Goal: Entertainment & Leisure: Browse casually

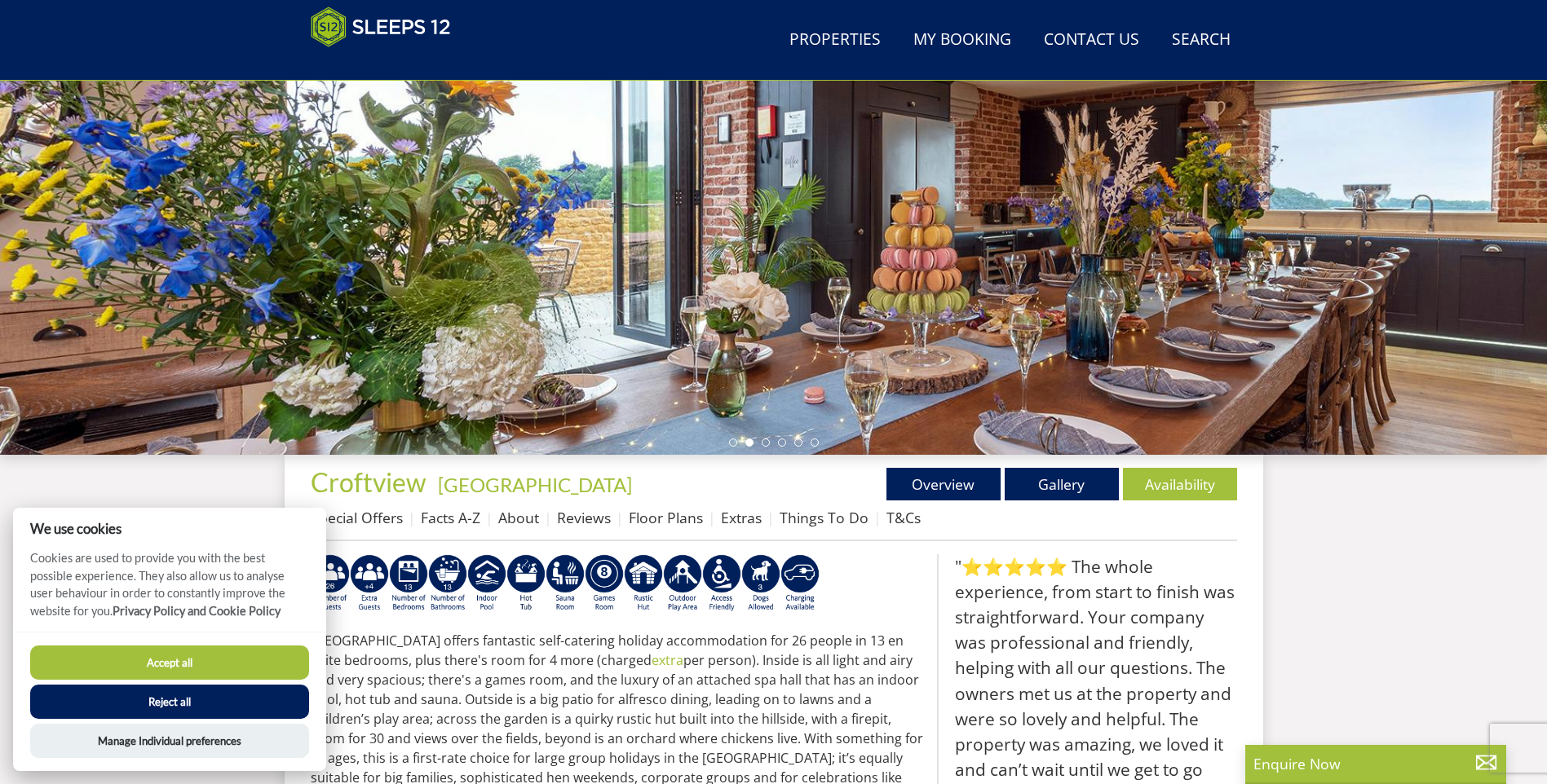
scroll to position [261, 0]
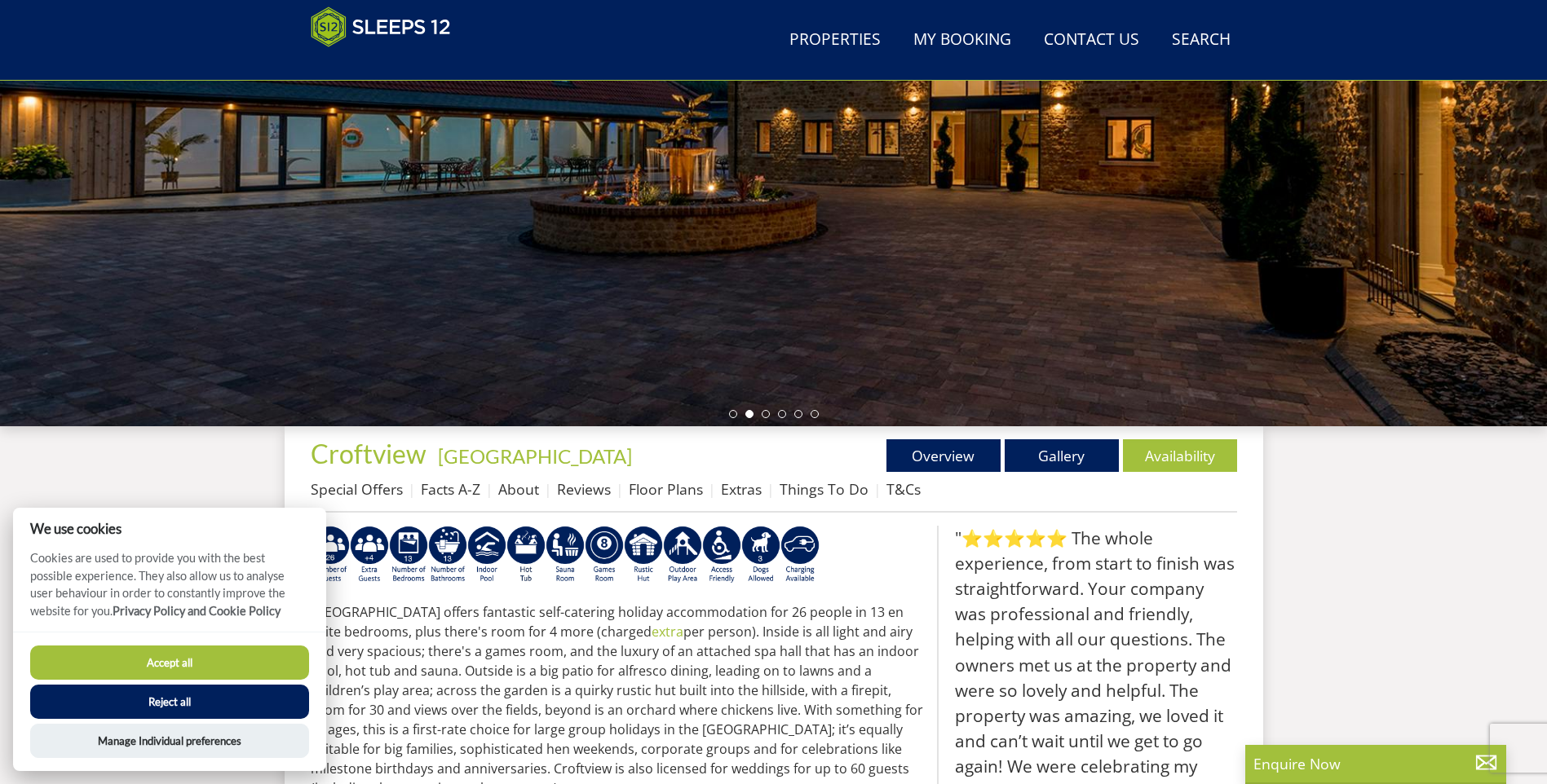
drag, startPoint x: 193, startPoint y: 698, endPoint x: 207, endPoint y: 694, distance: 14.6
click at [193, 698] on button "Reject all" at bounding box center [170, 702] width 279 height 35
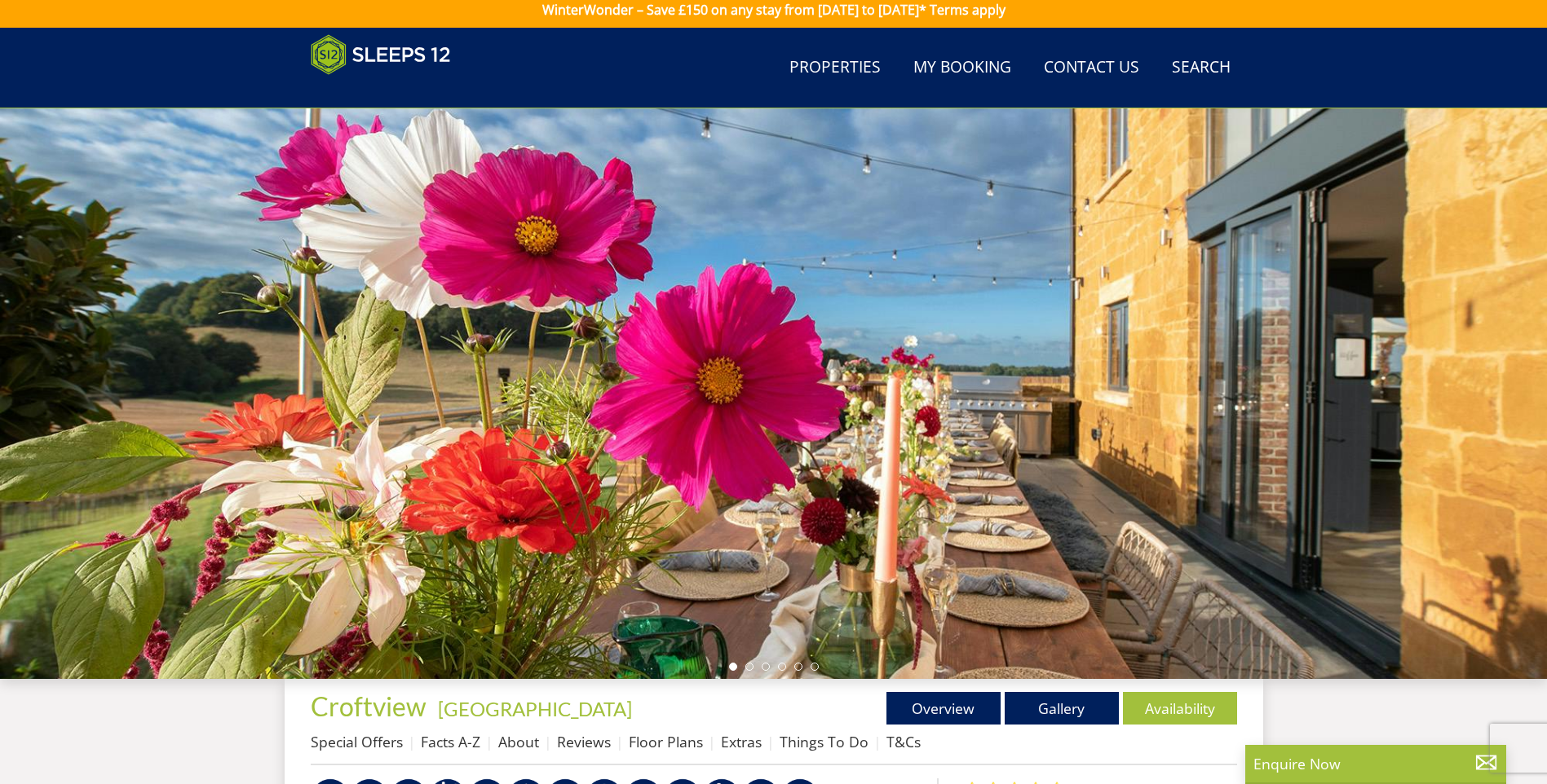
scroll to position [2, 0]
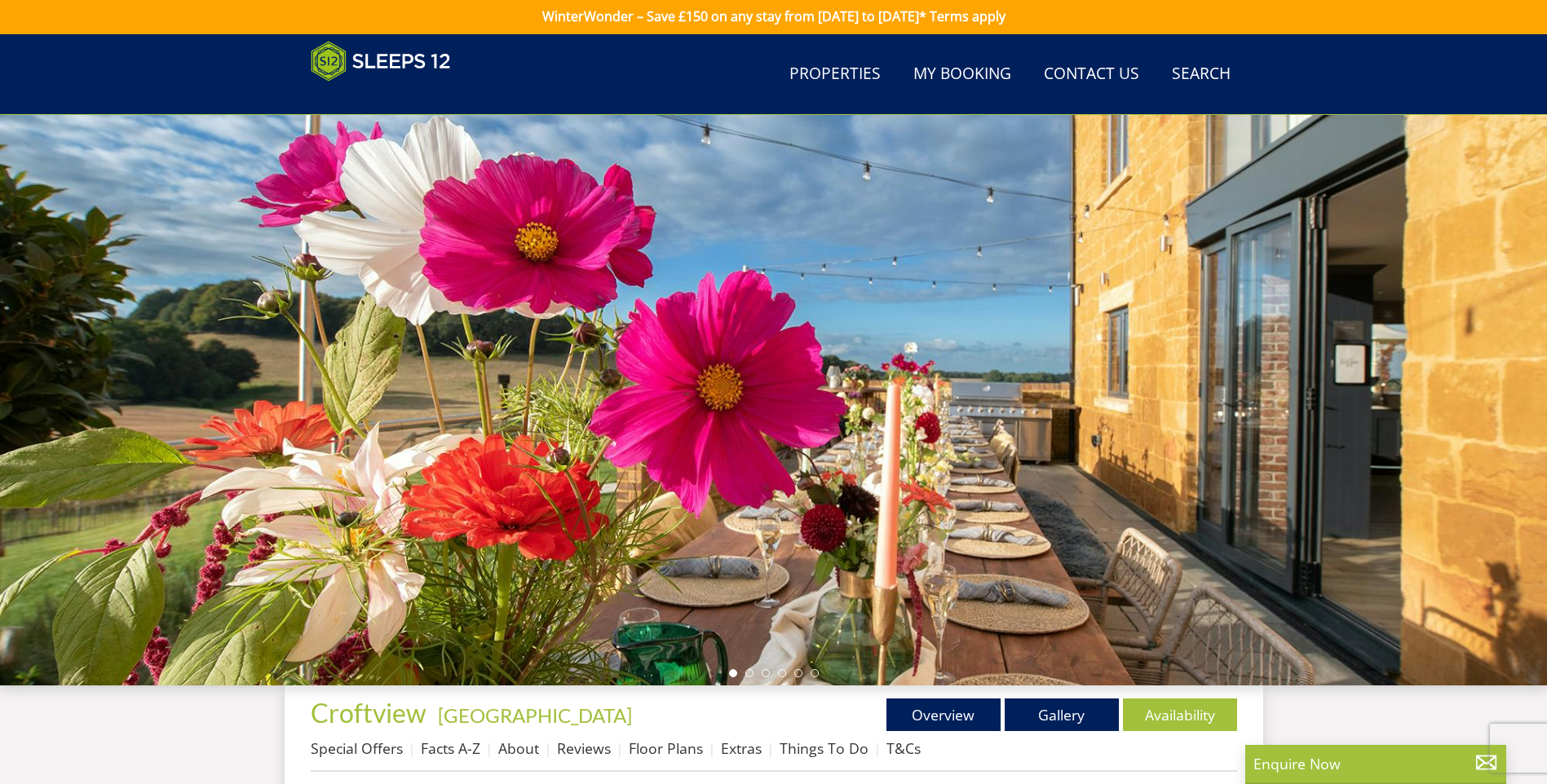
click at [1488, 370] on div at bounding box center [774, 399] width 1547 height 570
click at [751, 673] on li at bounding box center [750, 673] width 8 height 8
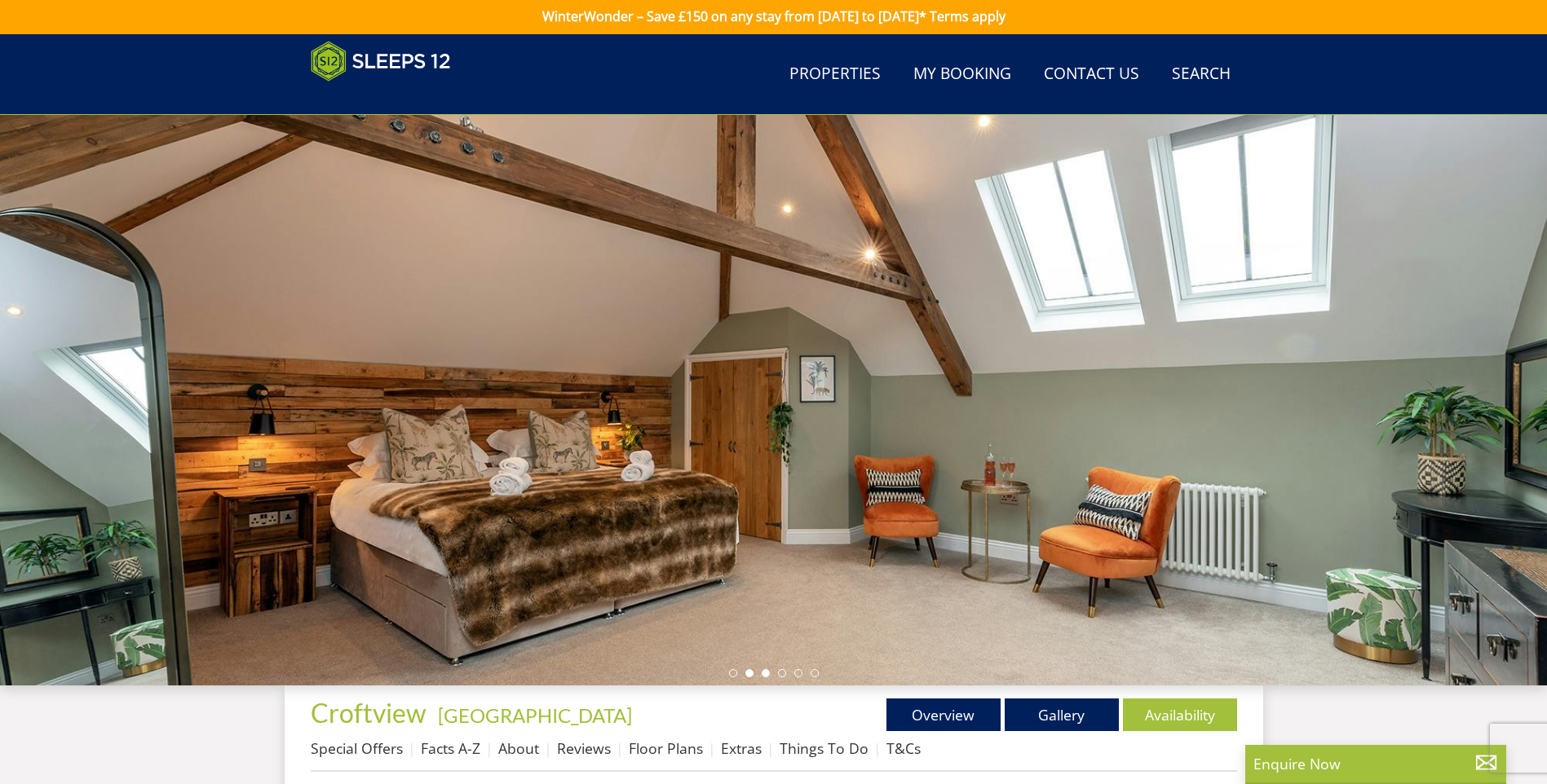
click at [769, 672] on li at bounding box center [766, 673] width 8 height 8
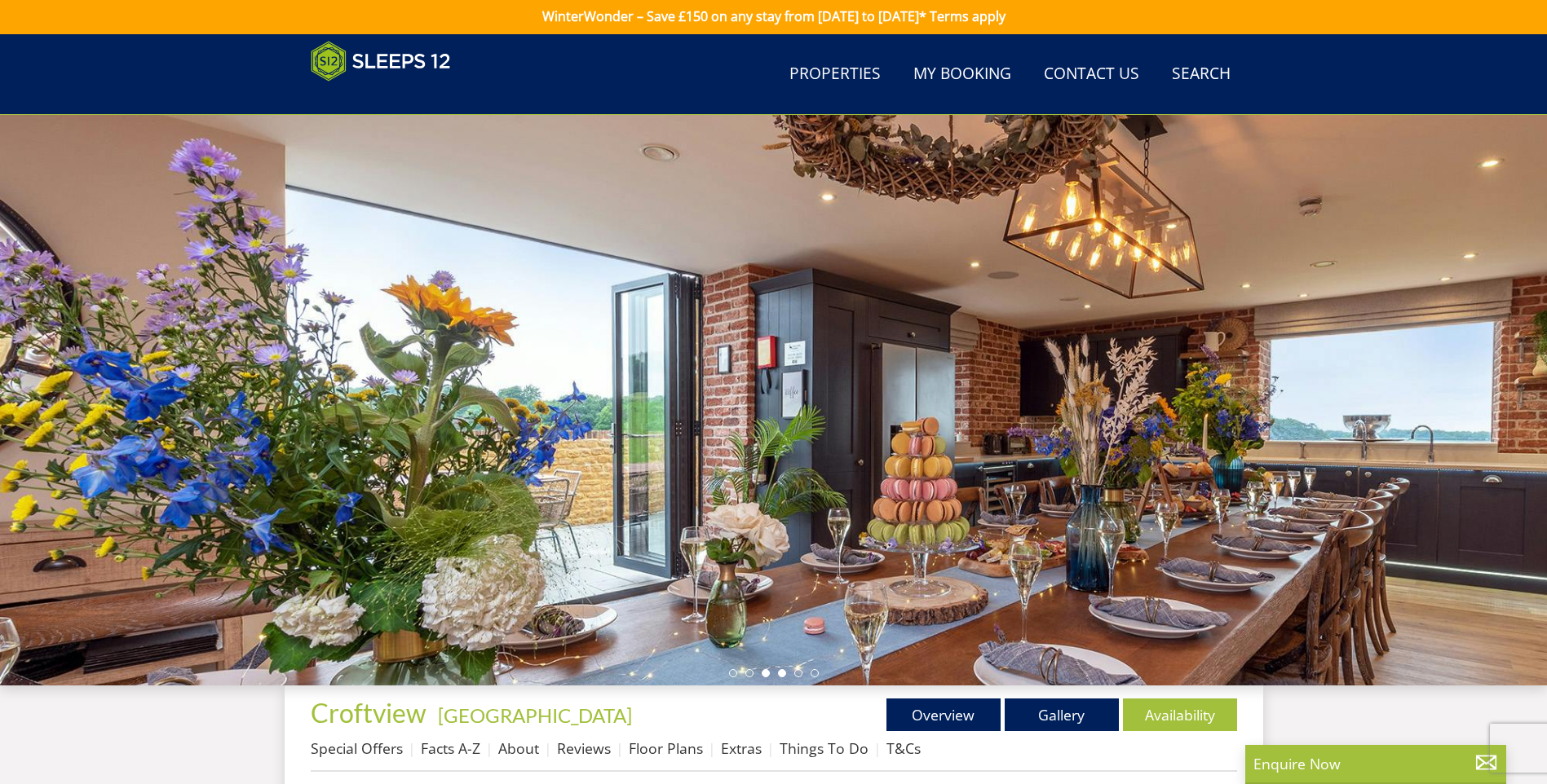
click at [780, 672] on li at bounding box center [782, 673] width 8 height 8
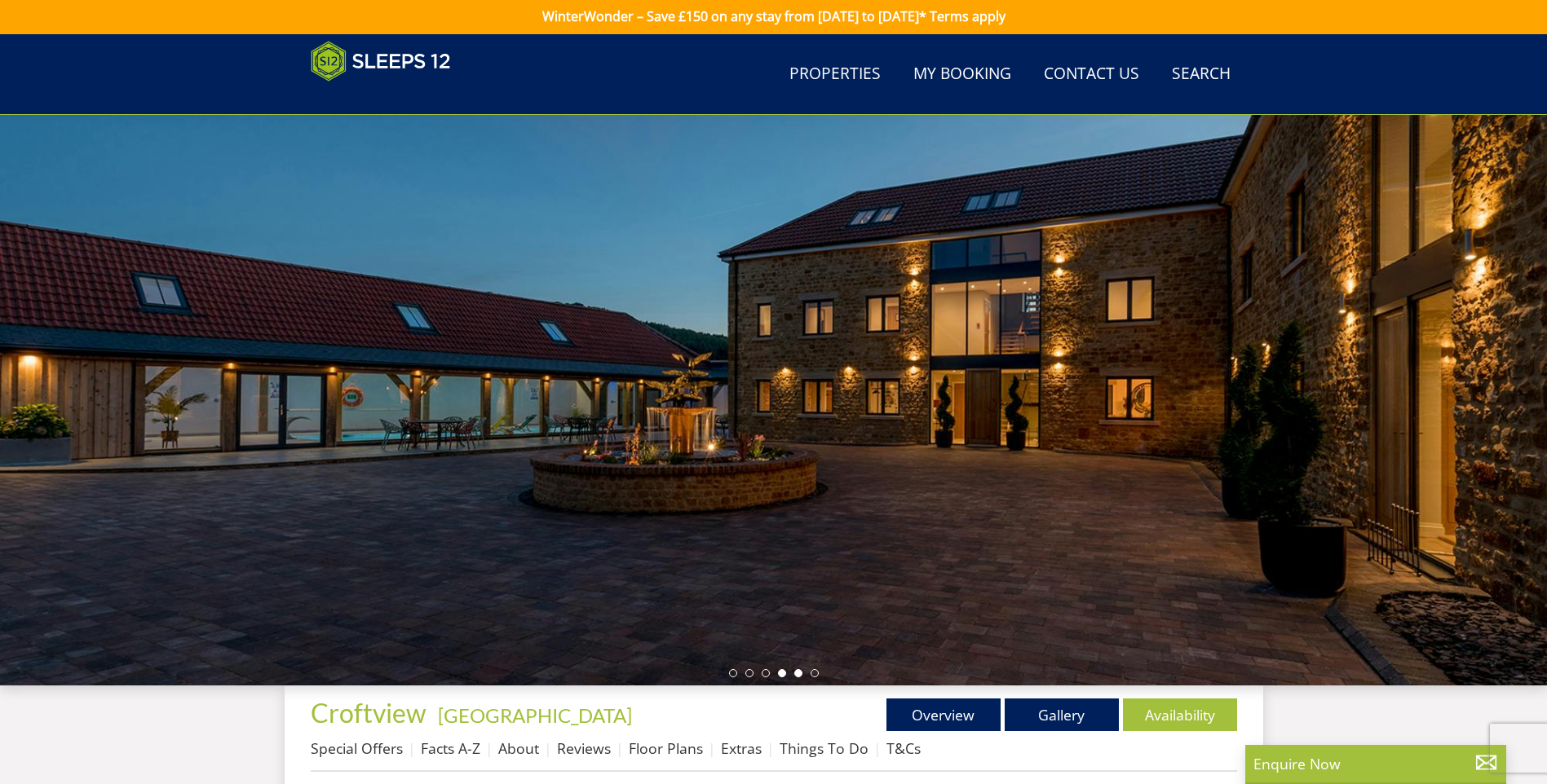
click at [794, 672] on li at bounding box center [798, 673] width 8 height 8
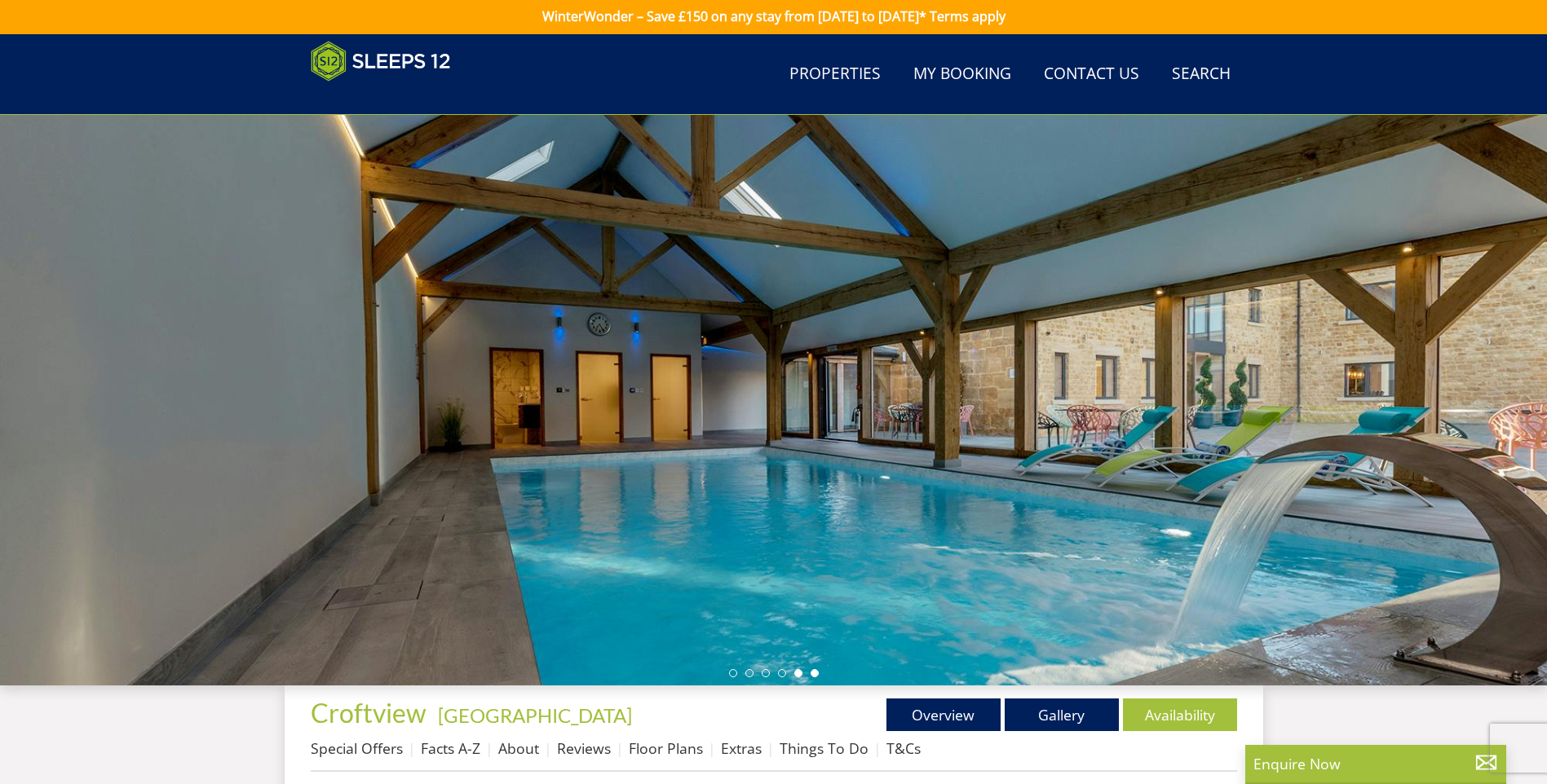
click at [812, 671] on li at bounding box center [815, 673] width 8 height 8
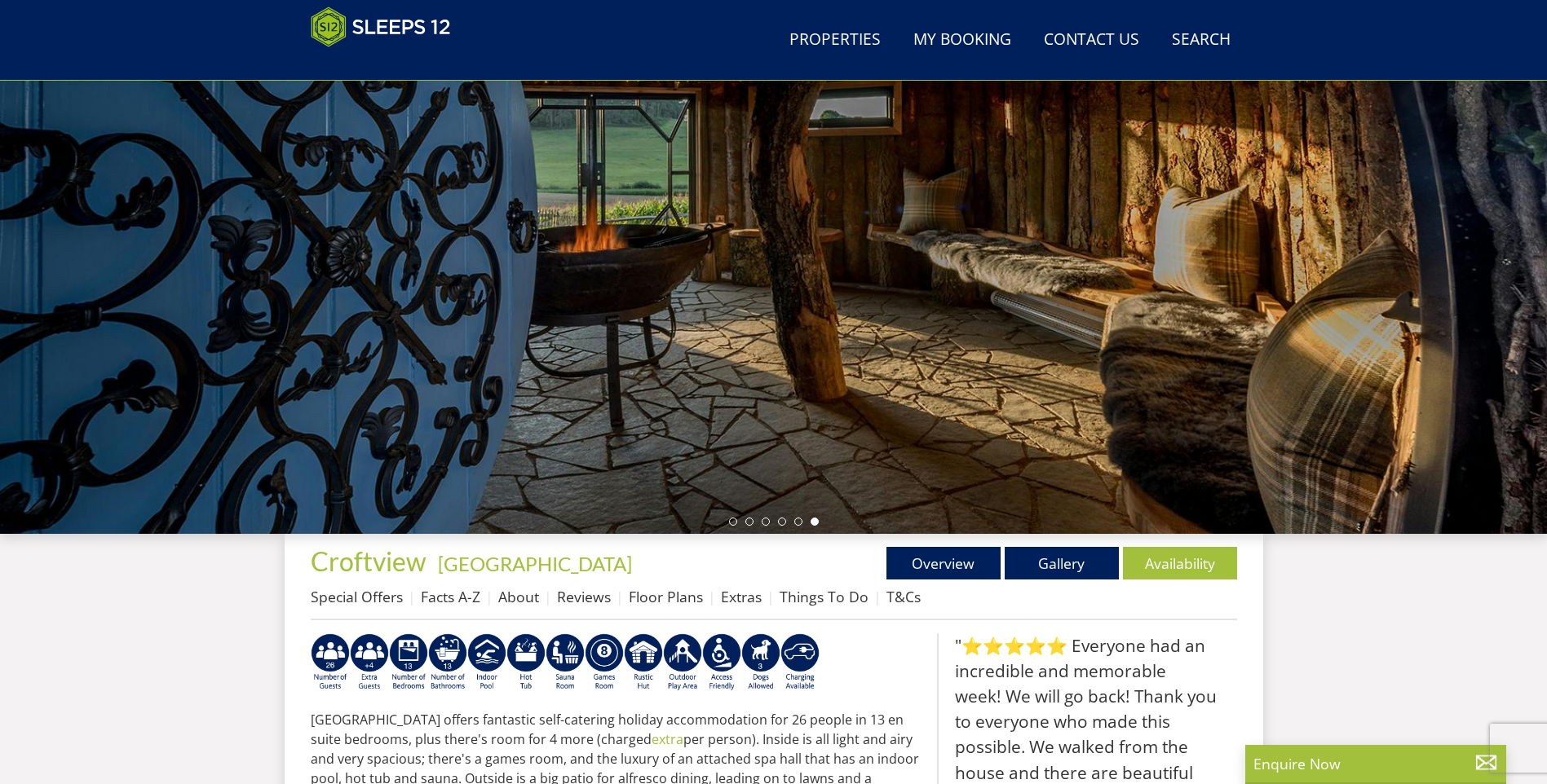
scroll to position [246, 0]
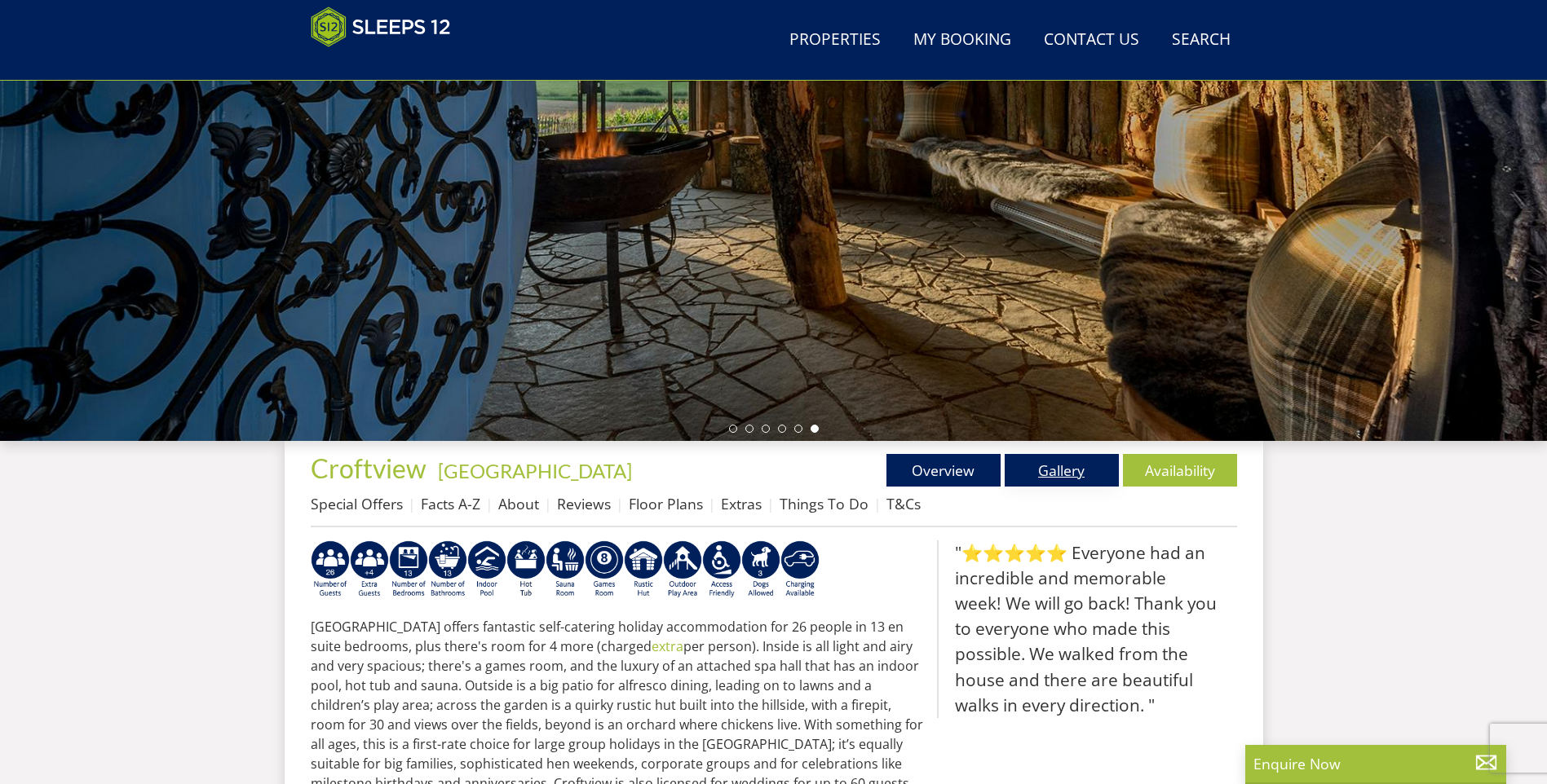
click at [1054, 466] on link "Gallery" at bounding box center [1061, 470] width 114 height 33
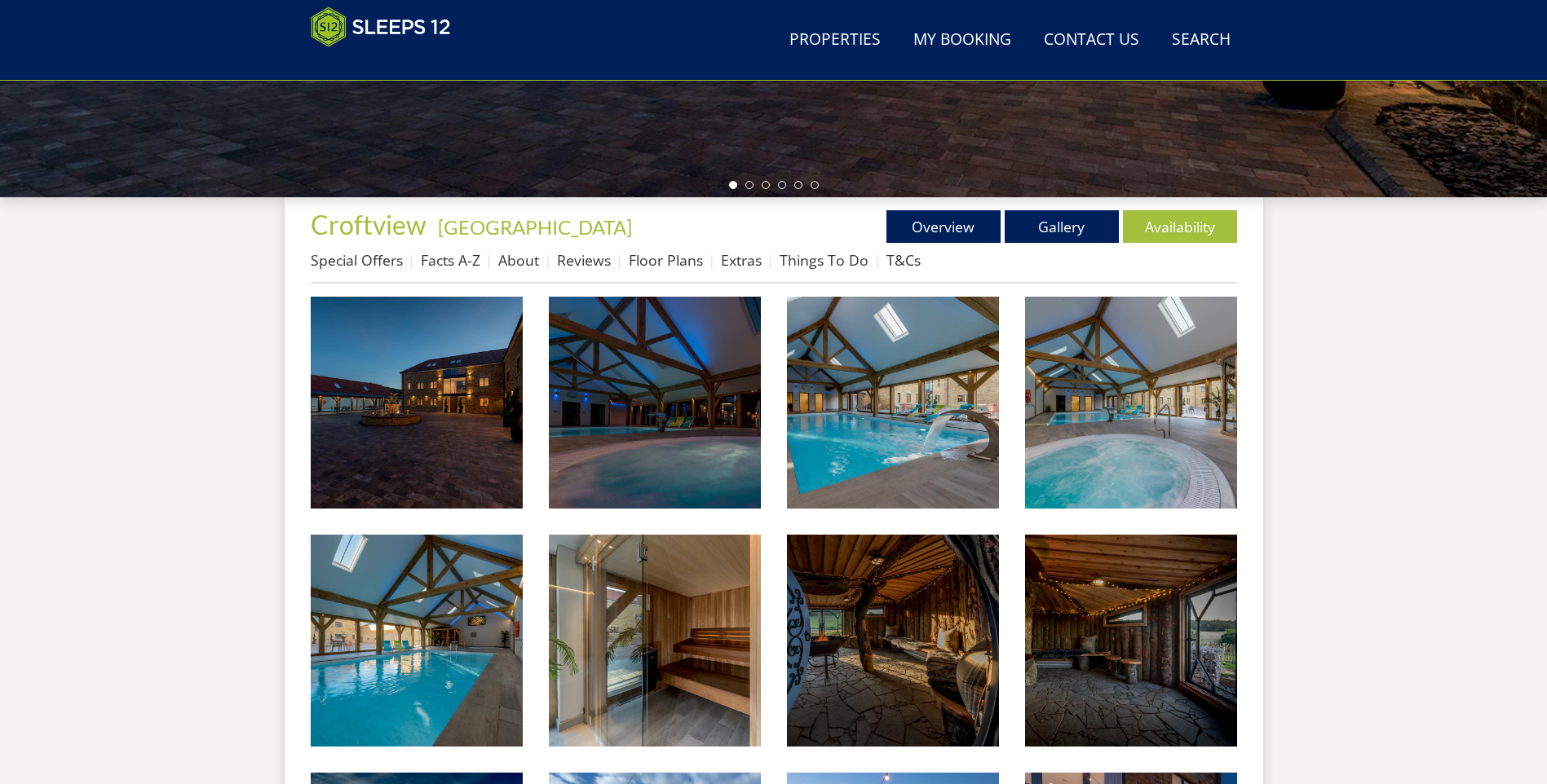
scroll to position [519, 0]
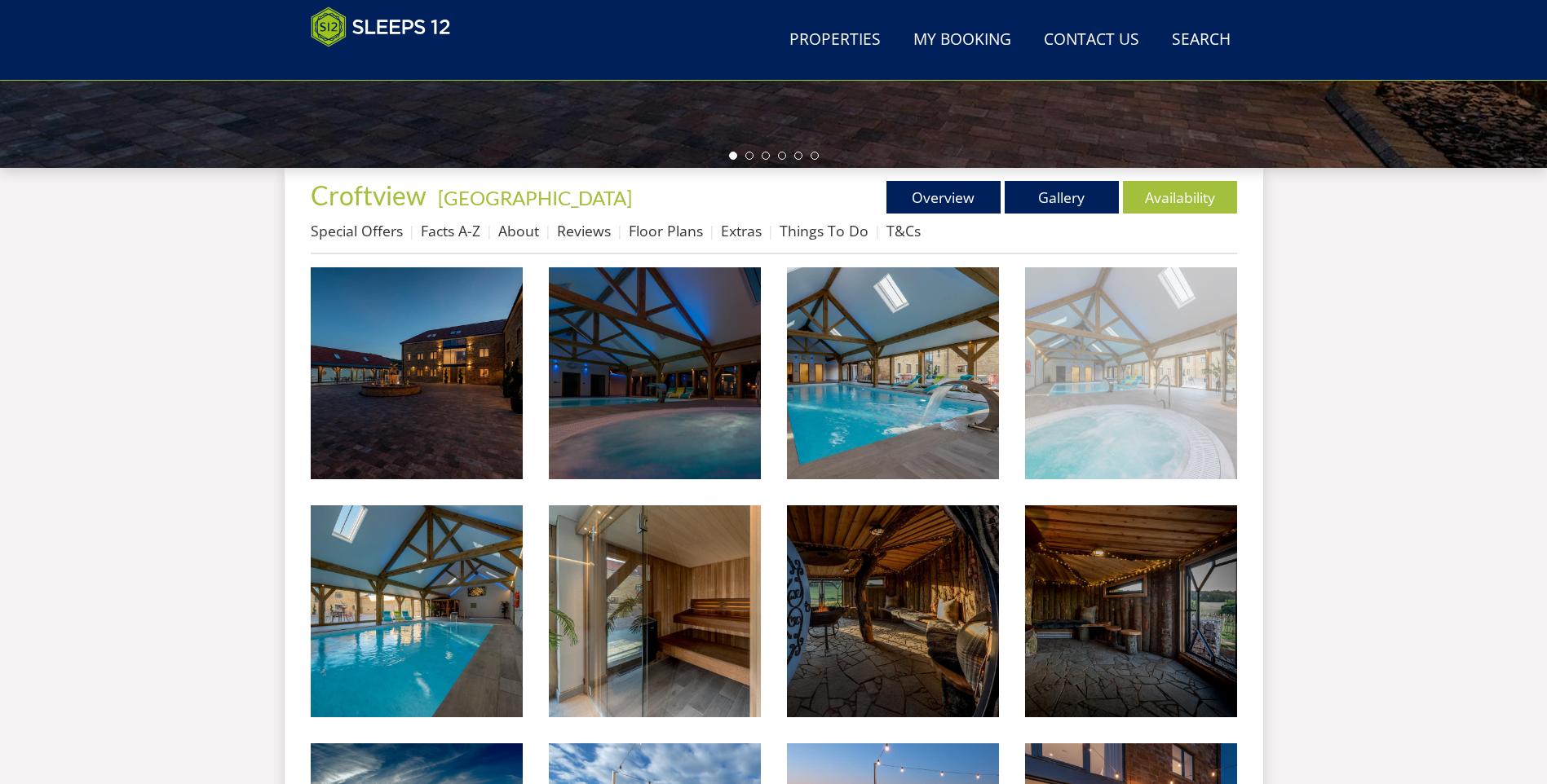
click at [1105, 377] on img at bounding box center [1132, 374] width 212 height 212
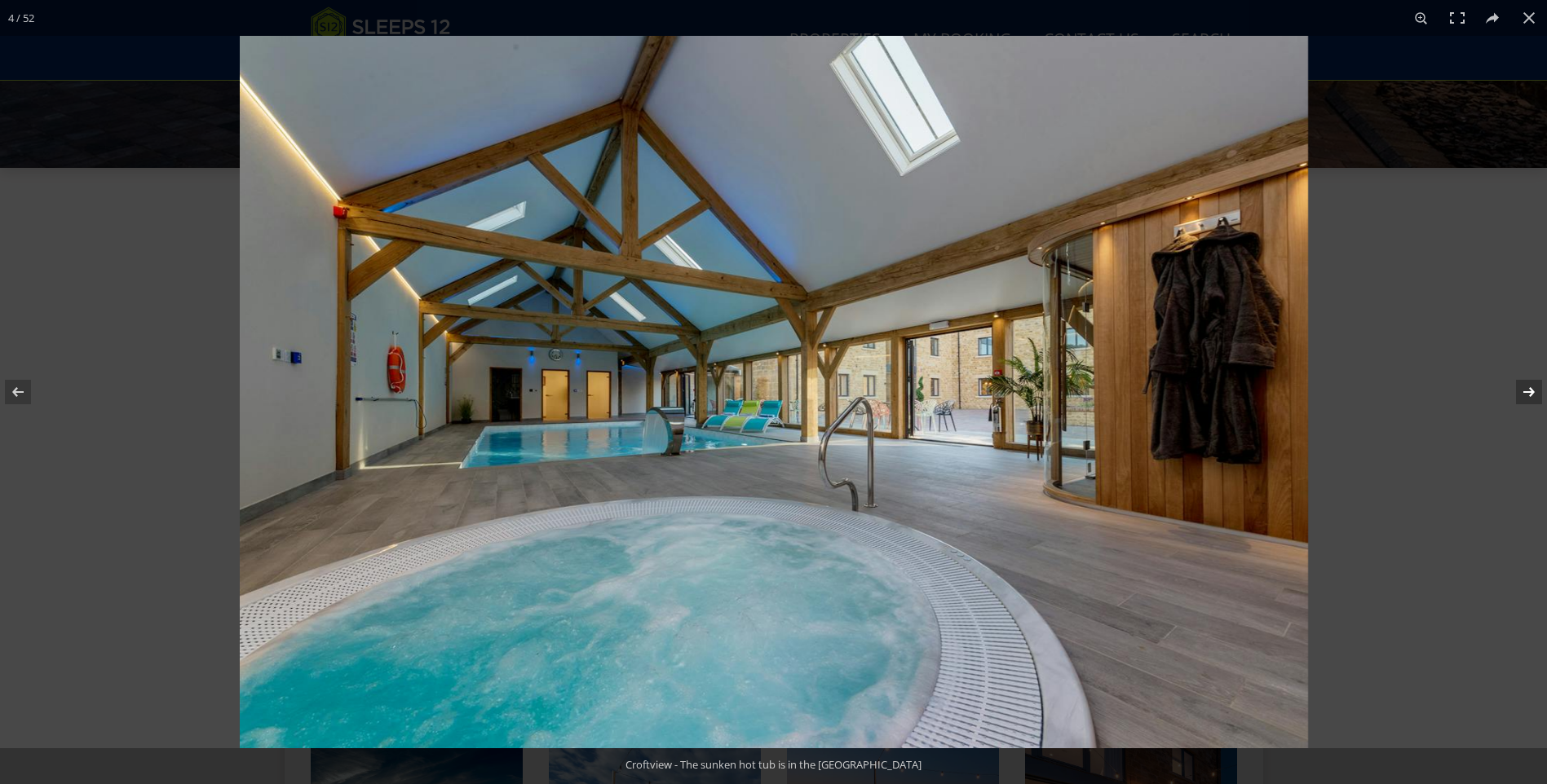
click at [1524, 383] on button at bounding box center [1519, 392] width 57 height 81
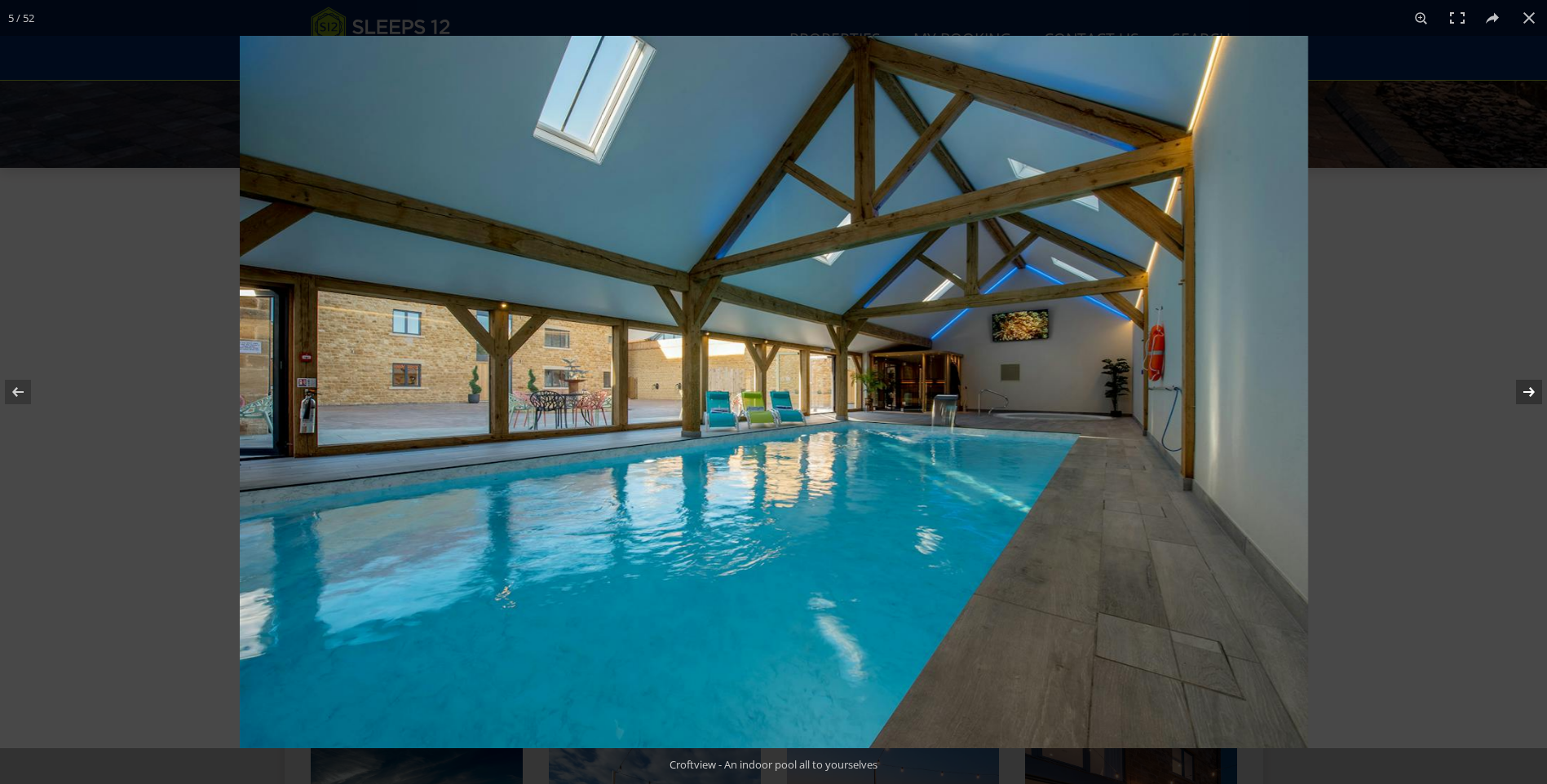
click at [1524, 383] on button at bounding box center [1519, 392] width 57 height 81
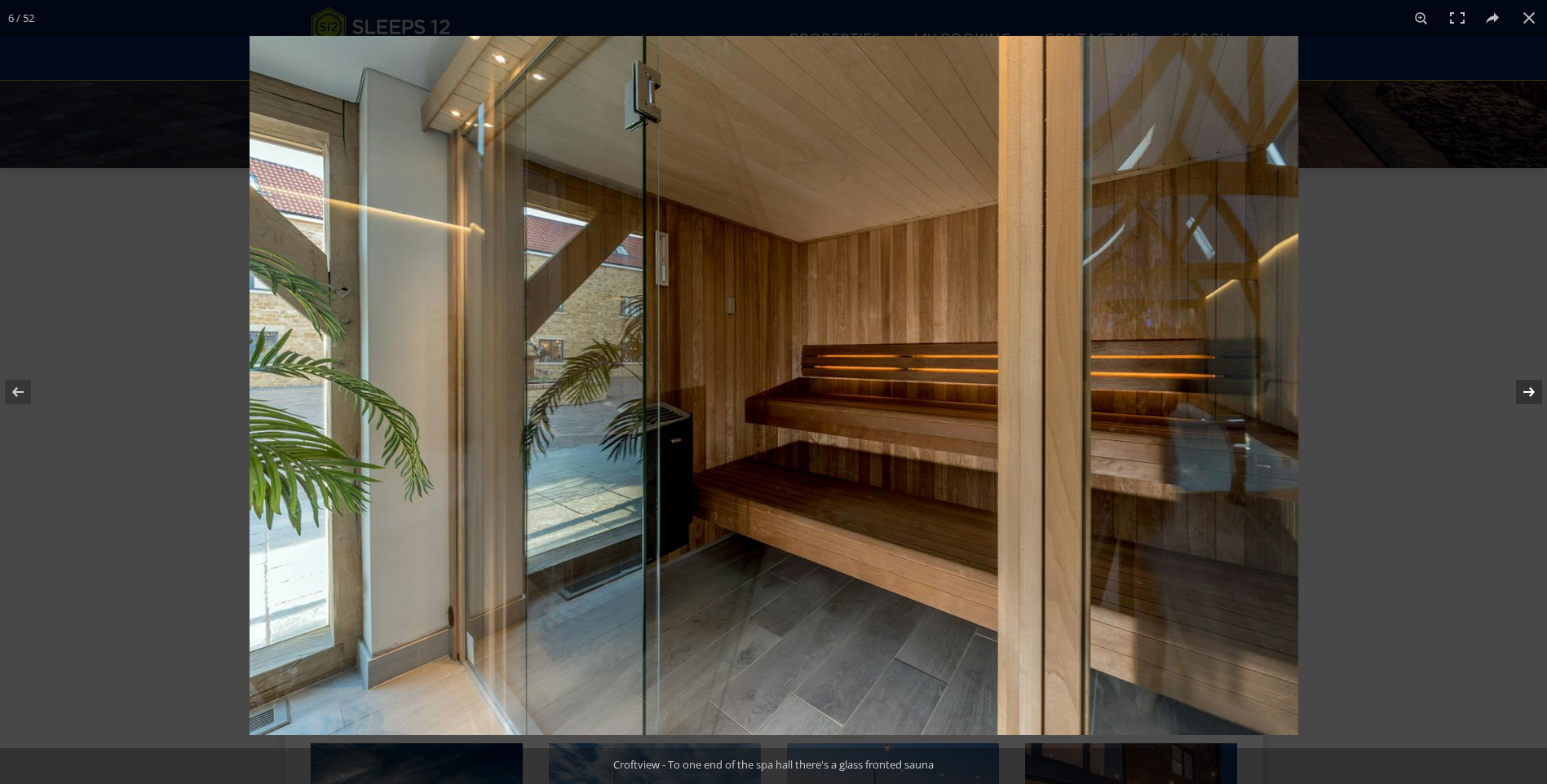
click at [1524, 383] on button at bounding box center [1519, 392] width 57 height 81
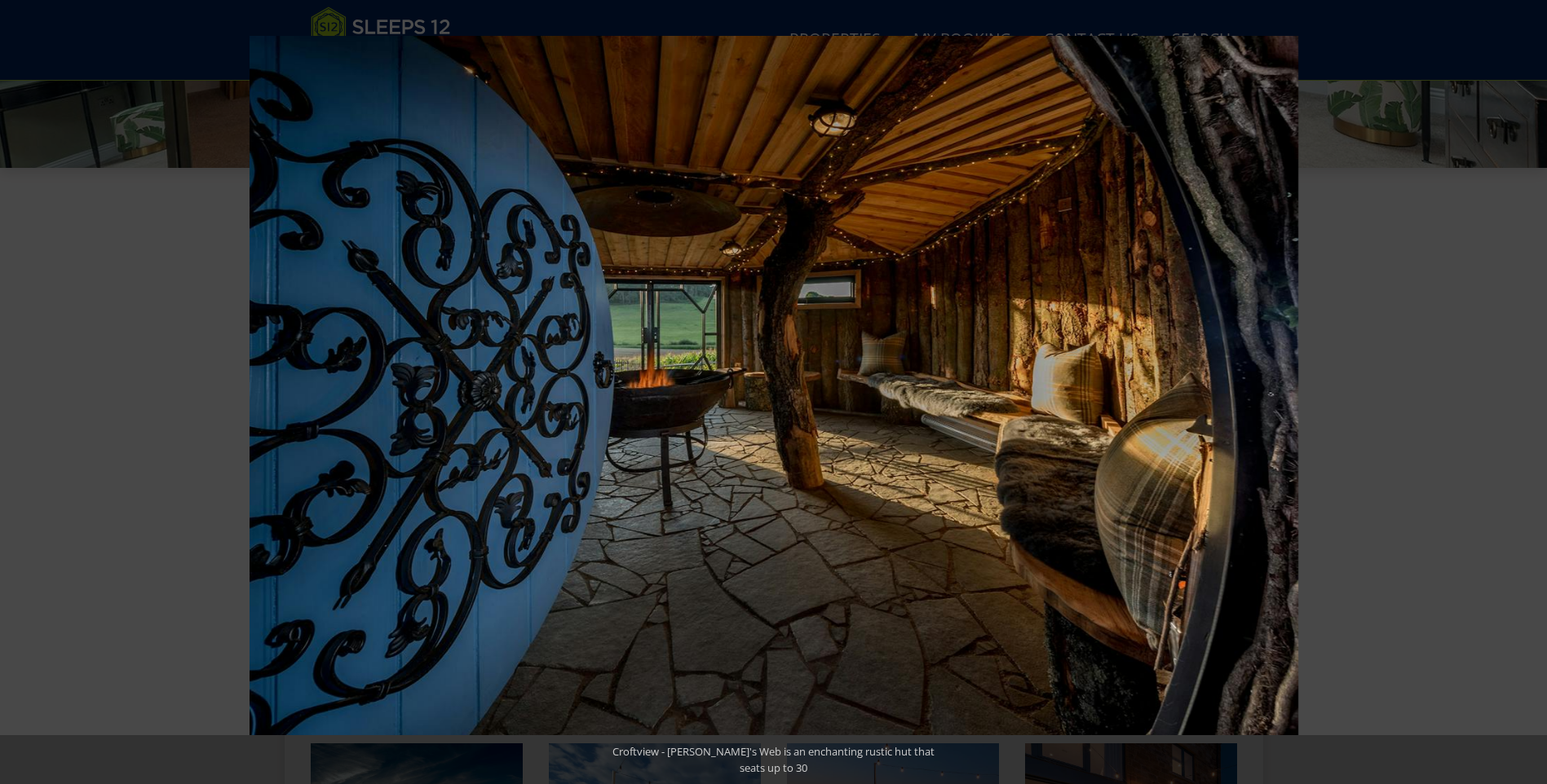
click at [1524, 384] on button at bounding box center [1519, 392] width 57 height 81
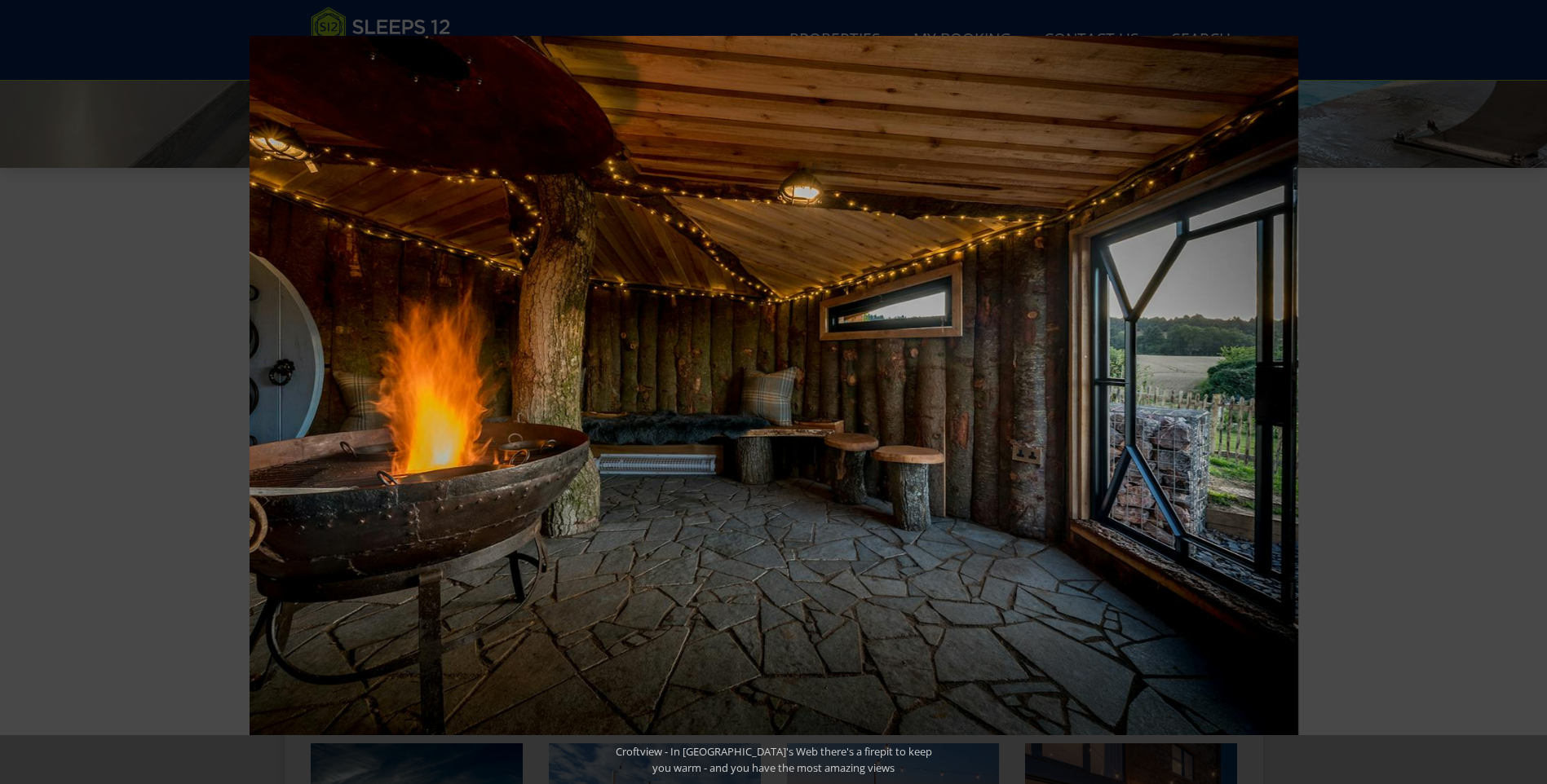
click at [1524, 384] on button at bounding box center [1519, 392] width 57 height 81
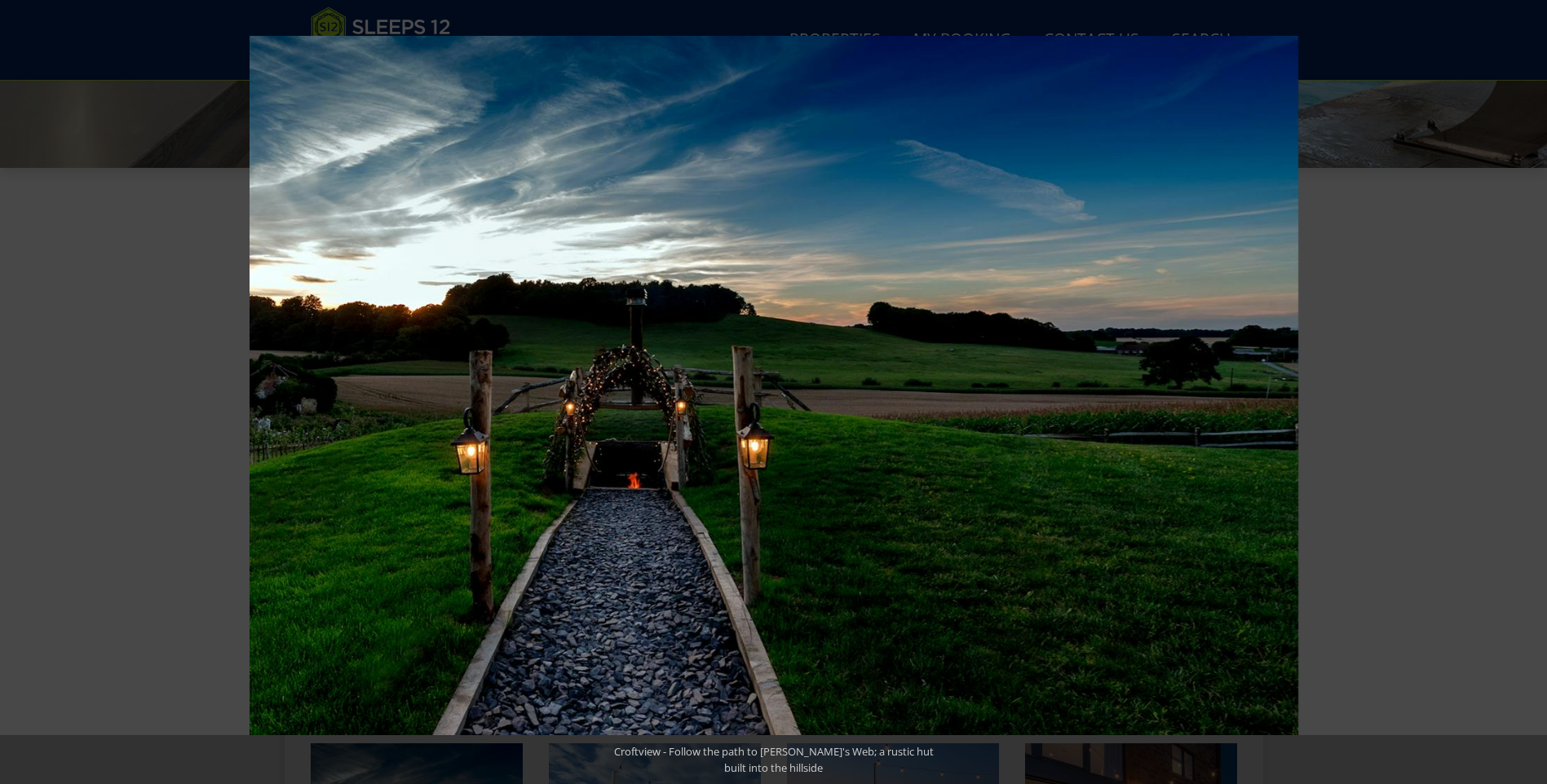
click at [1524, 384] on button at bounding box center [1519, 392] width 57 height 81
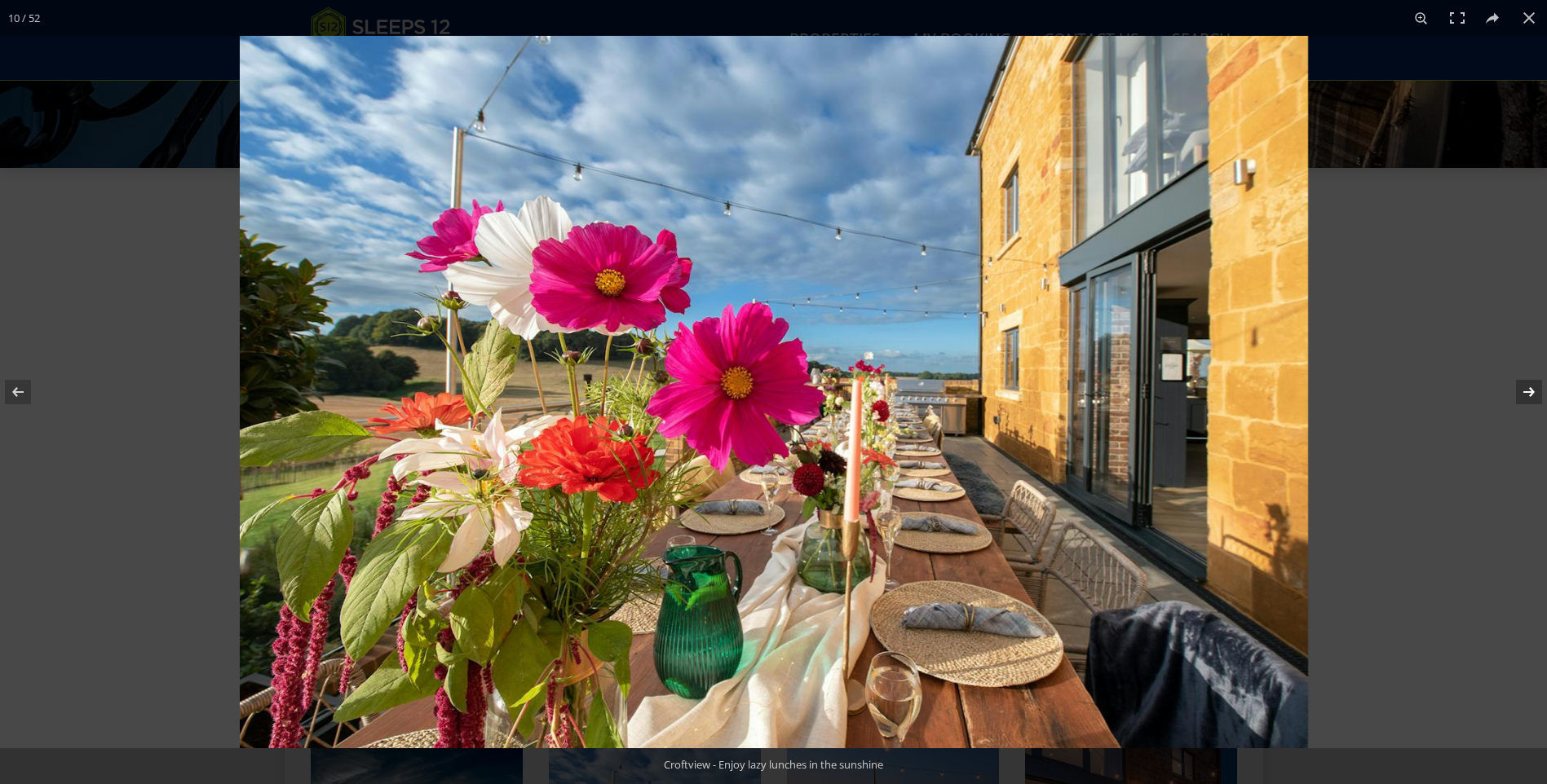
click at [1525, 388] on button at bounding box center [1519, 392] width 57 height 81
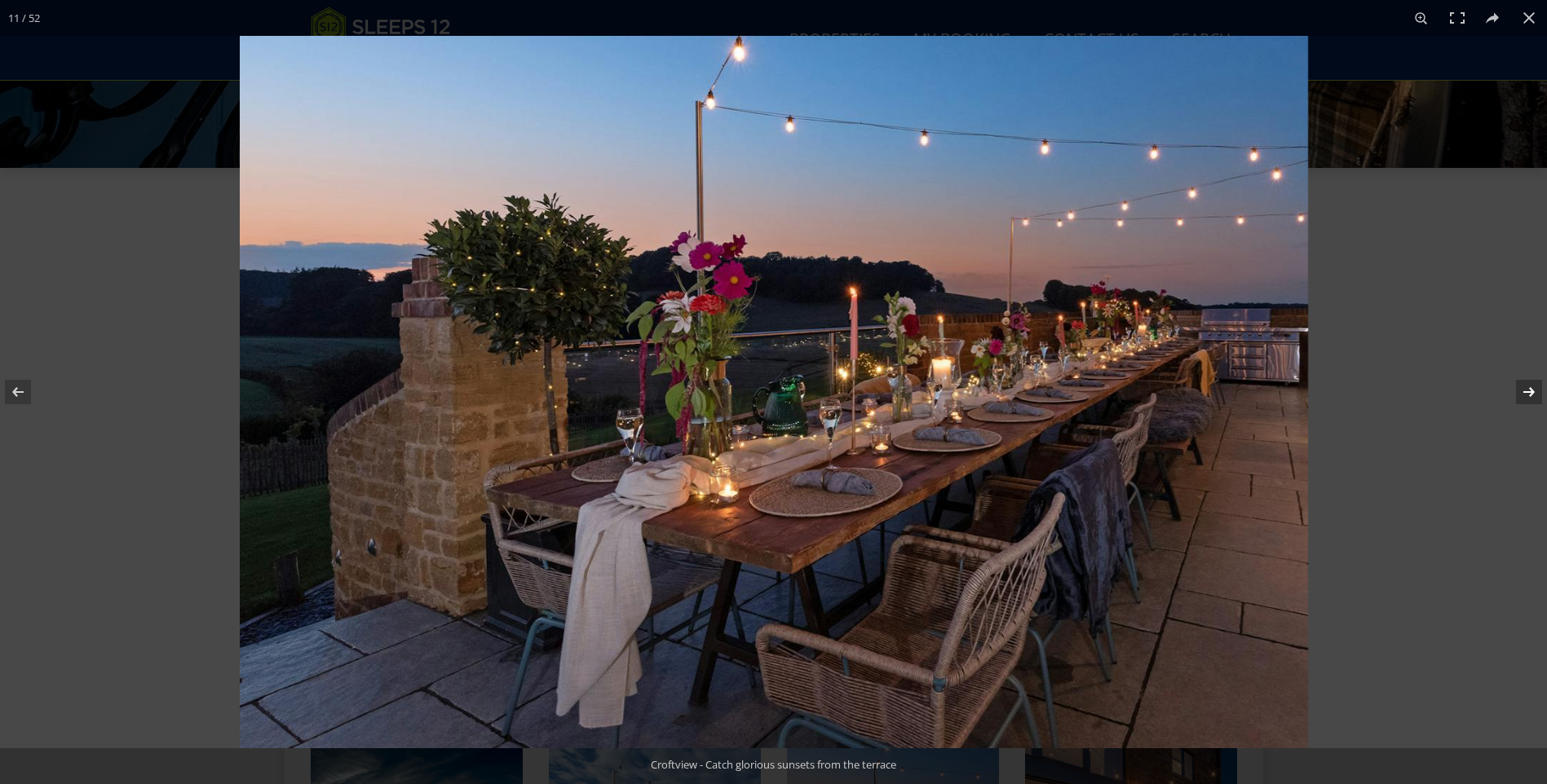
click at [1525, 388] on button at bounding box center [1519, 392] width 57 height 81
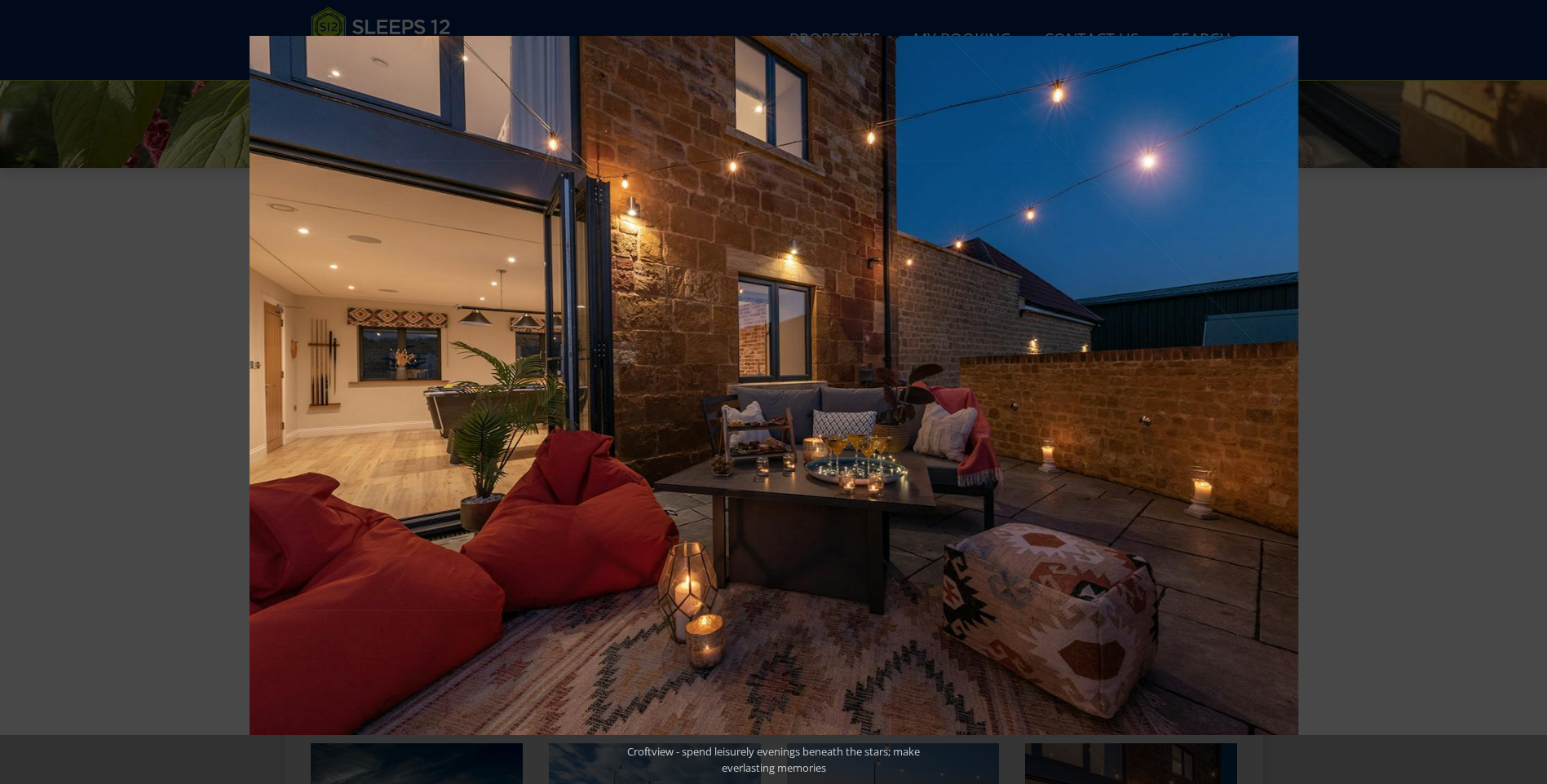
click at [1525, 388] on button at bounding box center [1519, 392] width 57 height 81
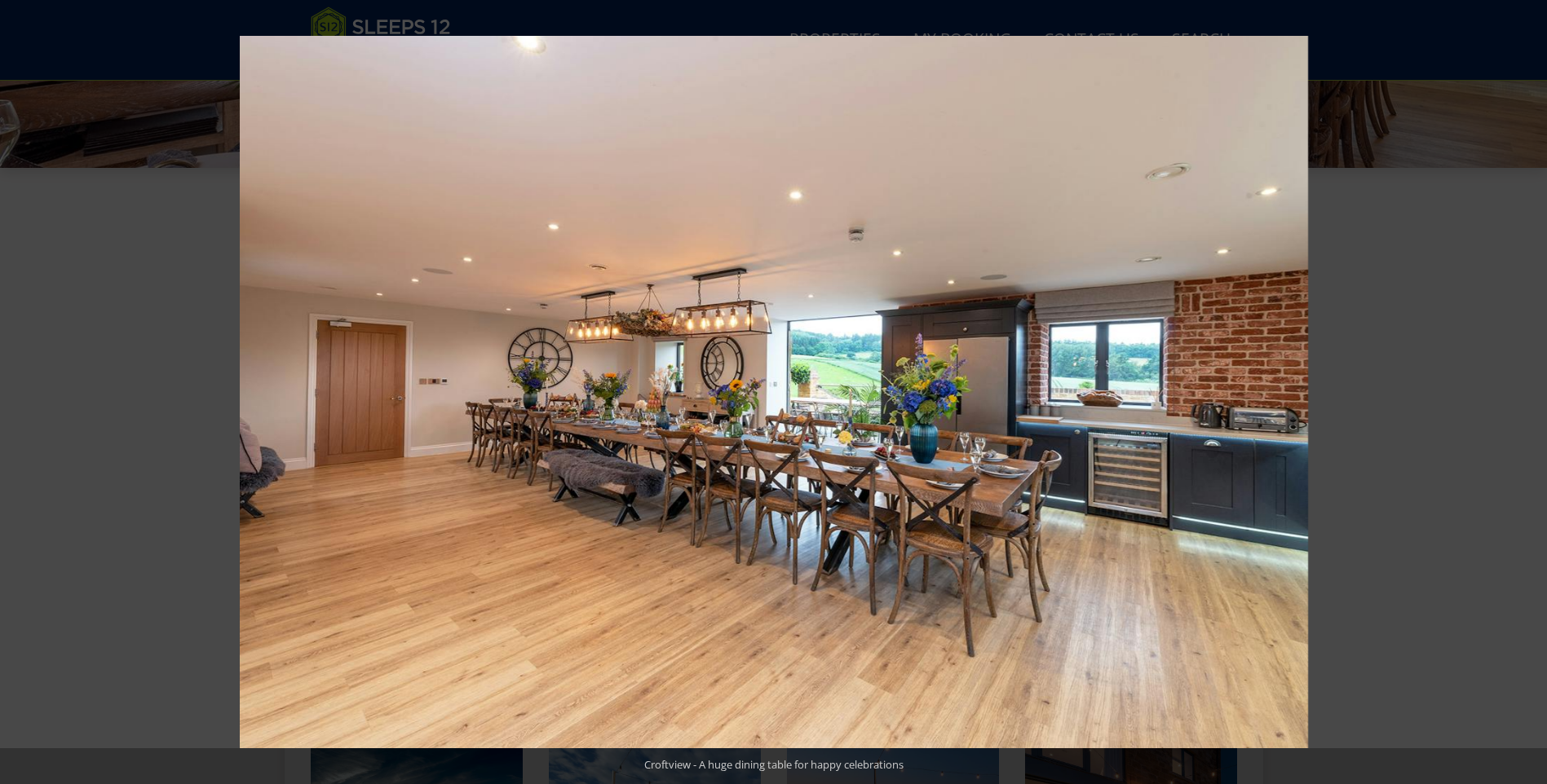
click at [1525, 388] on button at bounding box center [1519, 392] width 57 height 81
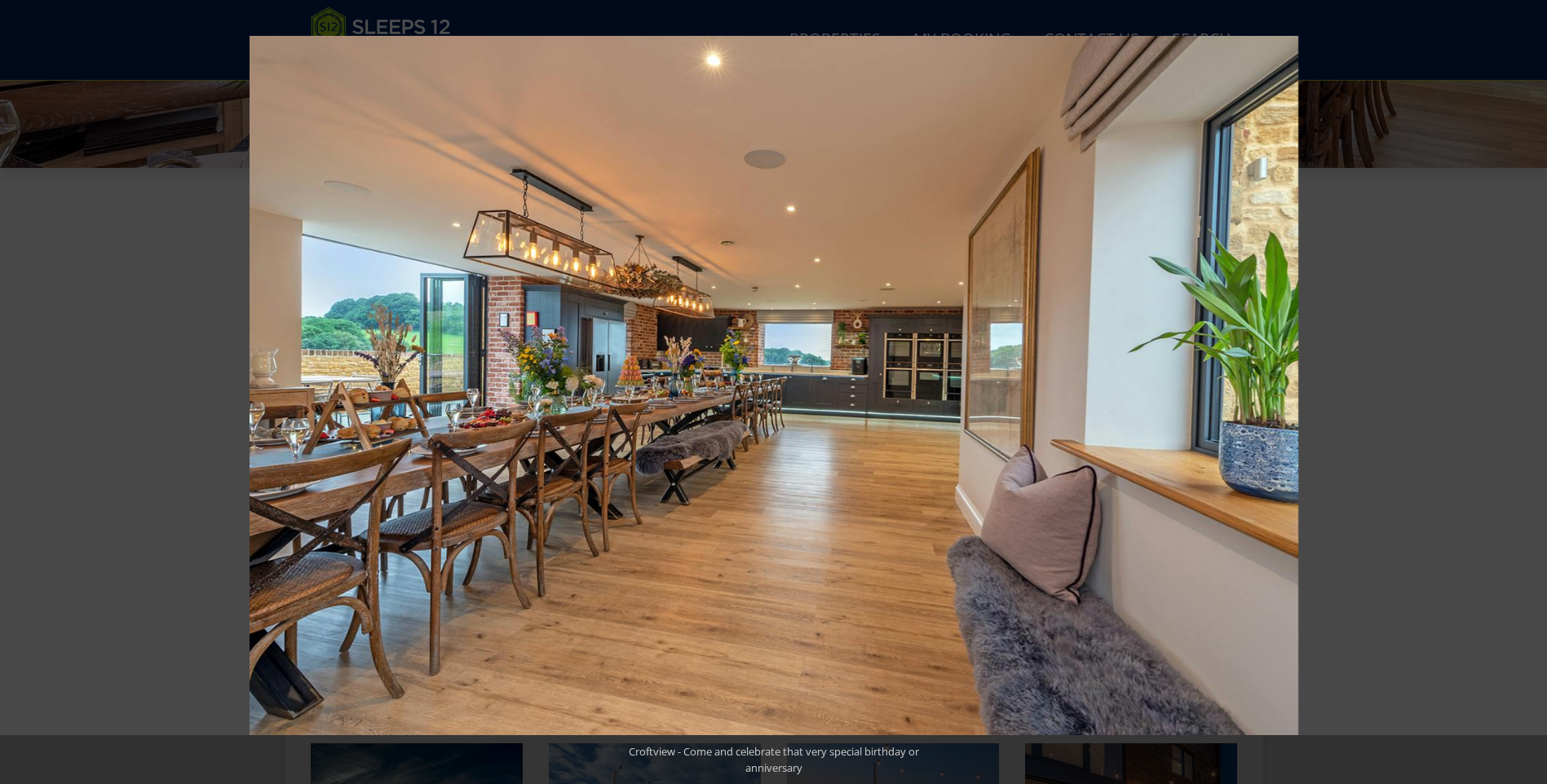
click at [1525, 388] on button at bounding box center [1519, 392] width 57 height 81
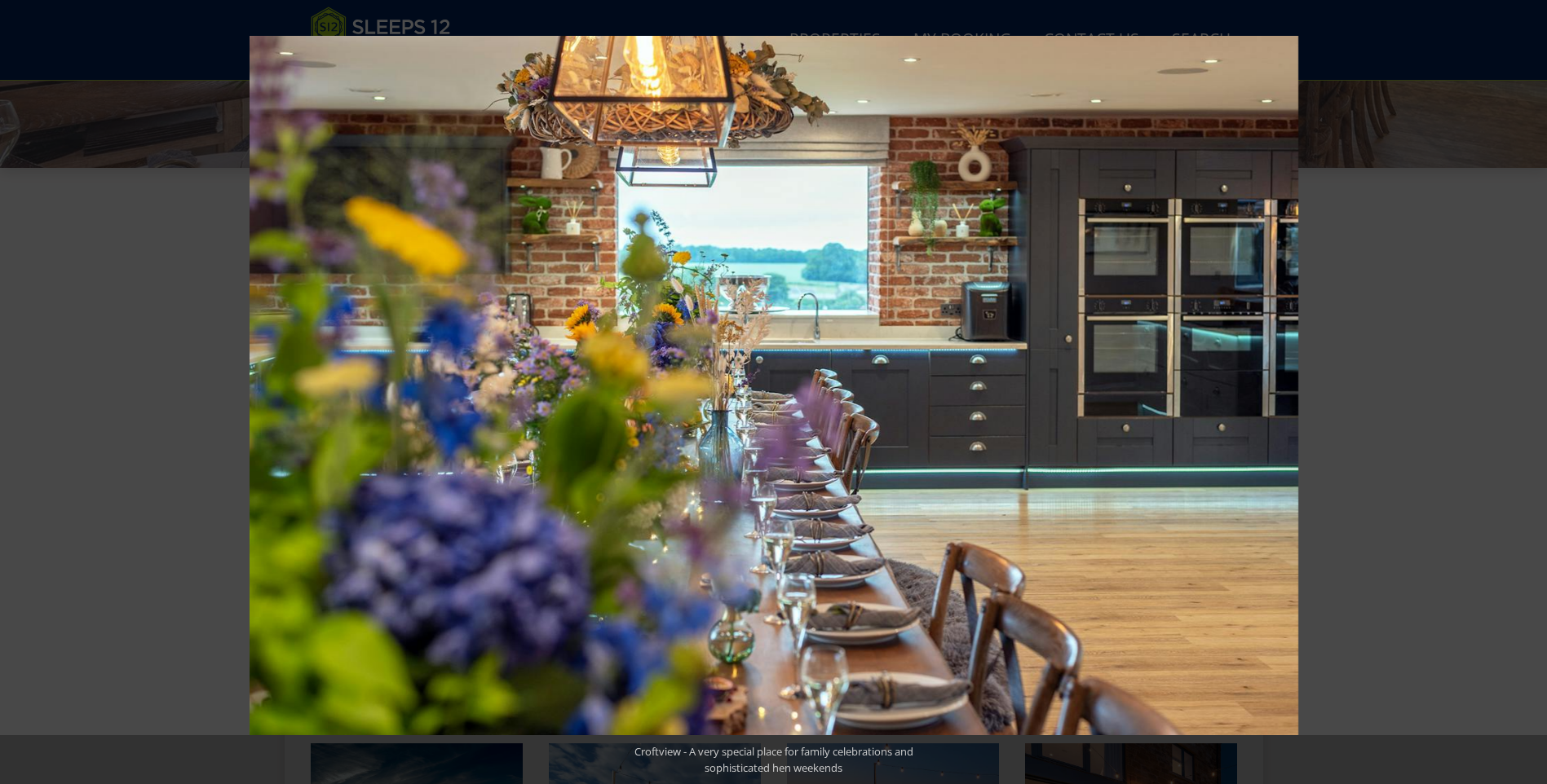
click at [1525, 388] on button at bounding box center [1519, 392] width 57 height 81
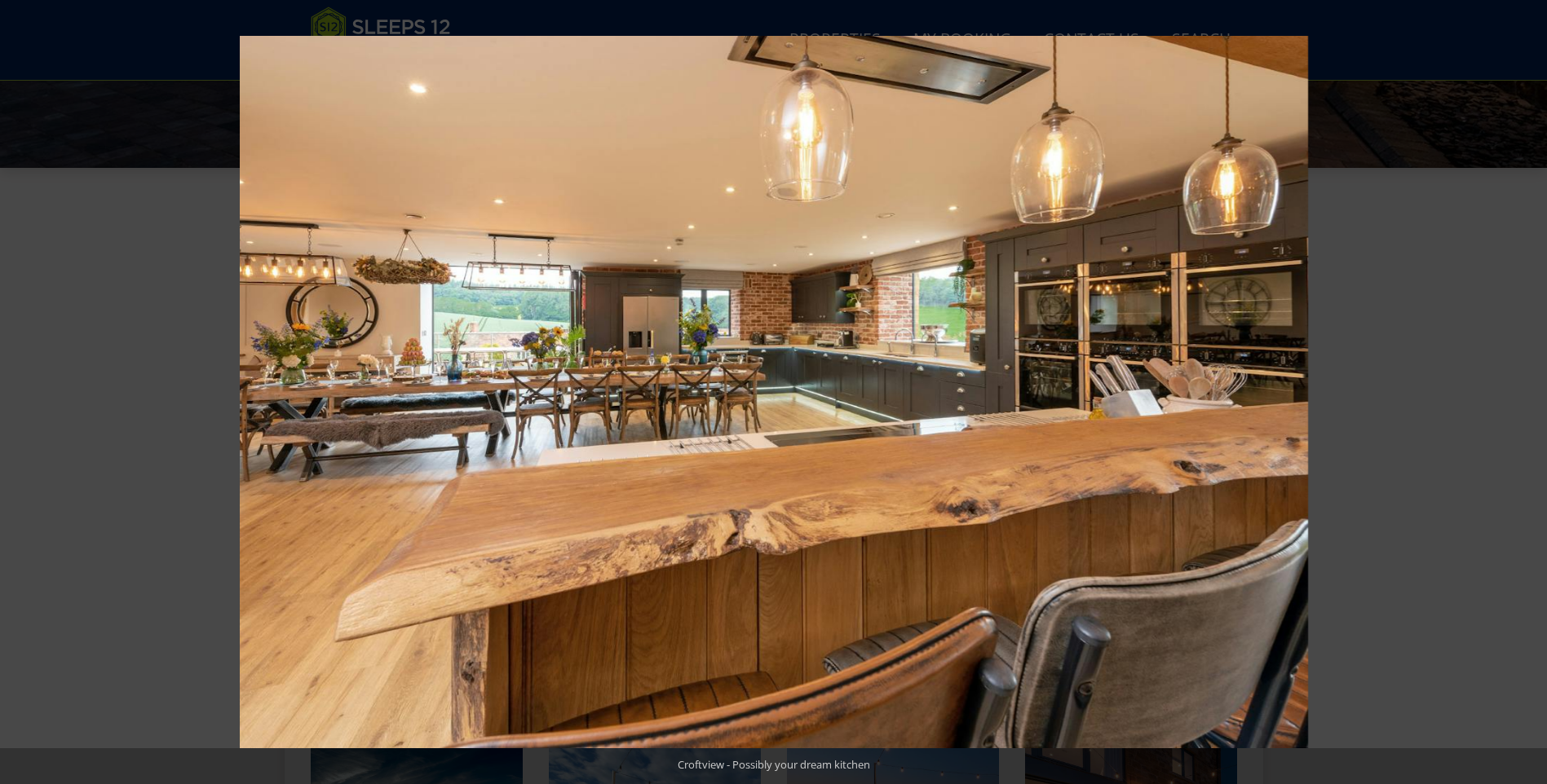
click at [1525, 388] on button at bounding box center [1519, 392] width 57 height 81
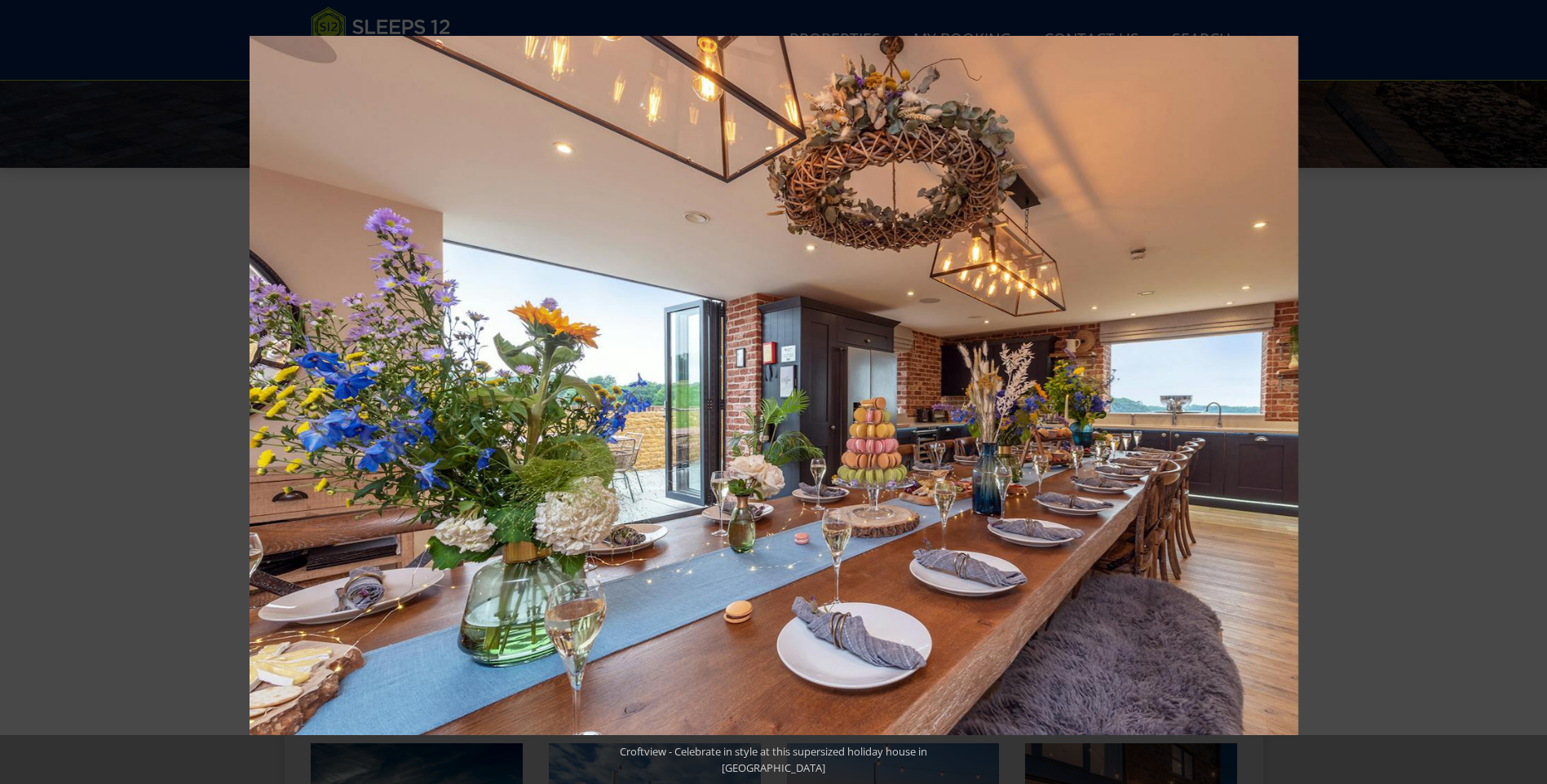
click at [1525, 388] on button at bounding box center [1519, 392] width 57 height 81
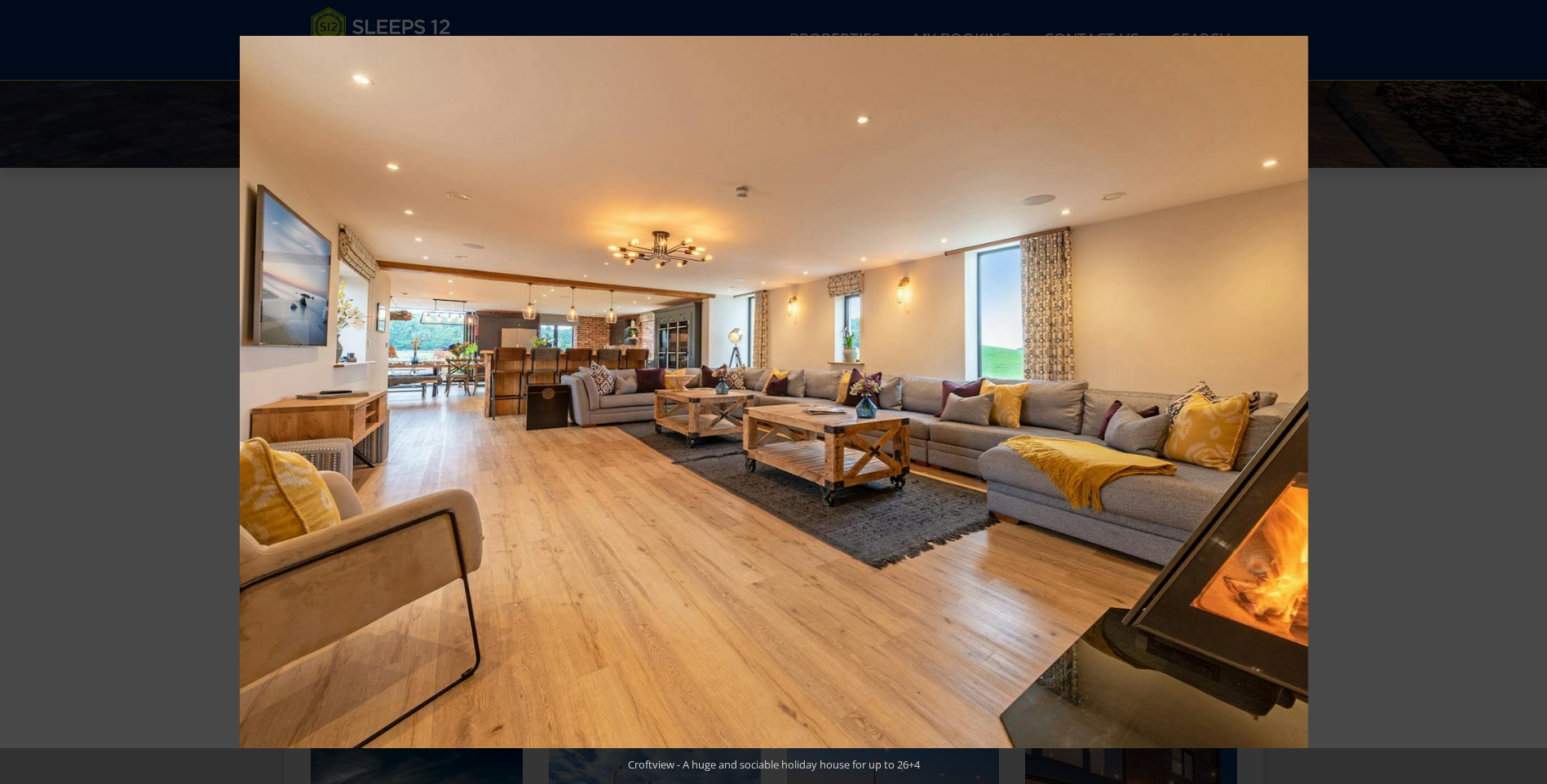
click at [1525, 388] on button at bounding box center [1519, 392] width 57 height 81
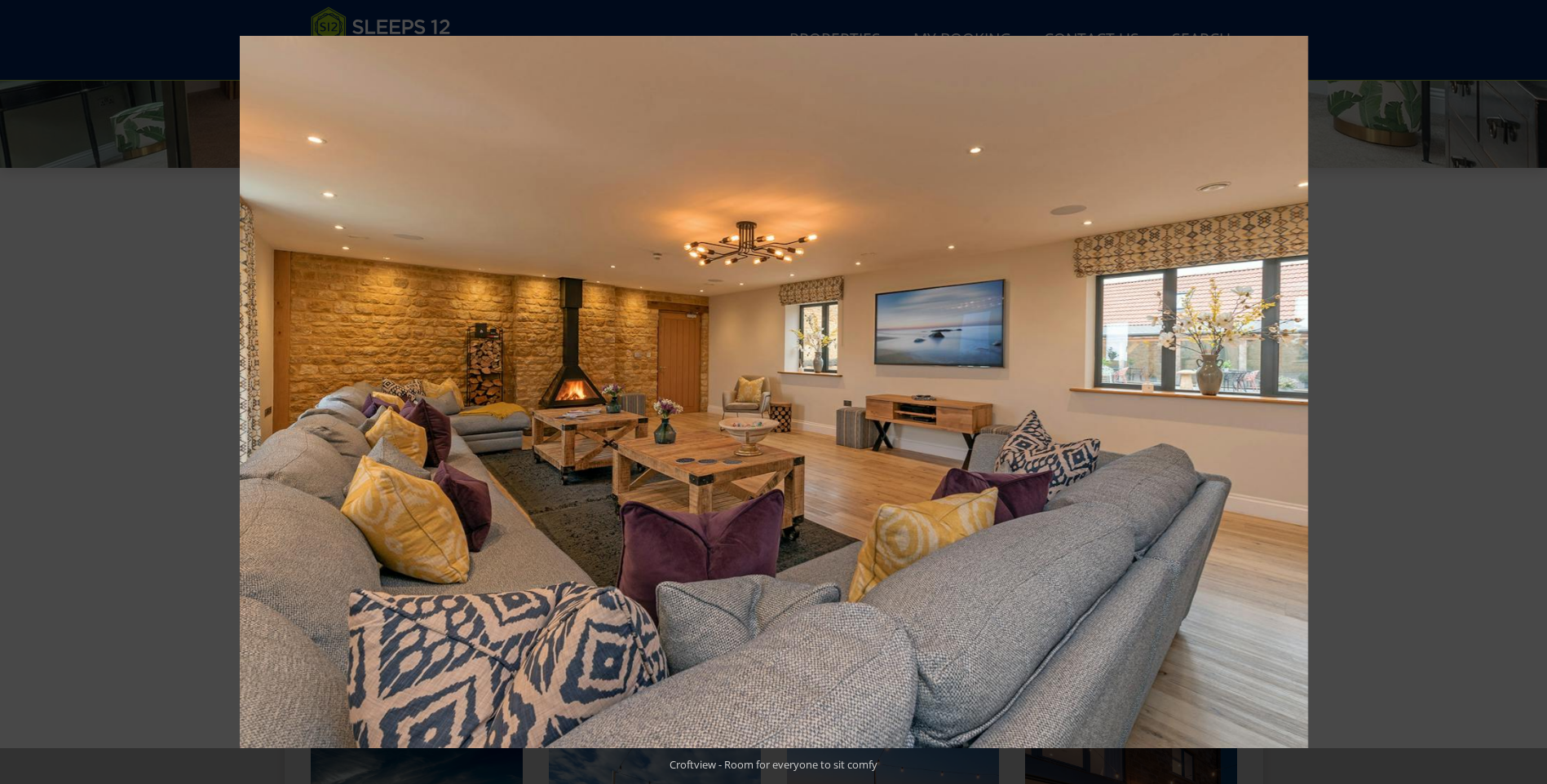
click at [1525, 388] on button at bounding box center [1519, 392] width 57 height 81
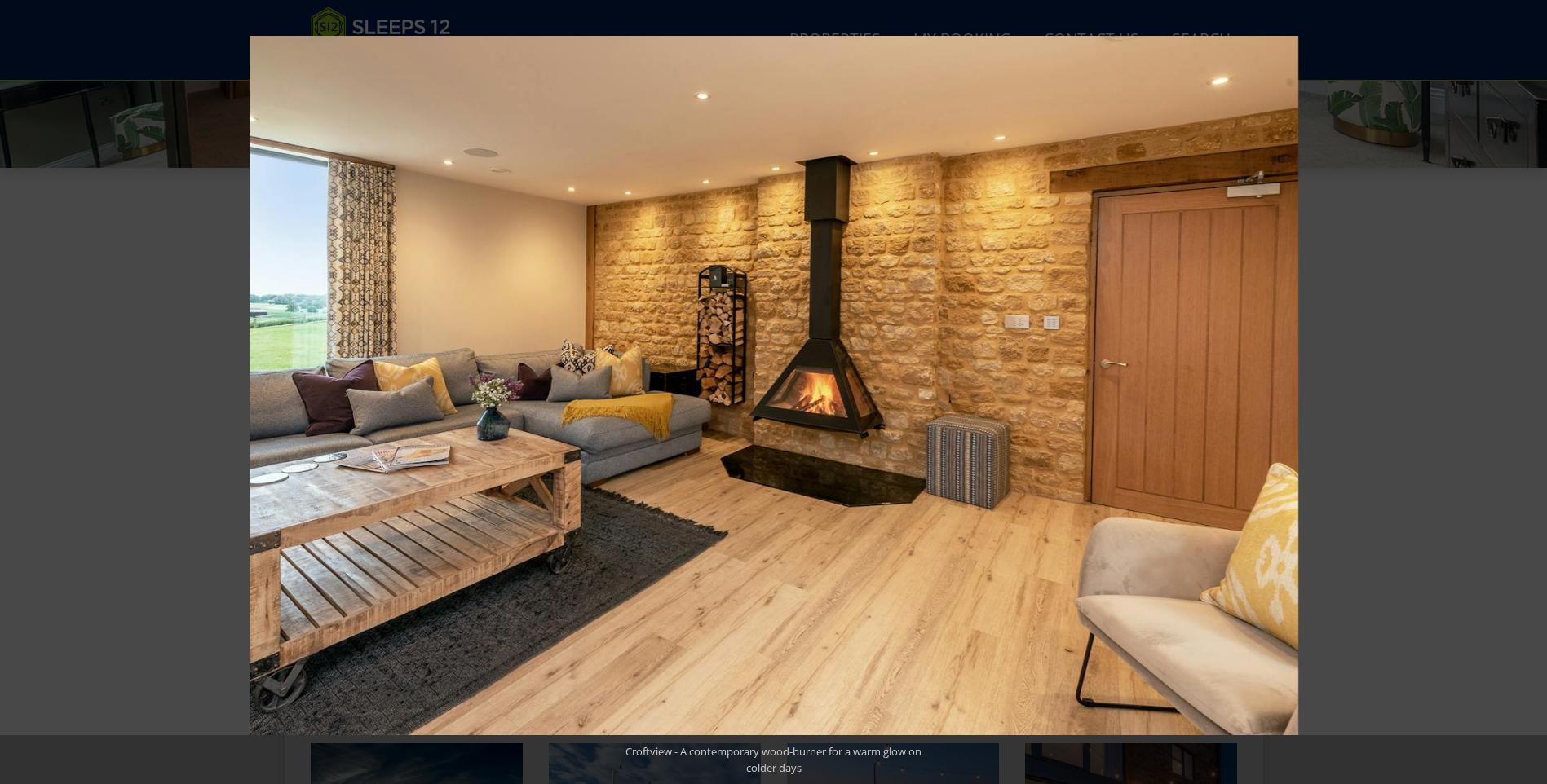
click at [1525, 388] on button at bounding box center [1519, 392] width 57 height 81
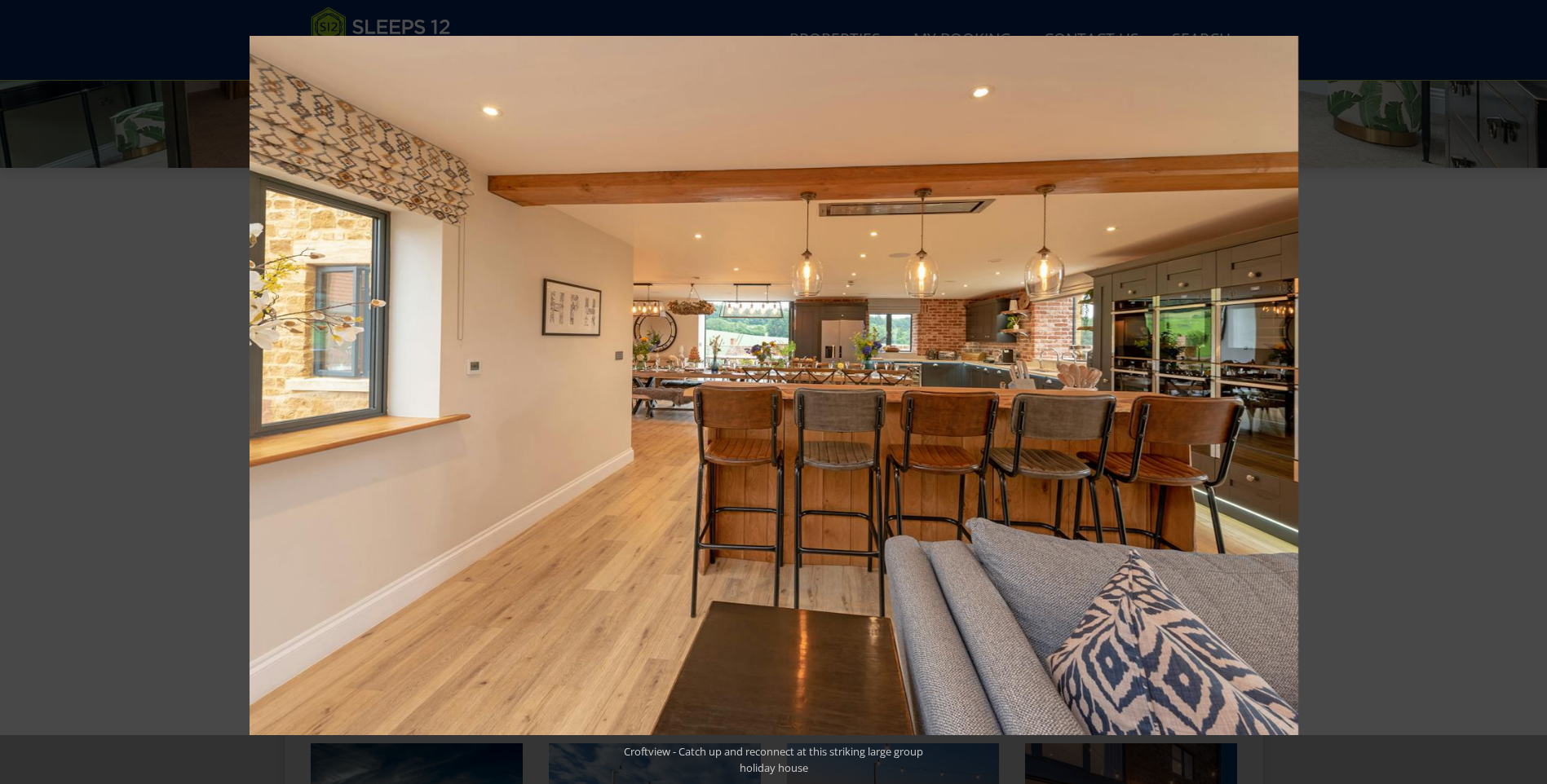
click at [1525, 388] on button at bounding box center [1519, 392] width 57 height 81
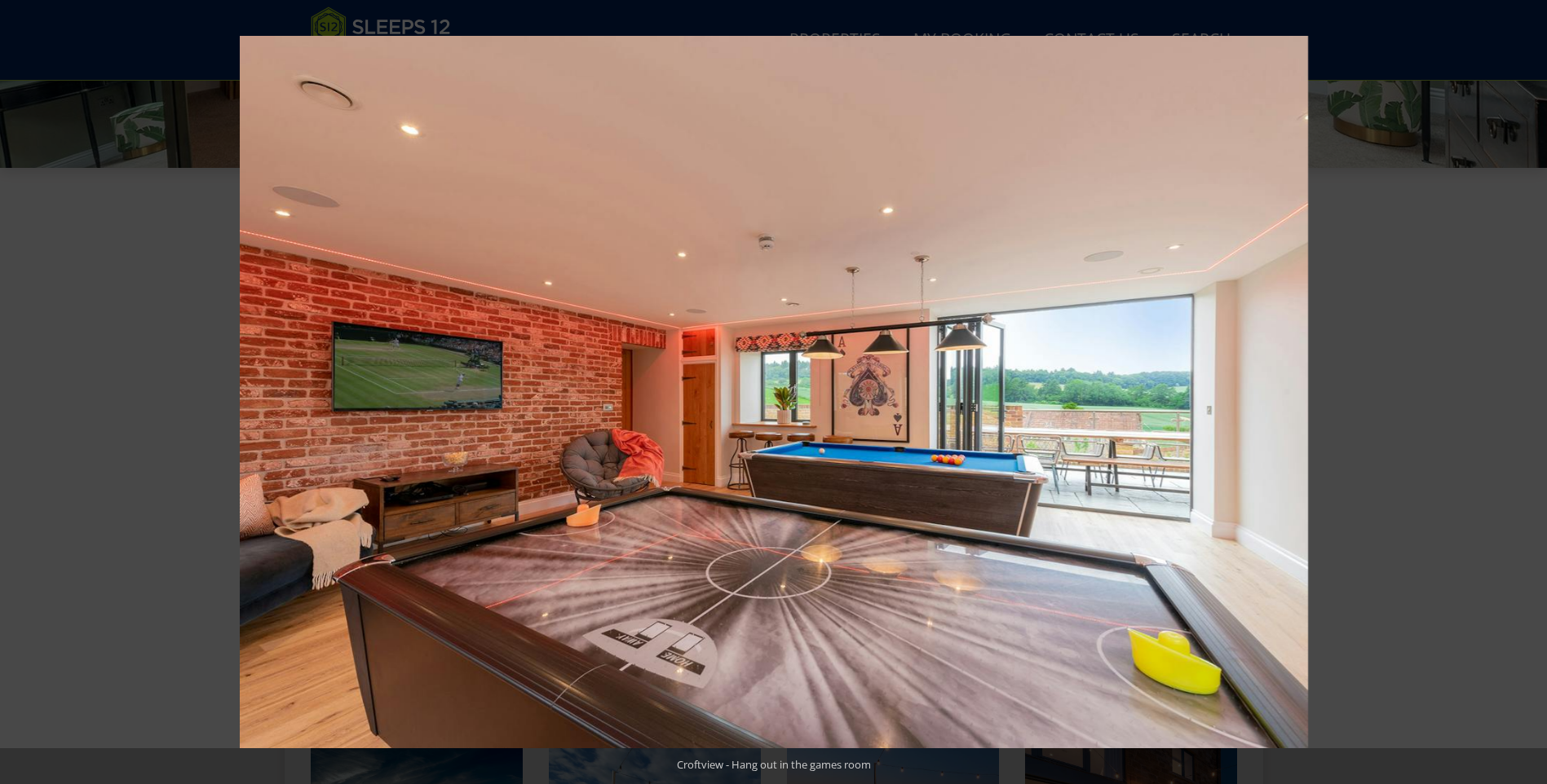
click at [1525, 388] on button at bounding box center [1519, 392] width 57 height 81
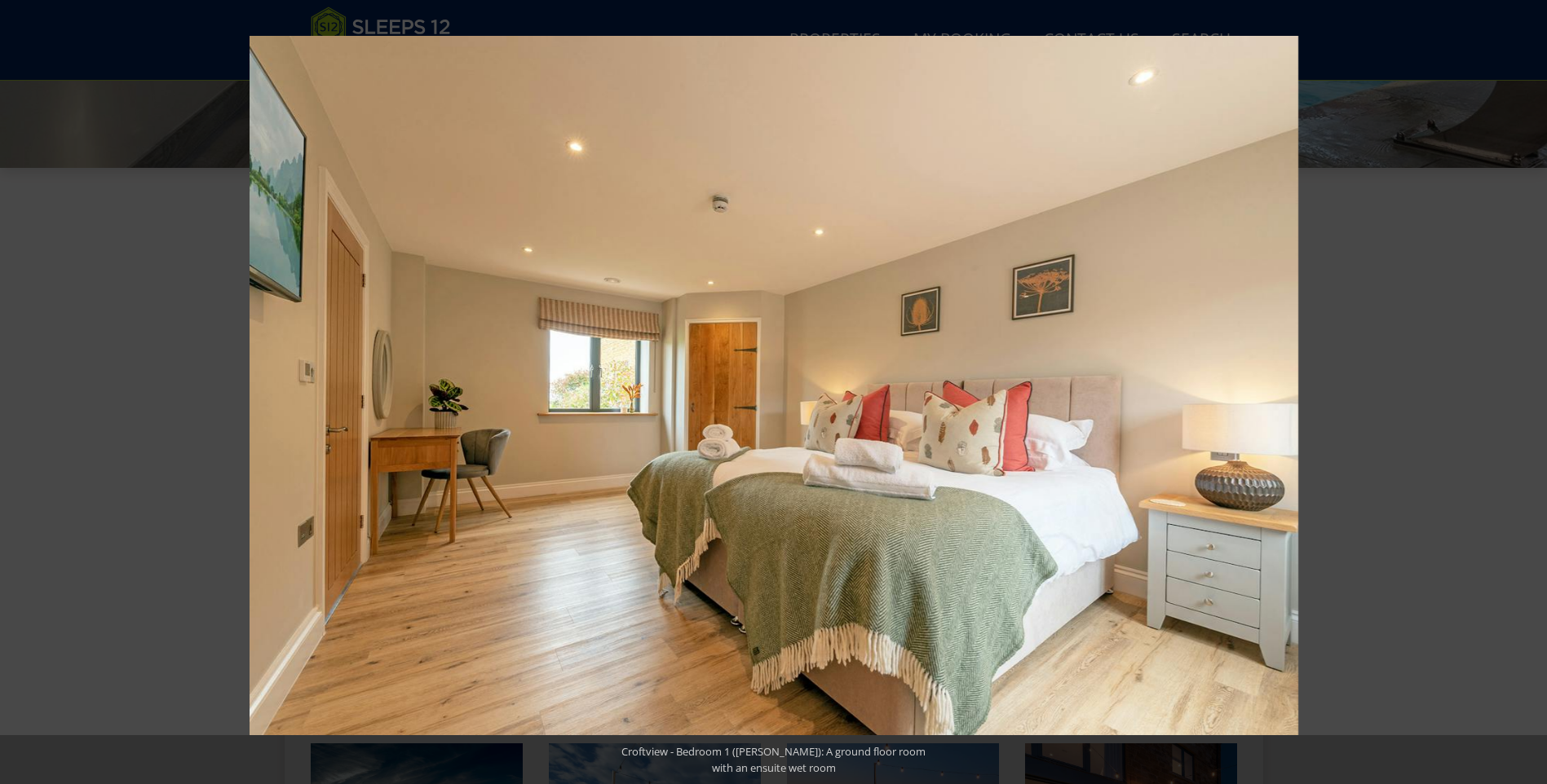
click at [1525, 388] on button at bounding box center [1519, 392] width 57 height 81
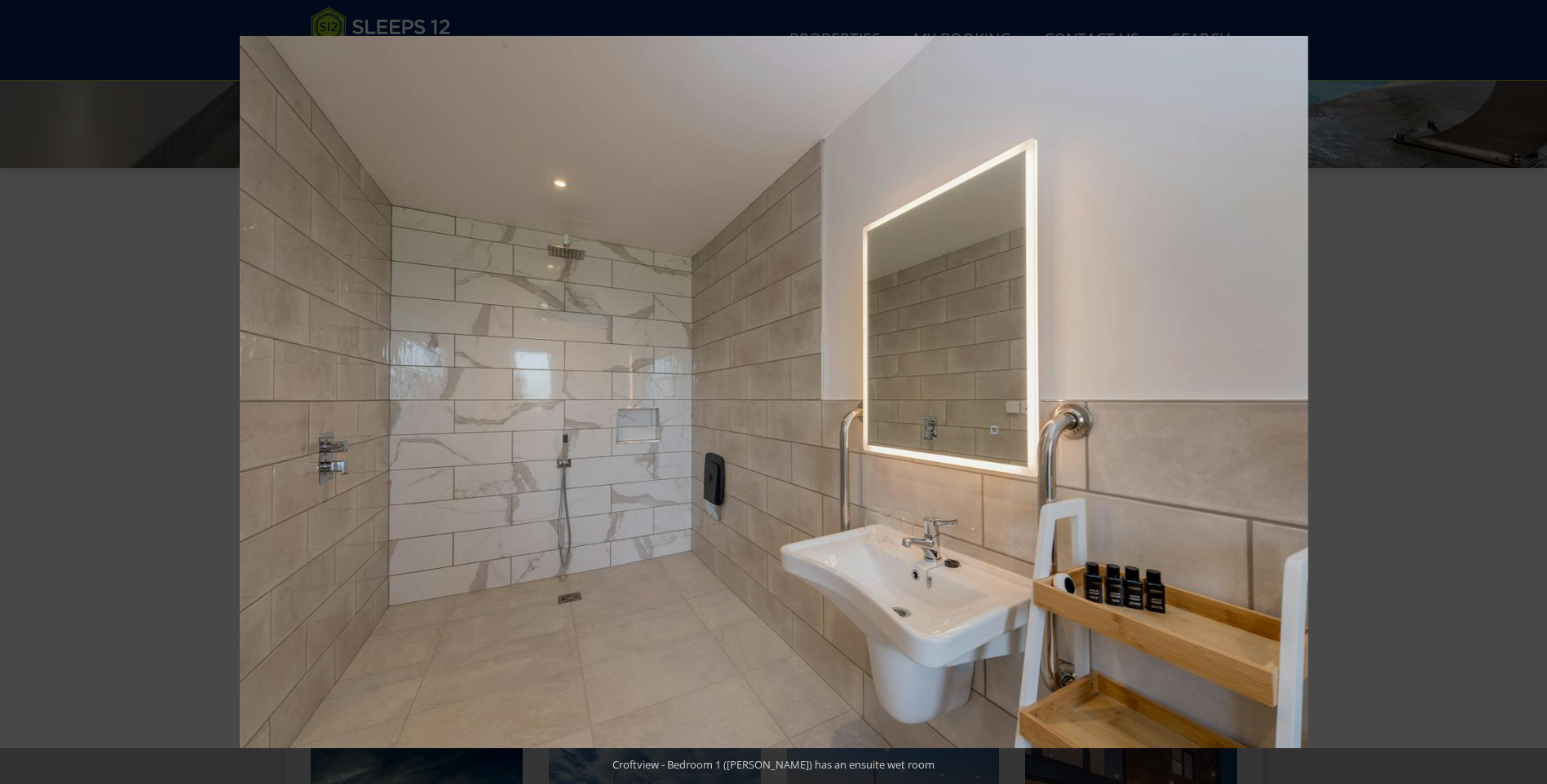
click at [1525, 388] on button at bounding box center [1519, 392] width 57 height 81
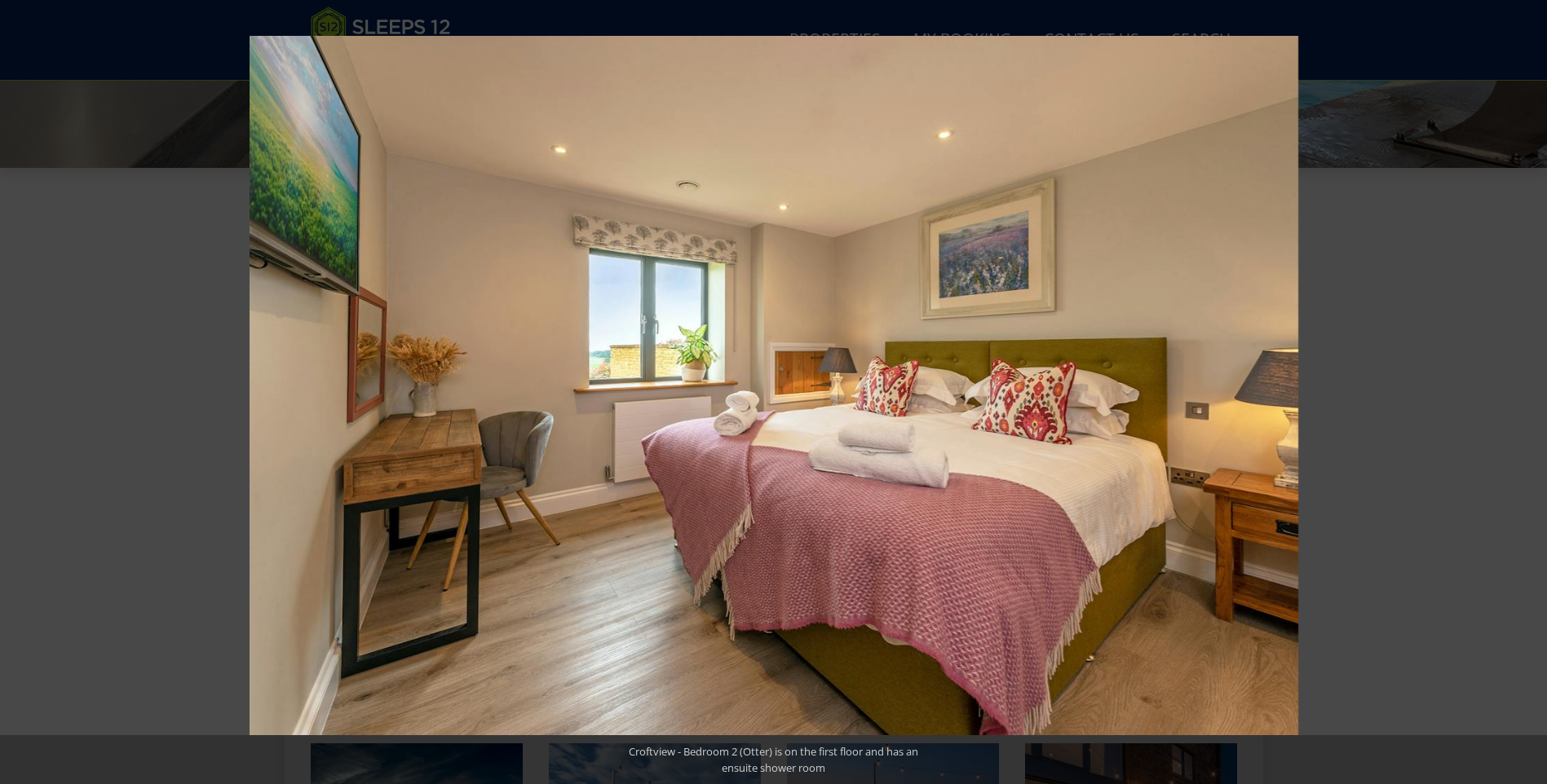
click at [1525, 388] on button at bounding box center [1519, 392] width 57 height 81
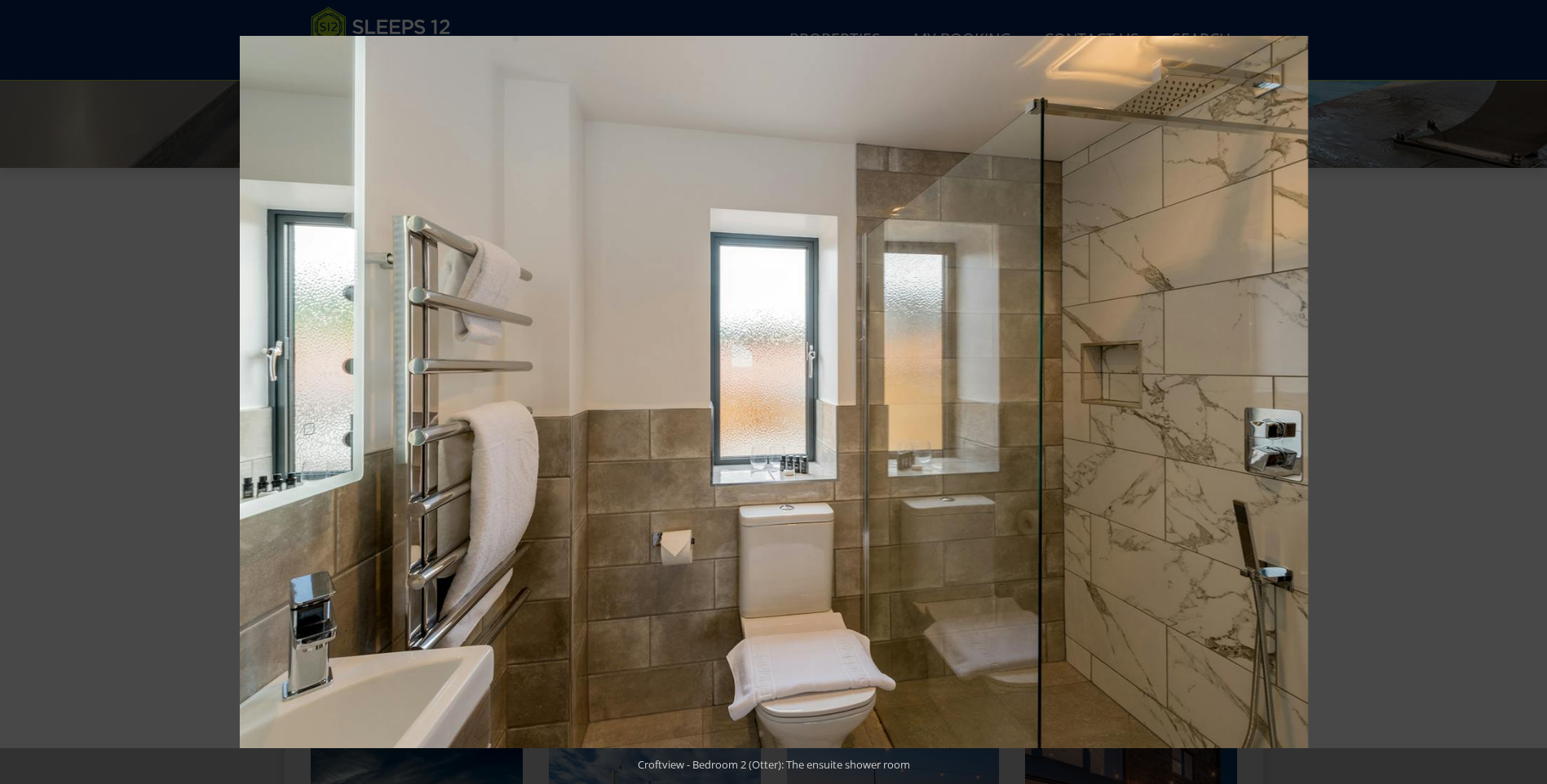
click at [1525, 388] on button at bounding box center [1519, 392] width 57 height 81
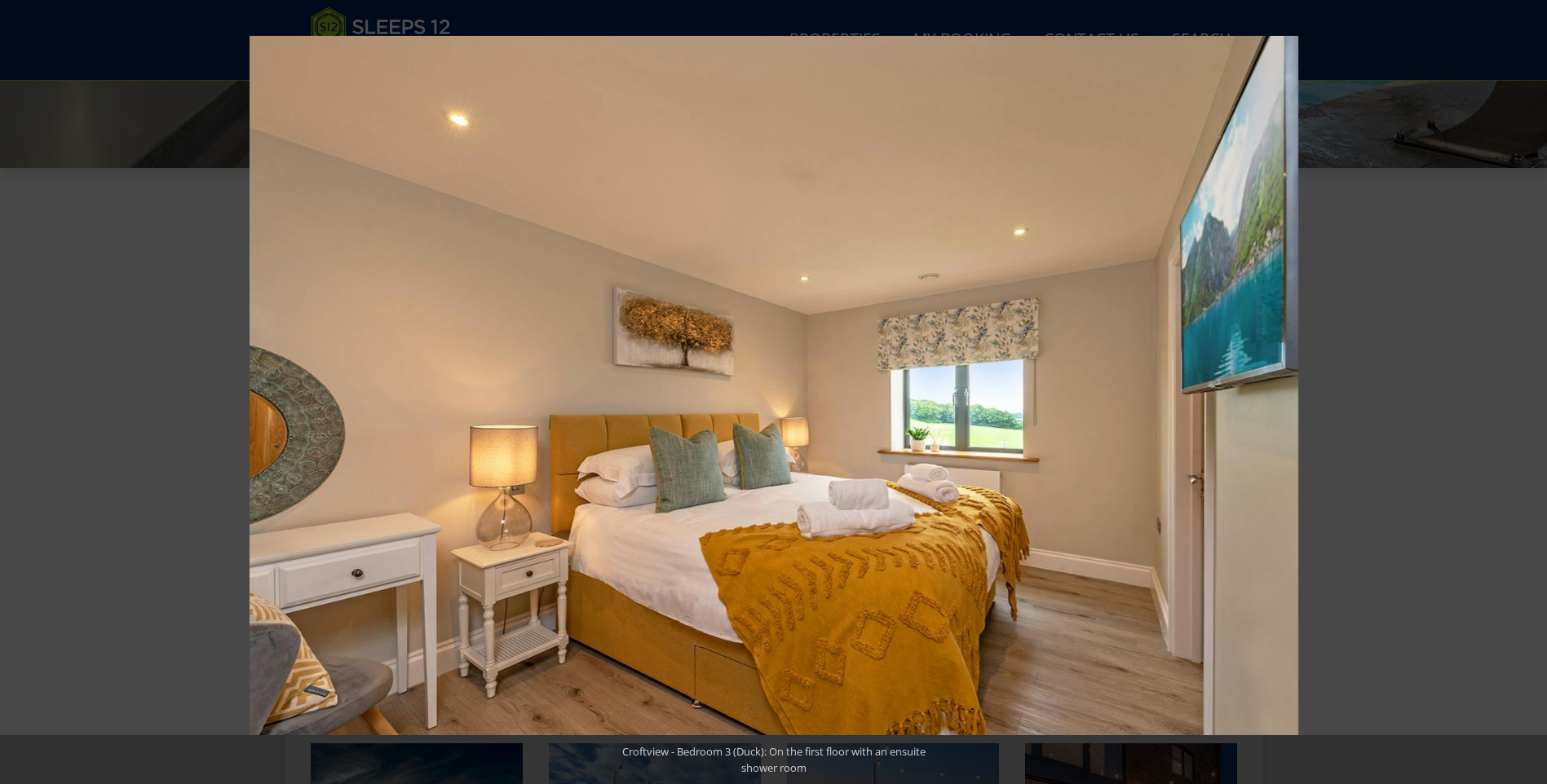
click at [1525, 388] on button at bounding box center [1519, 392] width 57 height 81
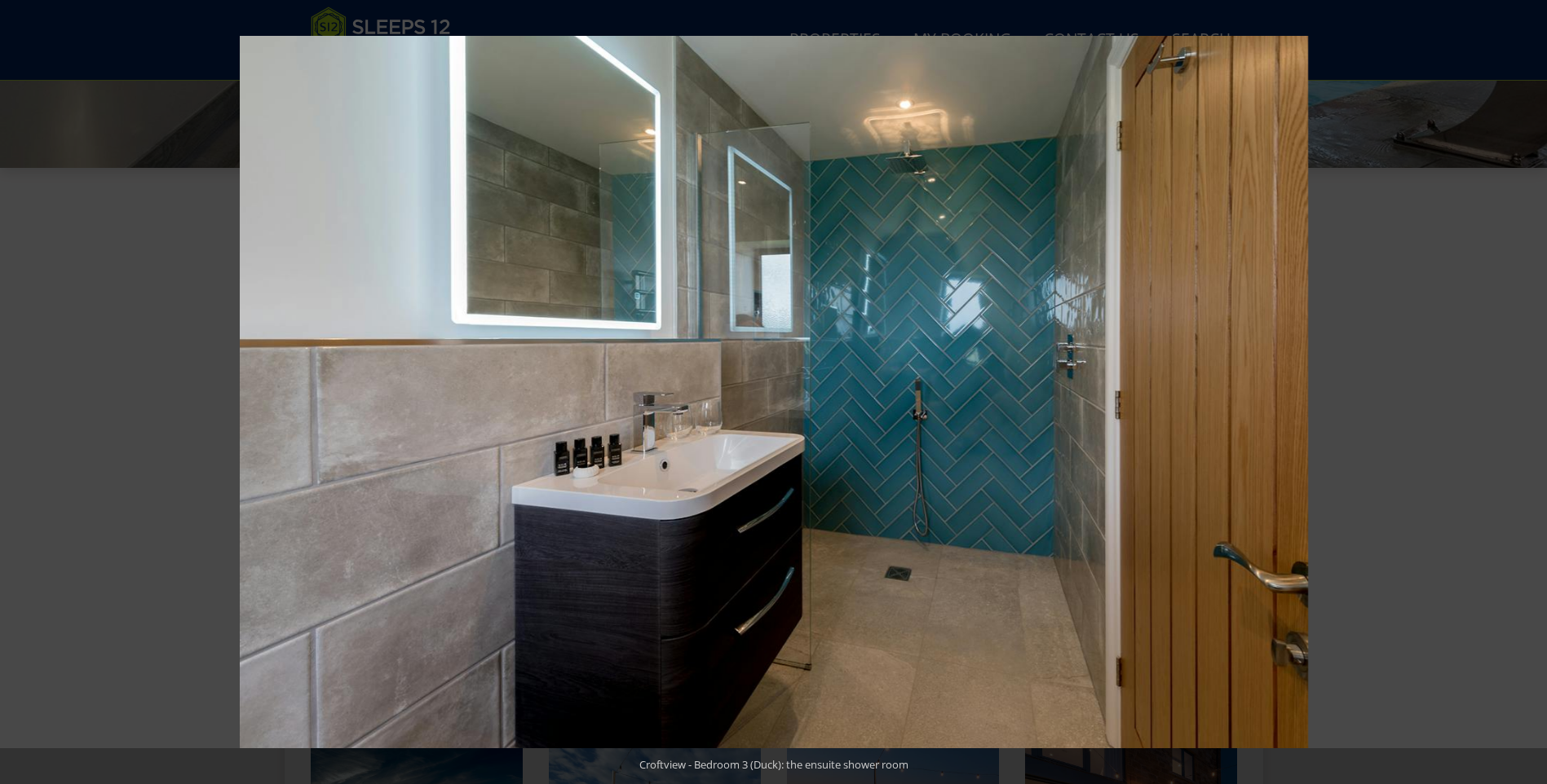
click at [1525, 388] on button at bounding box center [1519, 392] width 57 height 81
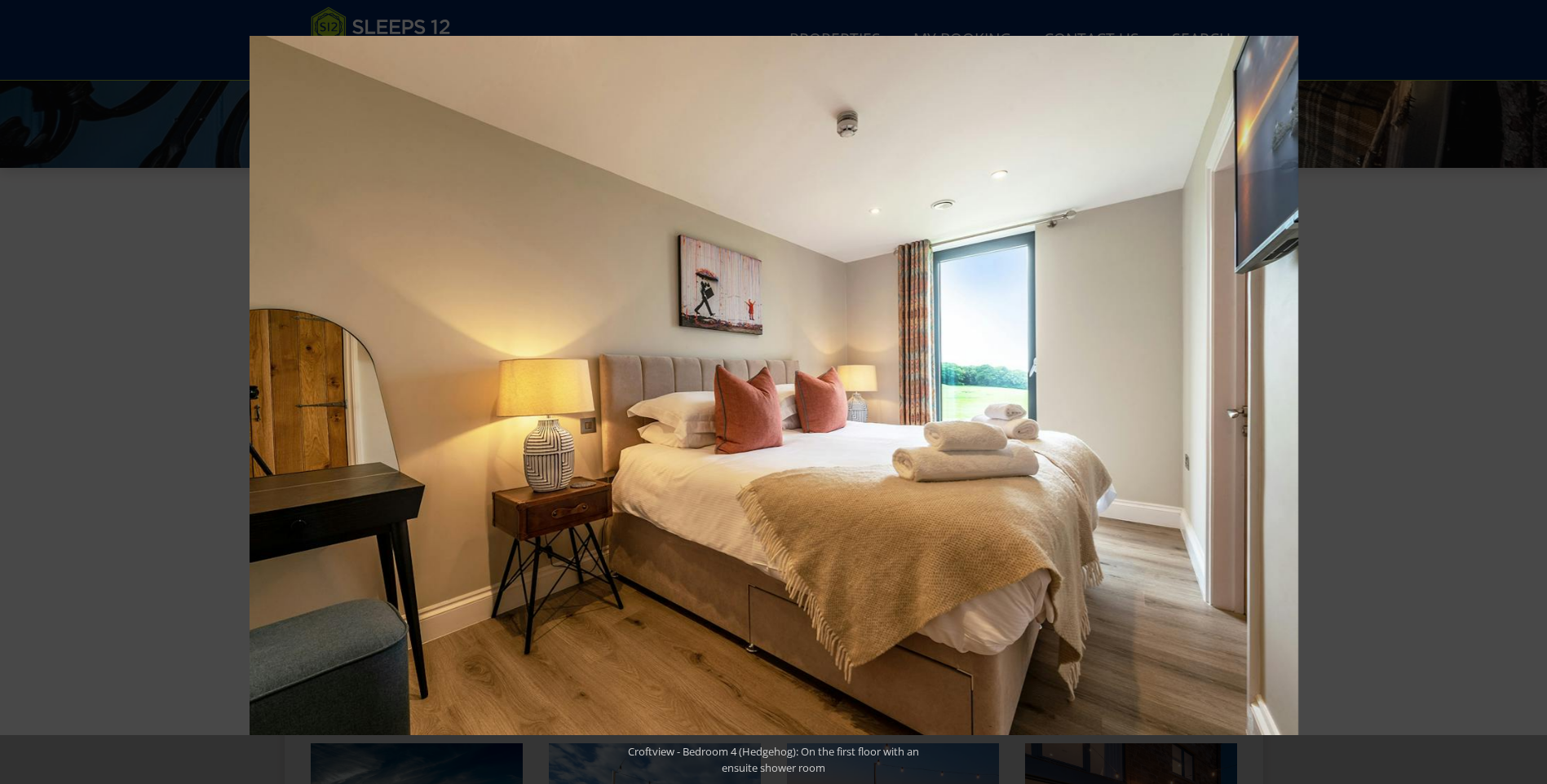
click at [1525, 388] on button at bounding box center [1519, 392] width 57 height 81
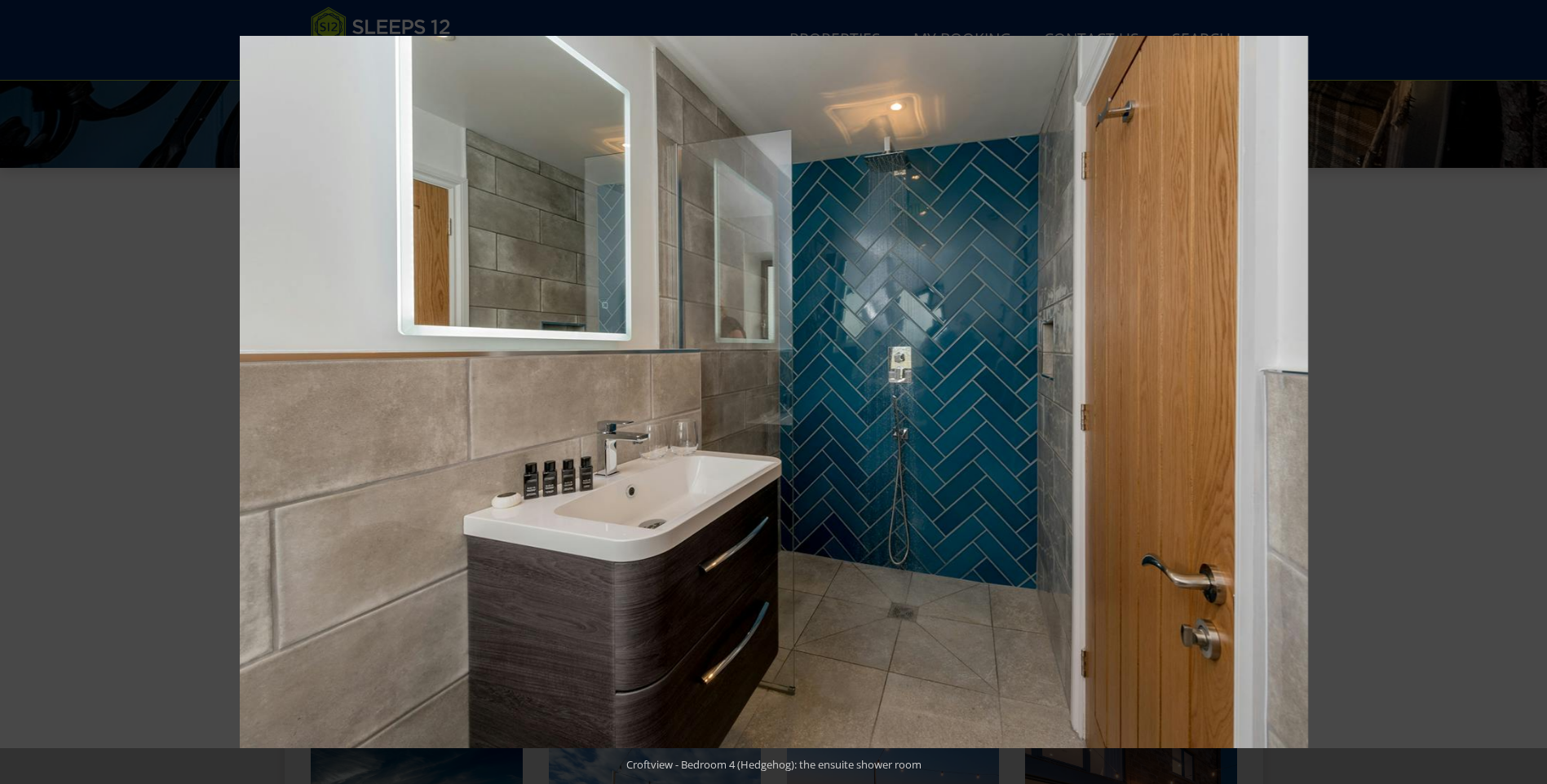
click at [1525, 388] on button at bounding box center [1519, 392] width 57 height 81
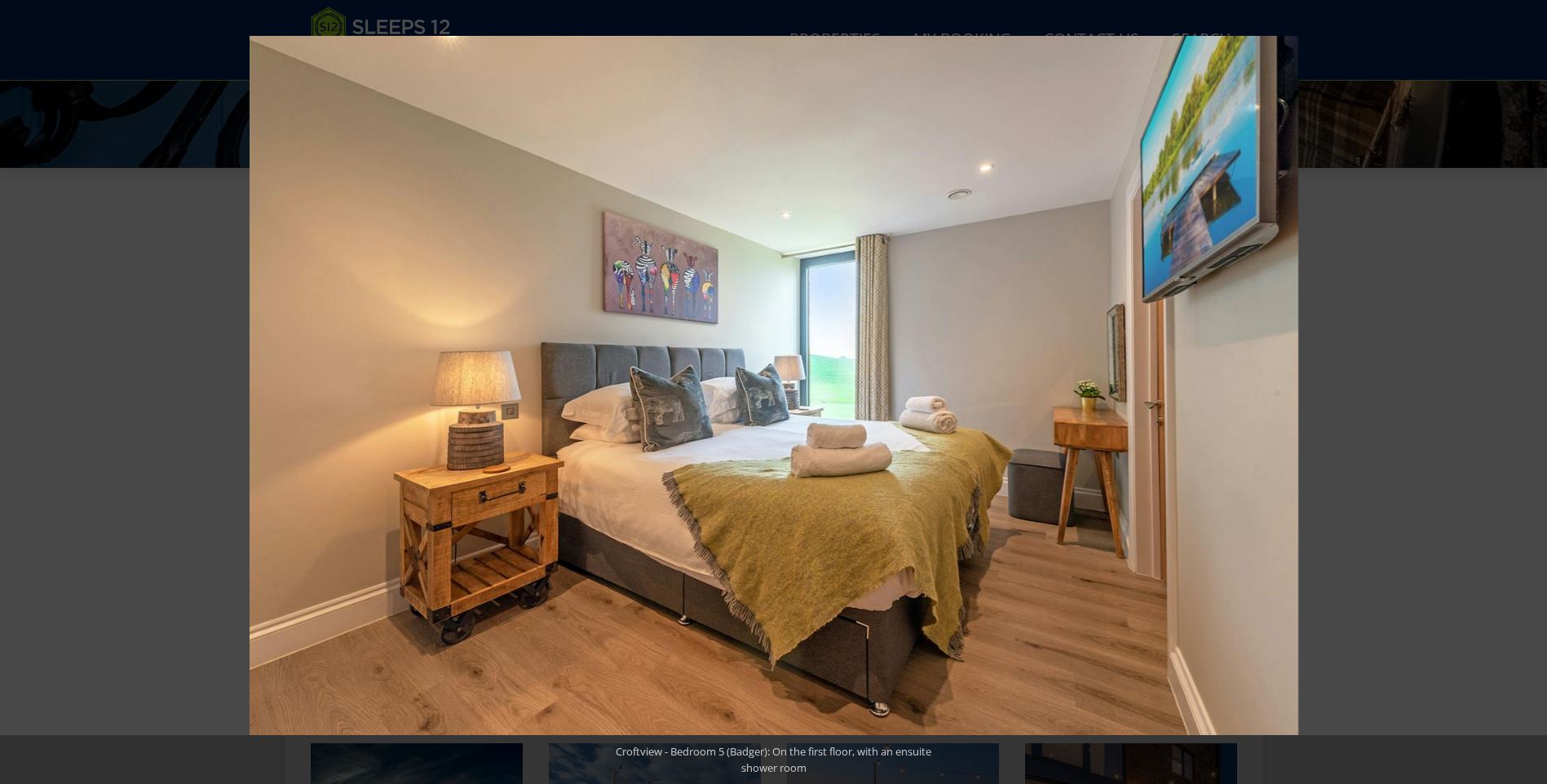
click at [1525, 388] on button at bounding box center [1519, 392] width 57 height 81
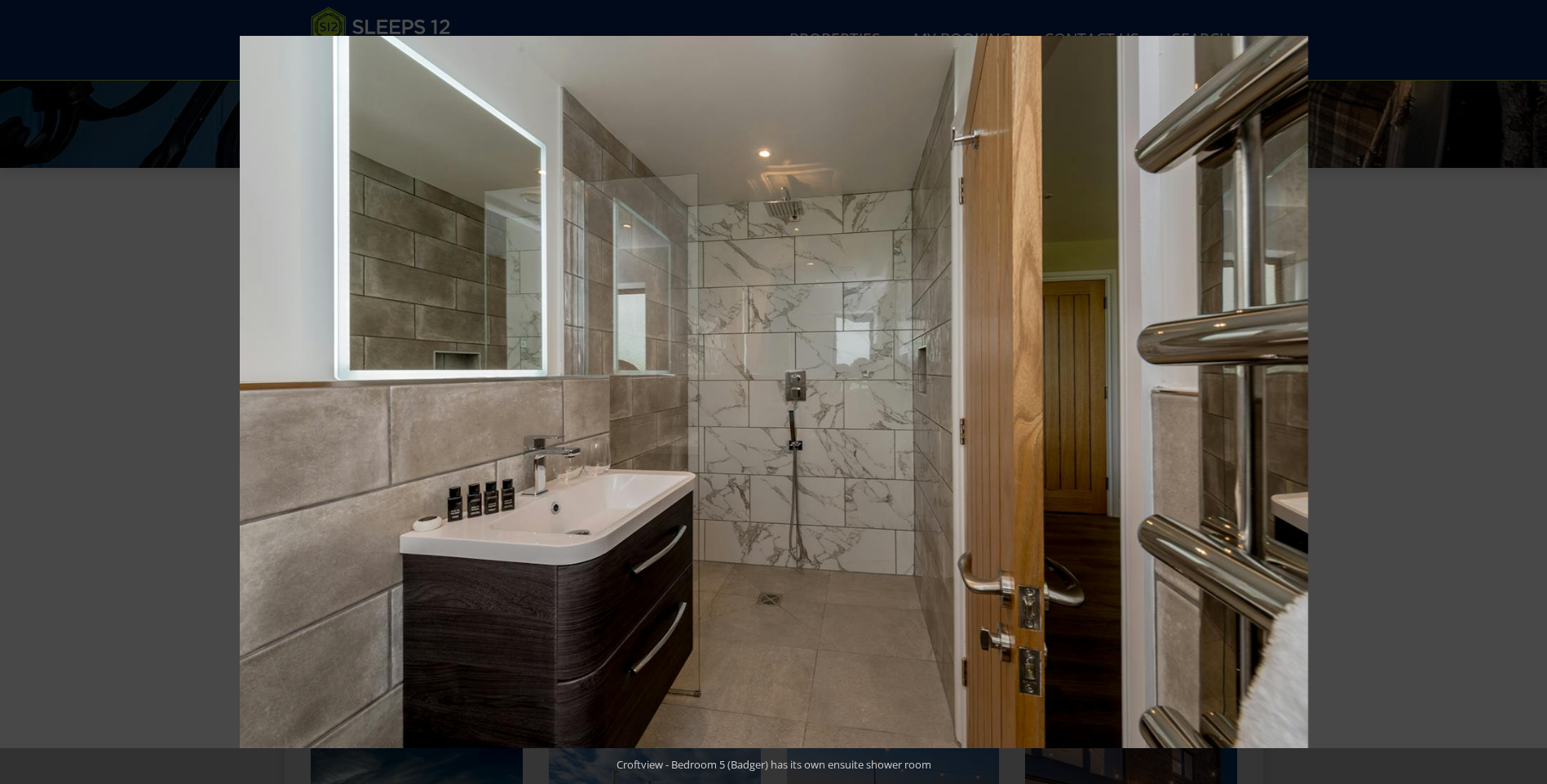
click at [1525, 388] on button at bounding box center [1519, 392] width 57 height 81
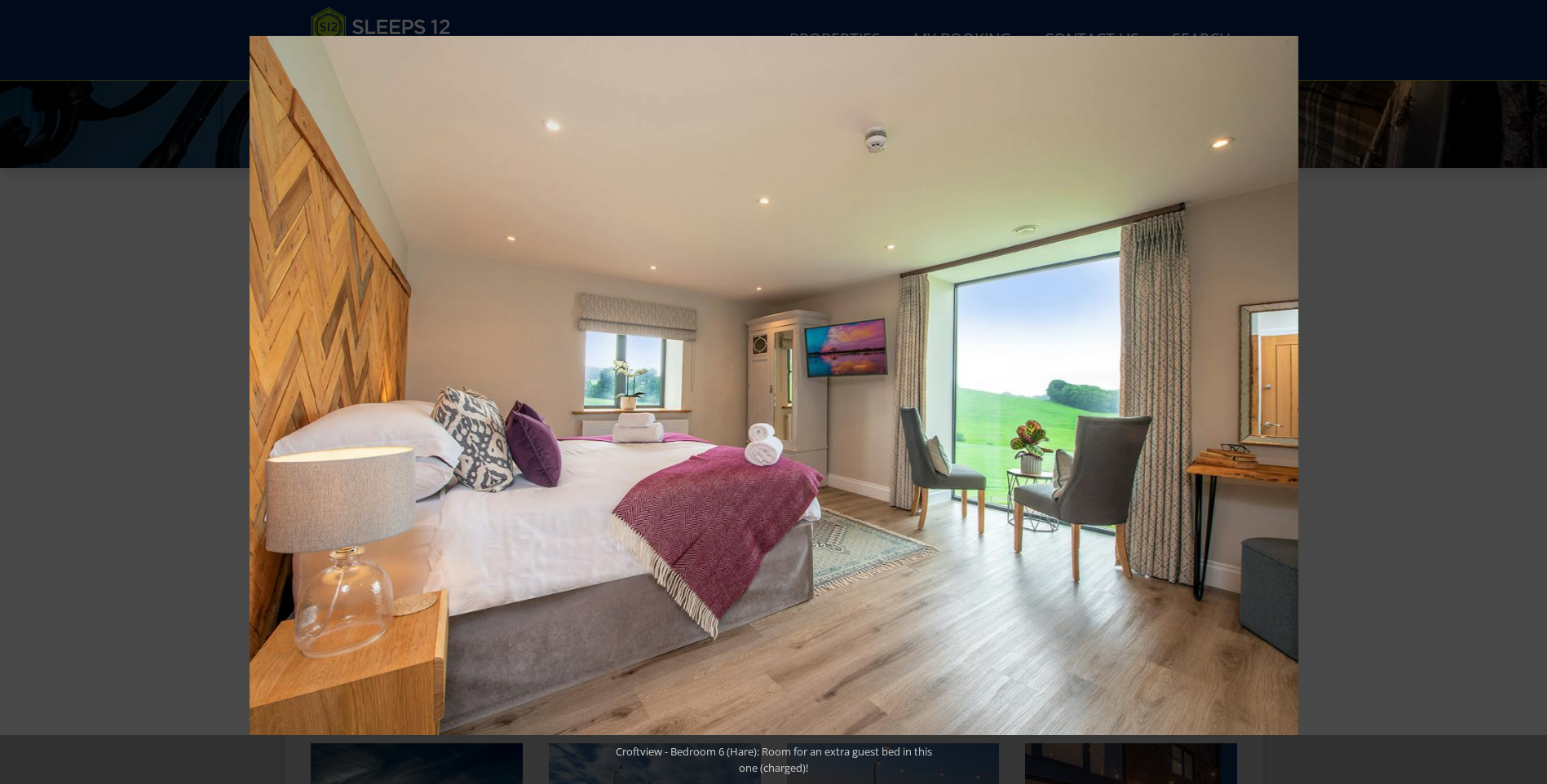
click at [1525, 388] on button at bounding box center [1519, 392] width 57 height 81
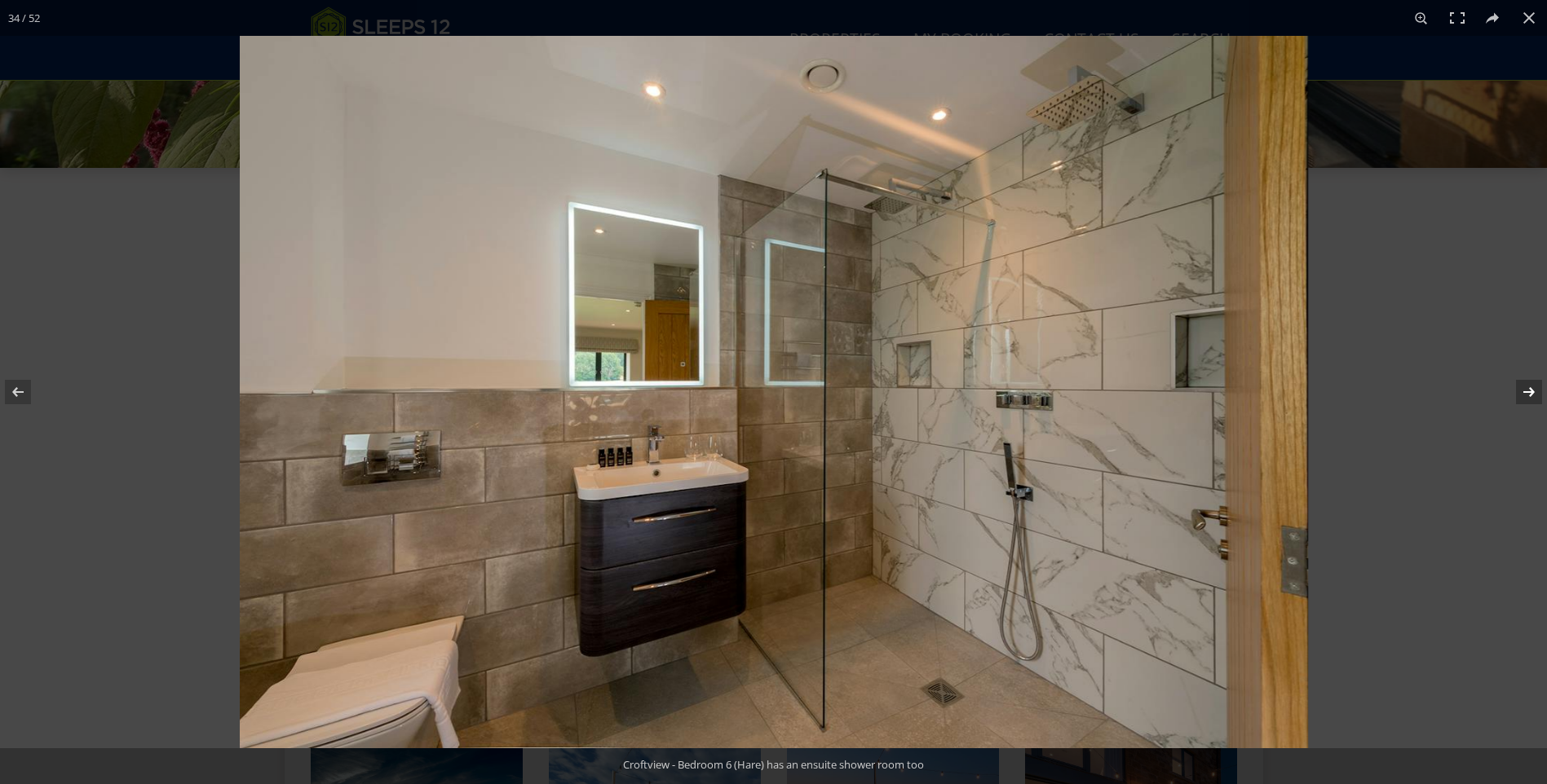
click at [1525, 390] on button at bounding box center [1519, 392] width 57 height 81
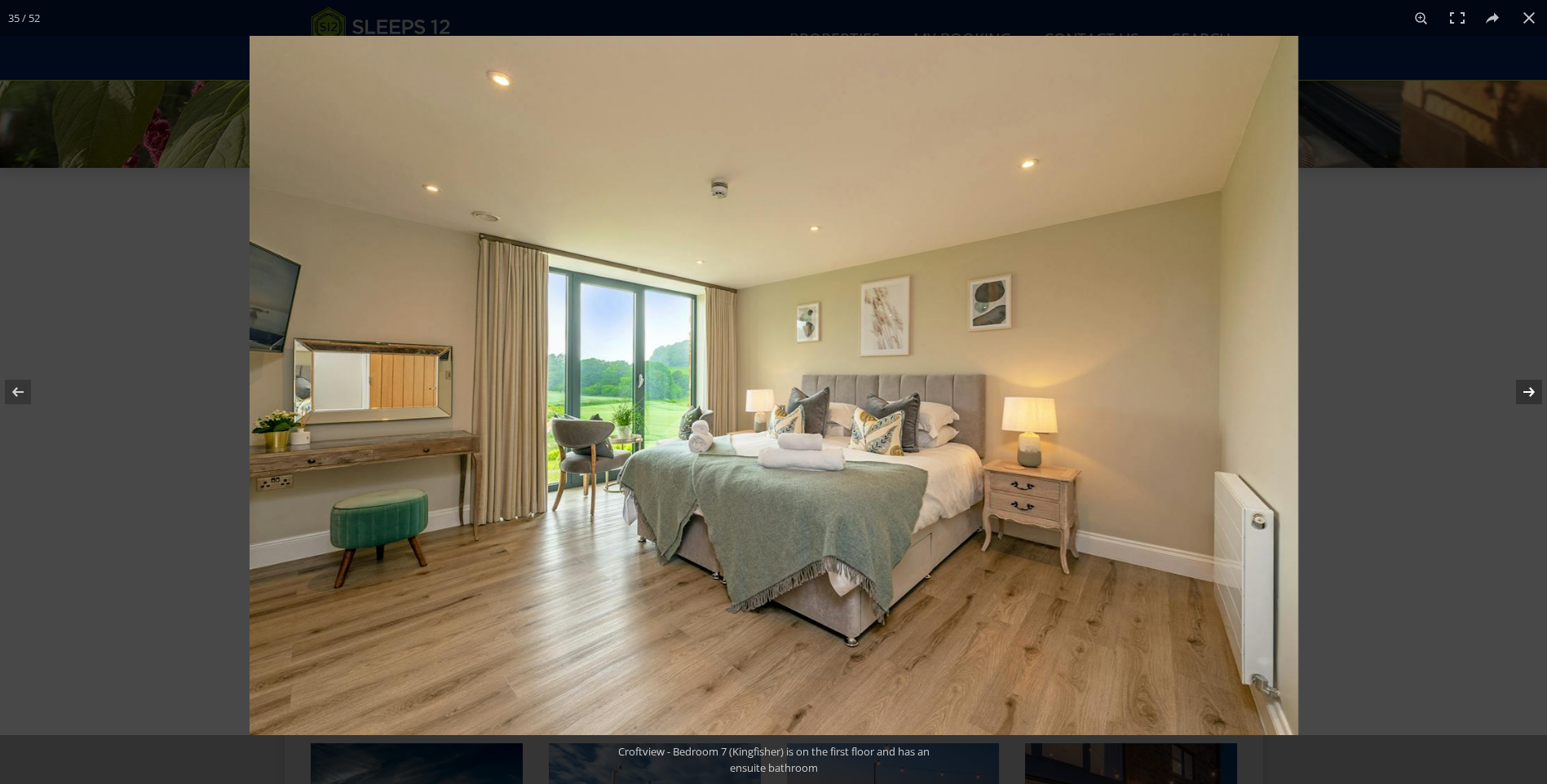
click at [1525, 390] on button at bounding box center [1519, 392] width 57 height 81
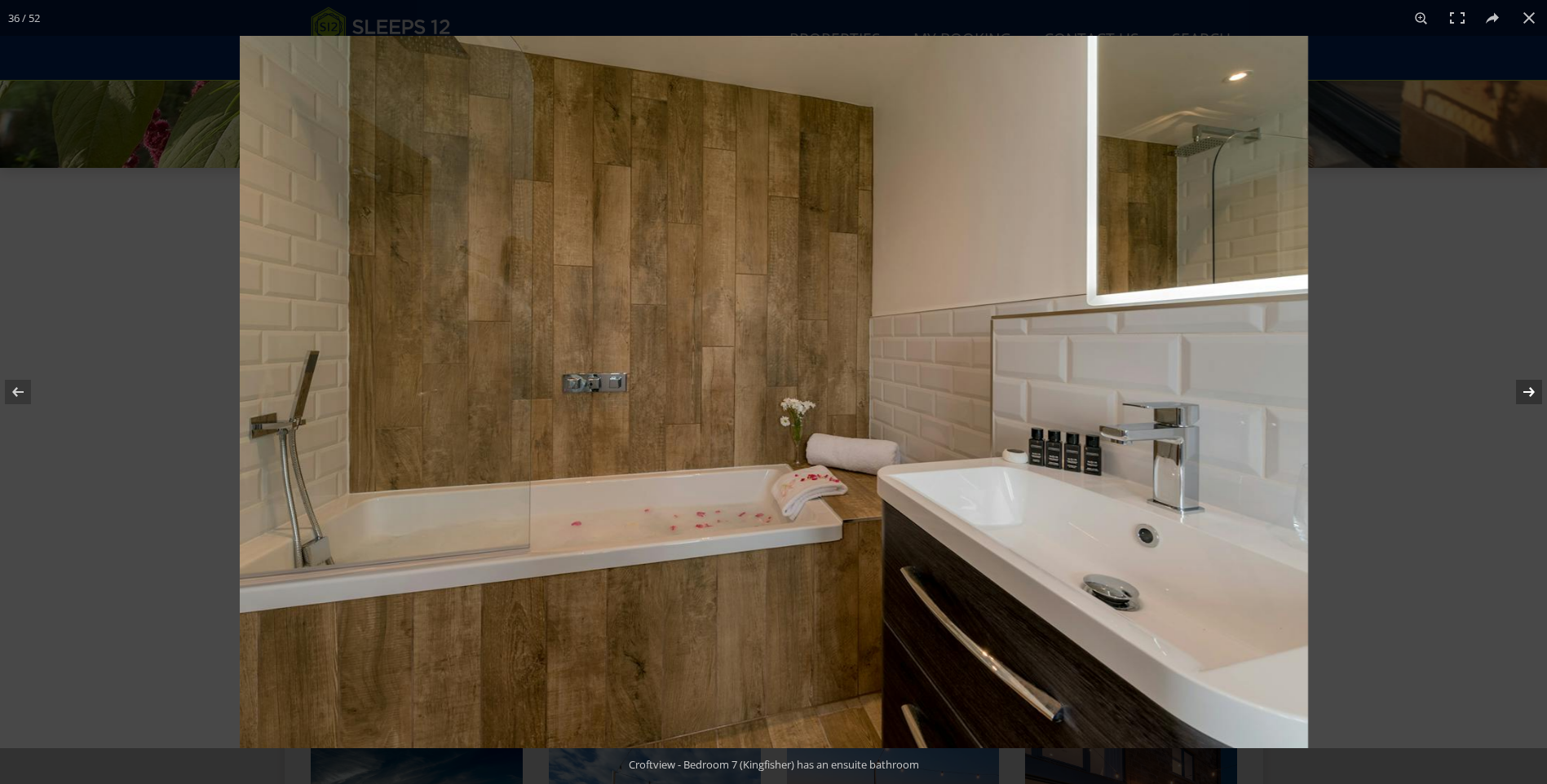
click at [1525, 390] on button at bounding box center [1519, 392] width 57 height 81
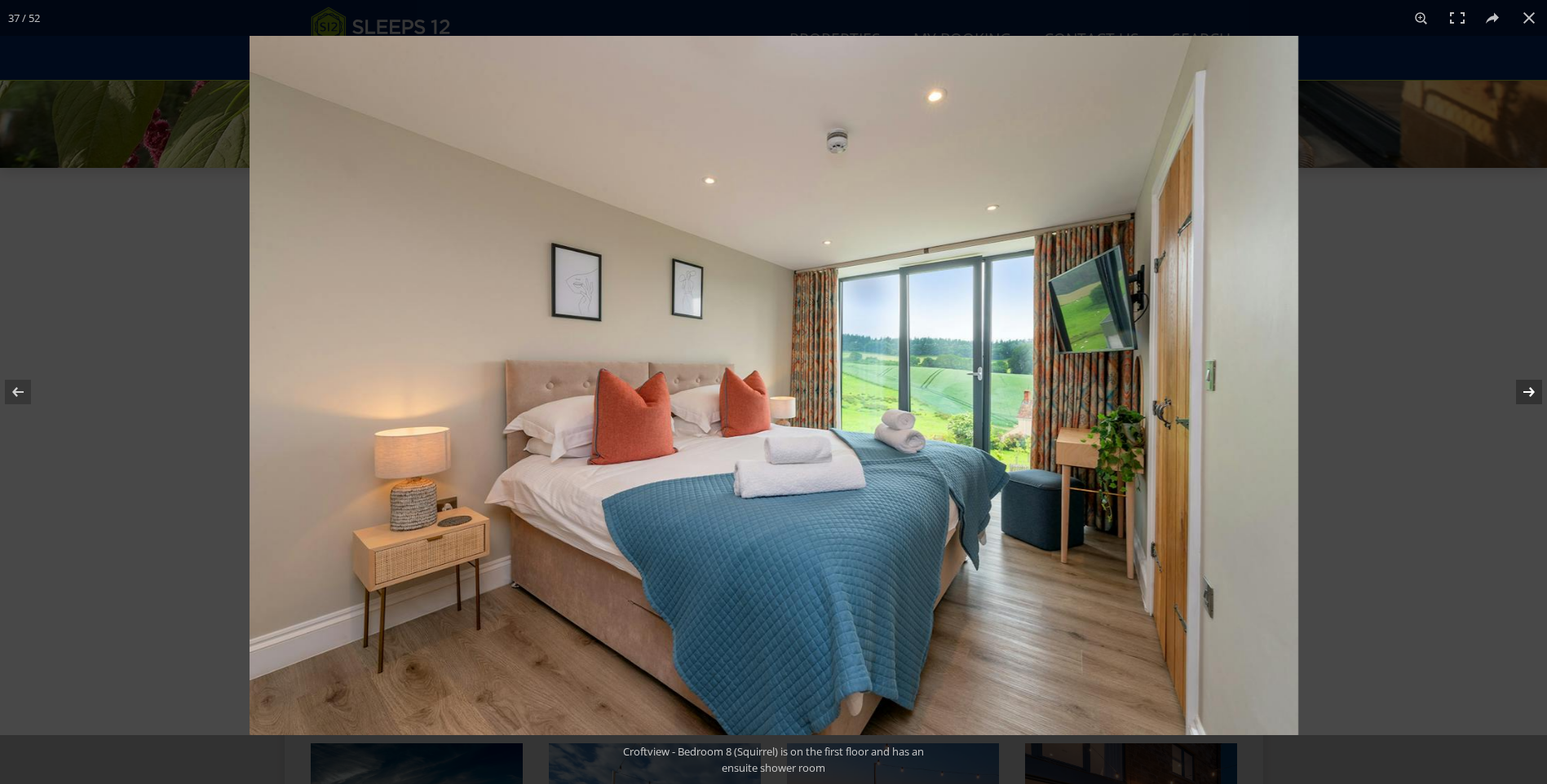
click at [1525, 390] on button at bounding box center [1519, 392] width 57 height 81
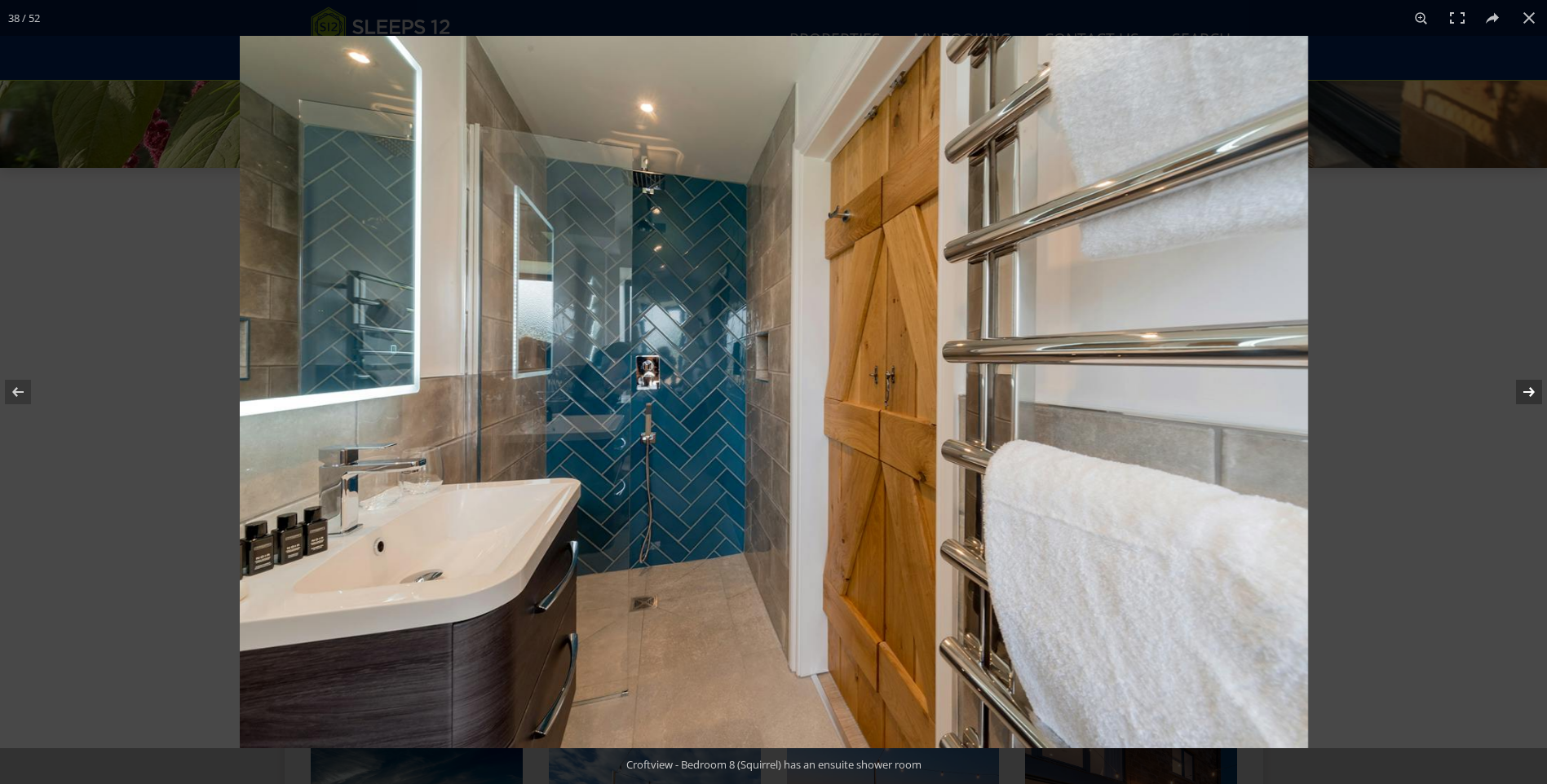
click at [1525, 390] on button at bounding box center [1519, 392] width 57 height 81
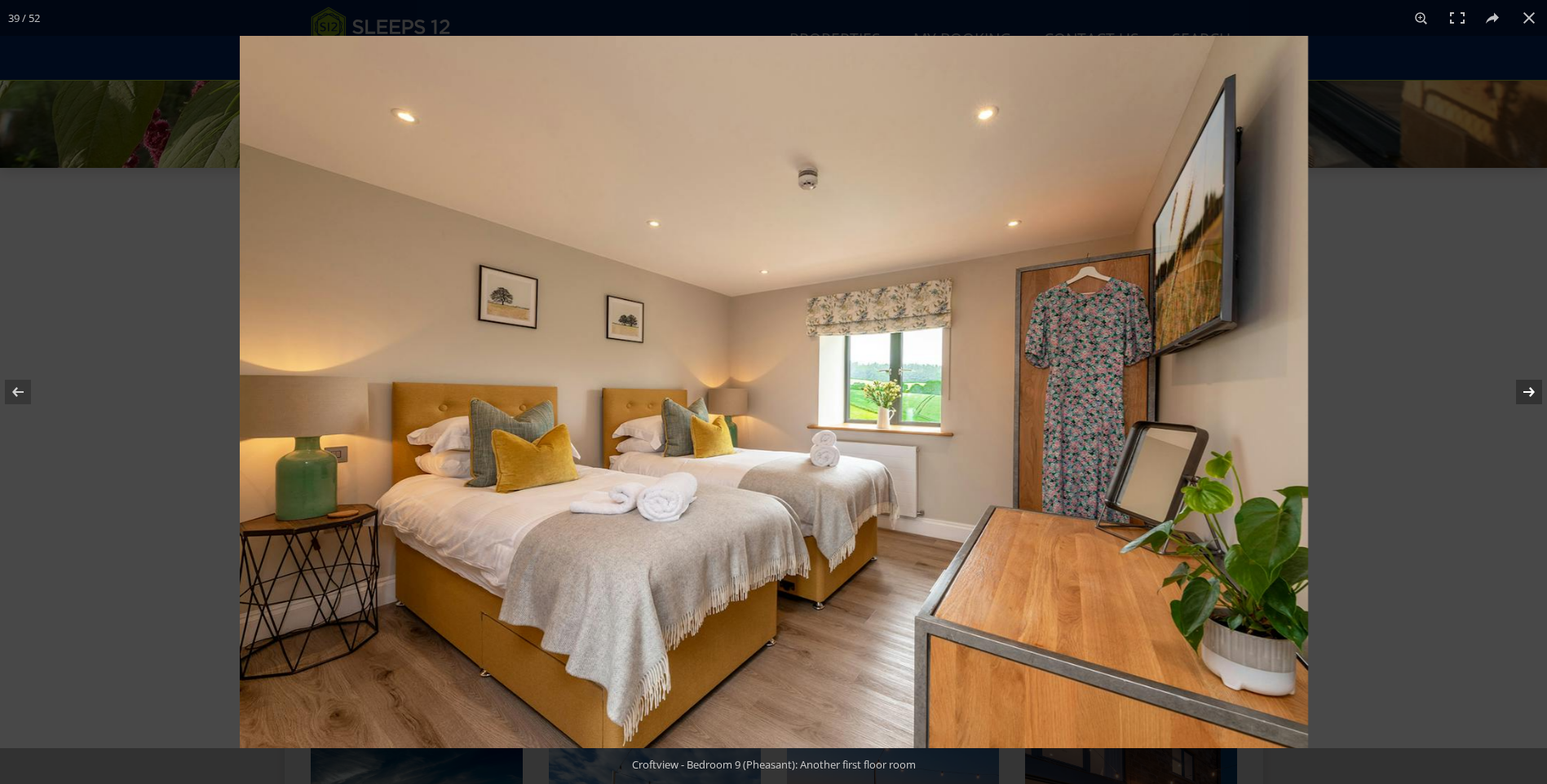
click at [1525, 391] on button at bounding box center [1519, 392] width 57 height 81
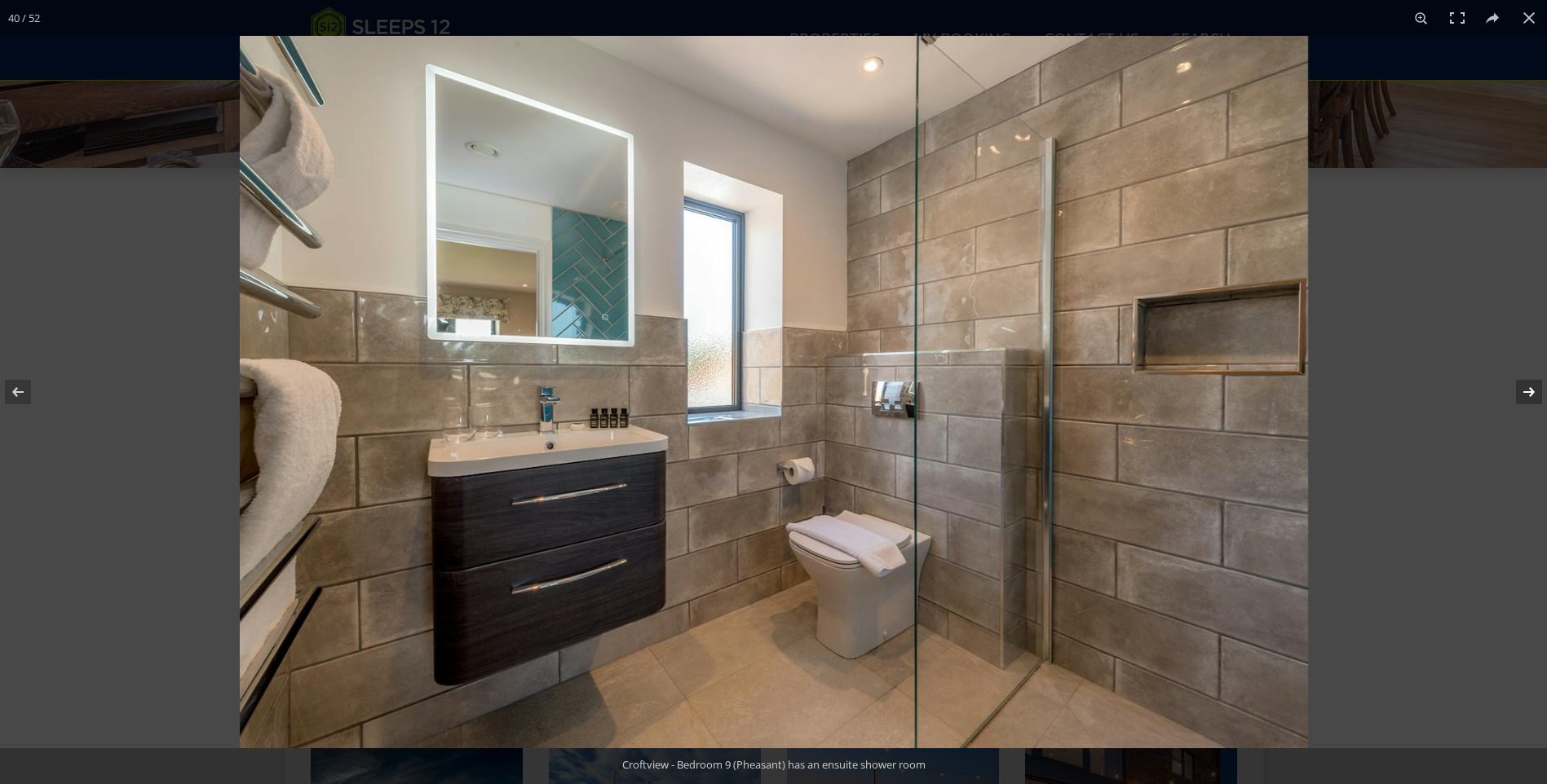
click at [1525, 391] on button at bounding box center [1519, 392] width 57 height 81
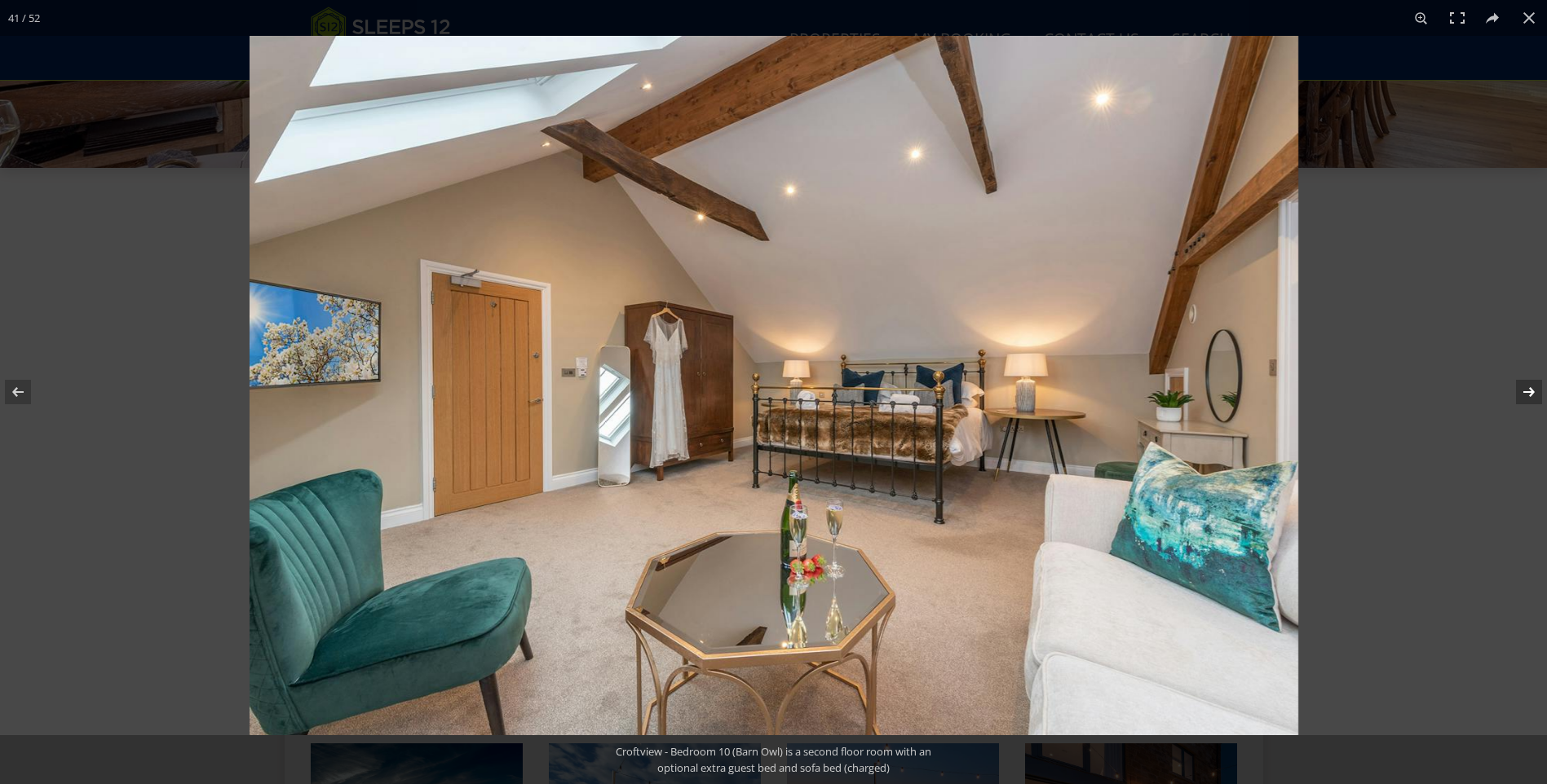
click at [1525, 391] on button at bounding box center [1519, 392] width 57 height 81
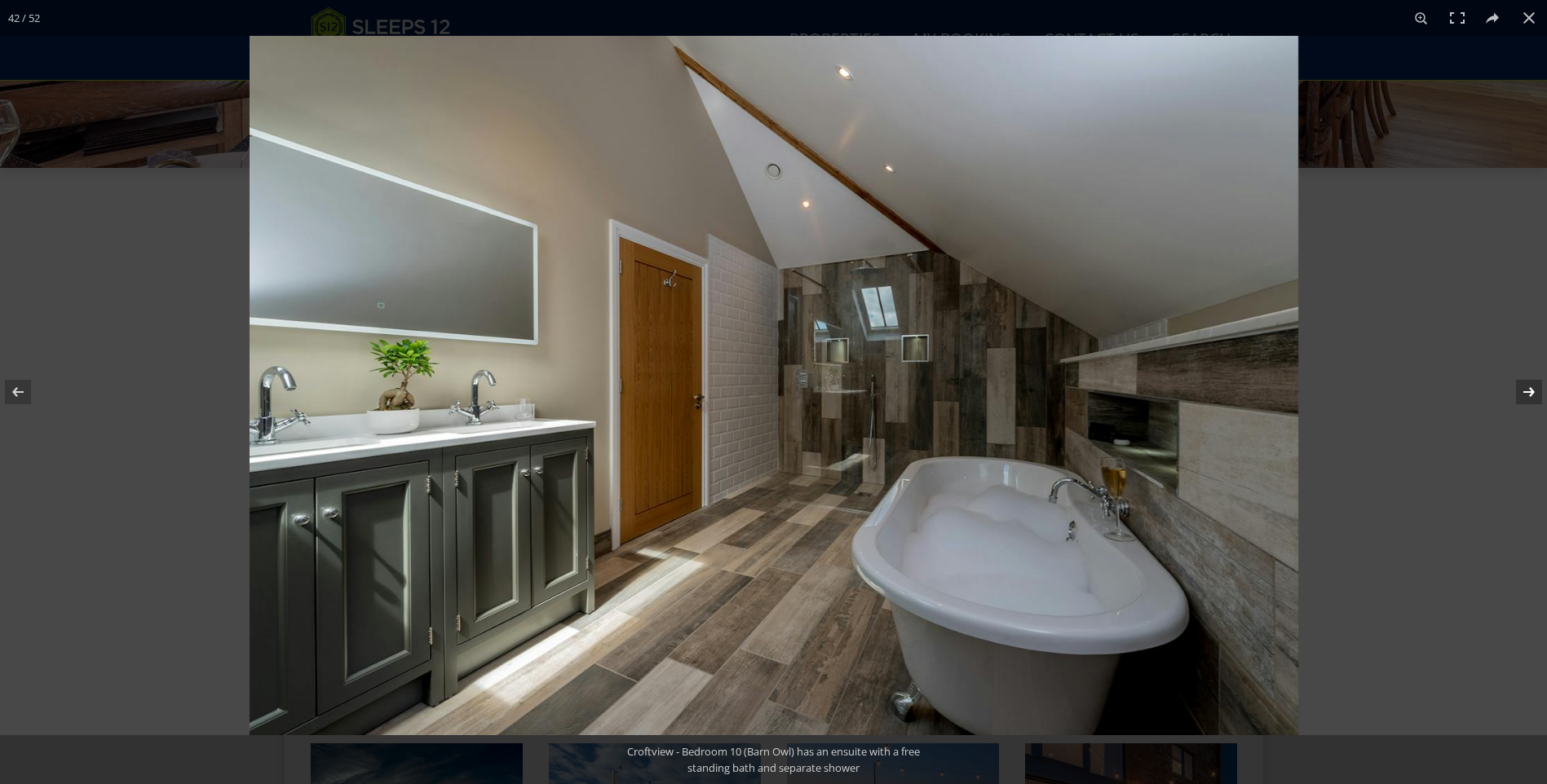
click at [1525, 391] on button at bounding box center [1519, 392] width 57 height 81
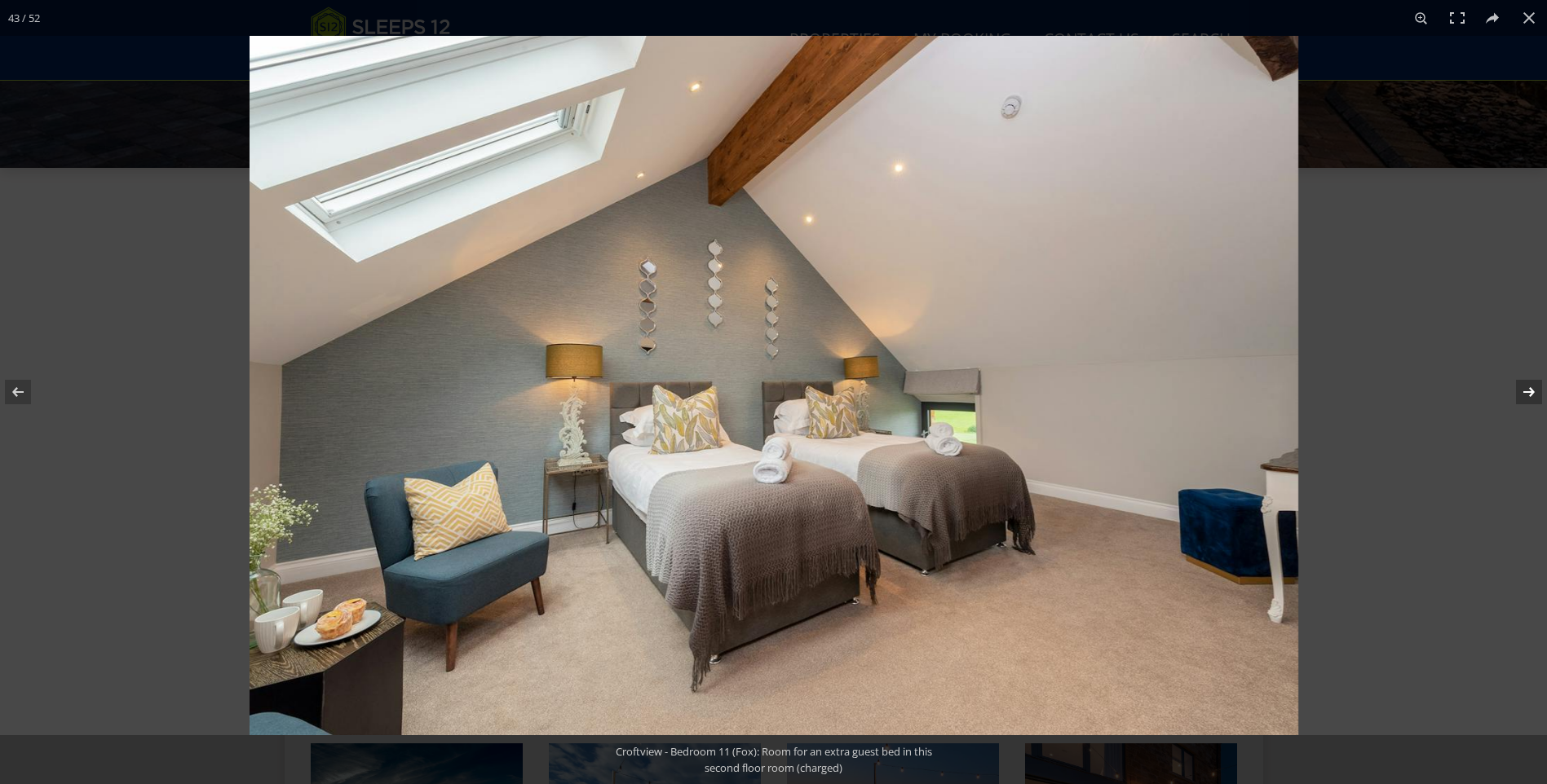
click at [1525, 391] on button at bounding box center [1519, 392] width 57 height 81
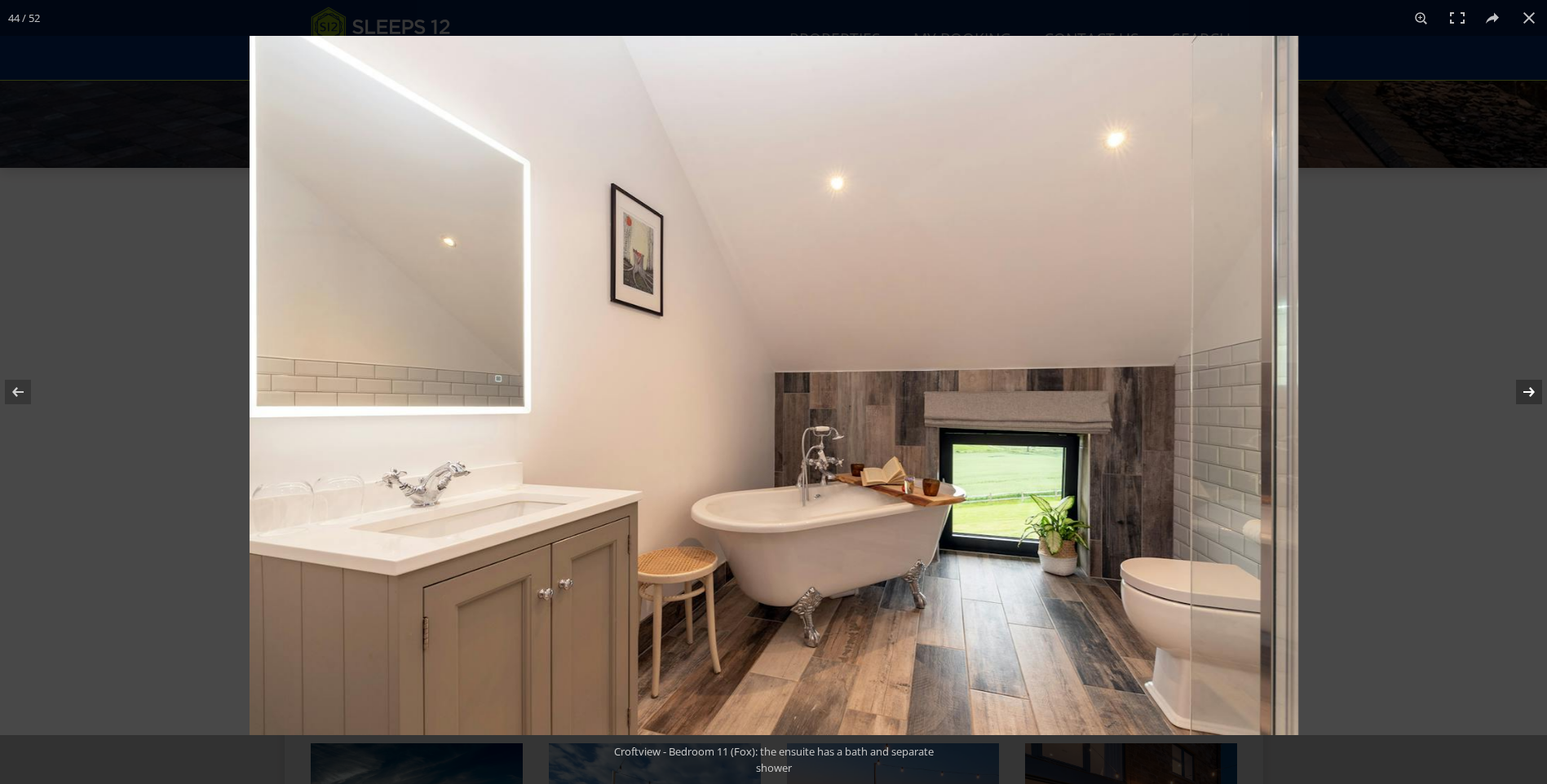
click at [1525, 391] on button at bounding box center [1519, 392] width 57 height 81
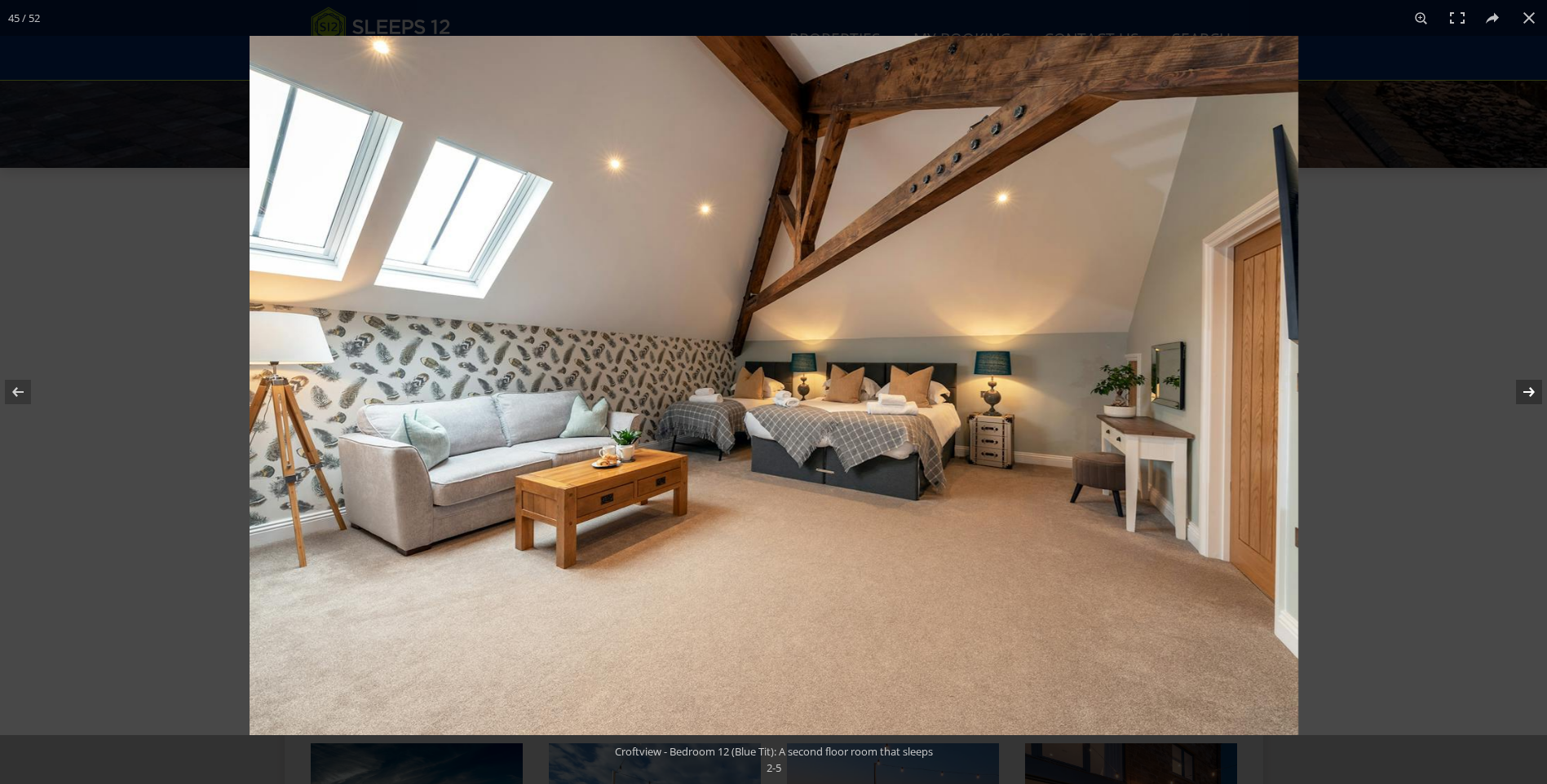
click at [1525, 391] on button at bounding box center [1519, 392] width 57 height 81
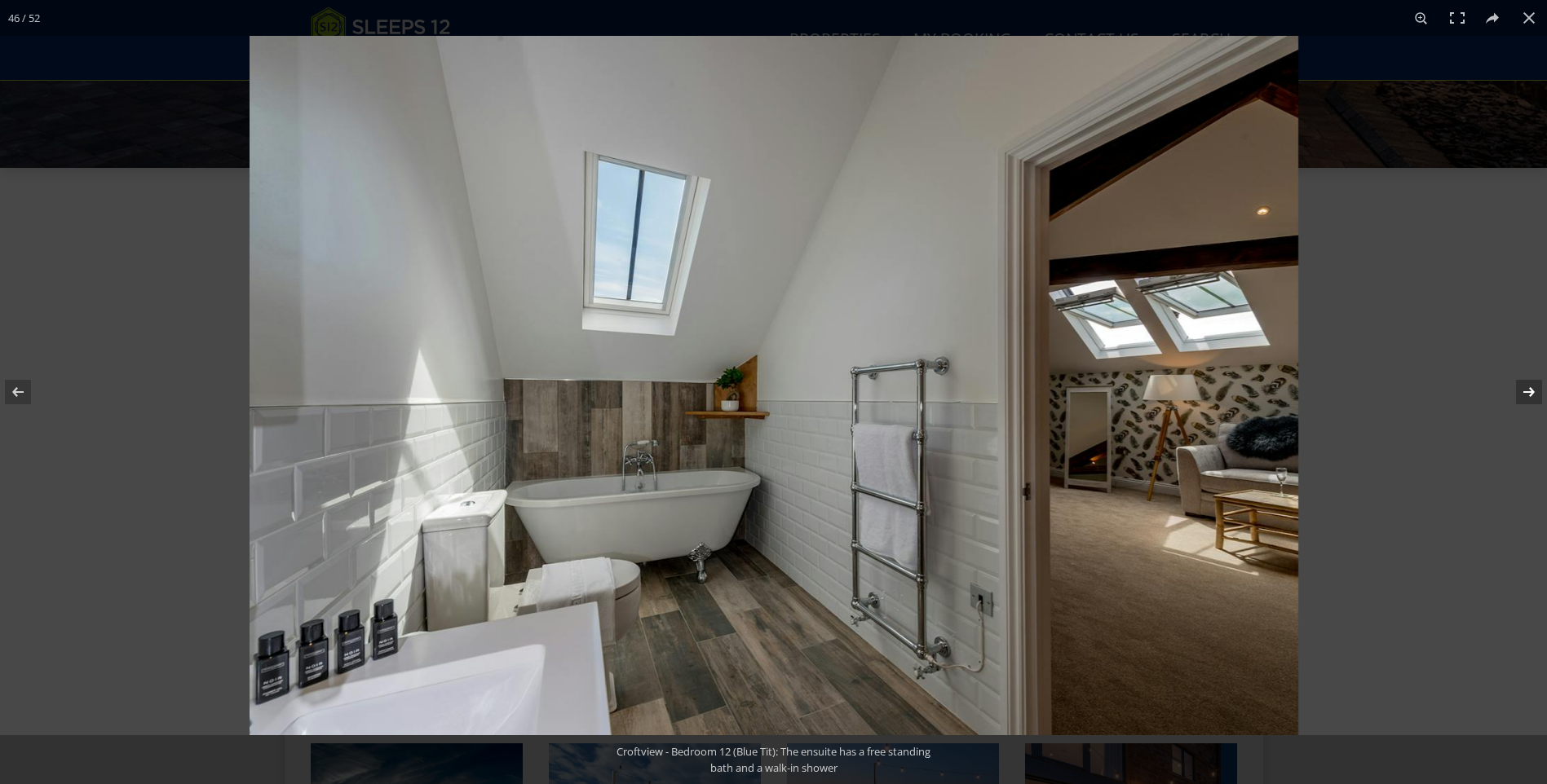
click at [1525, 391] on button at bounding box center [1519, 392] width 57 height 81
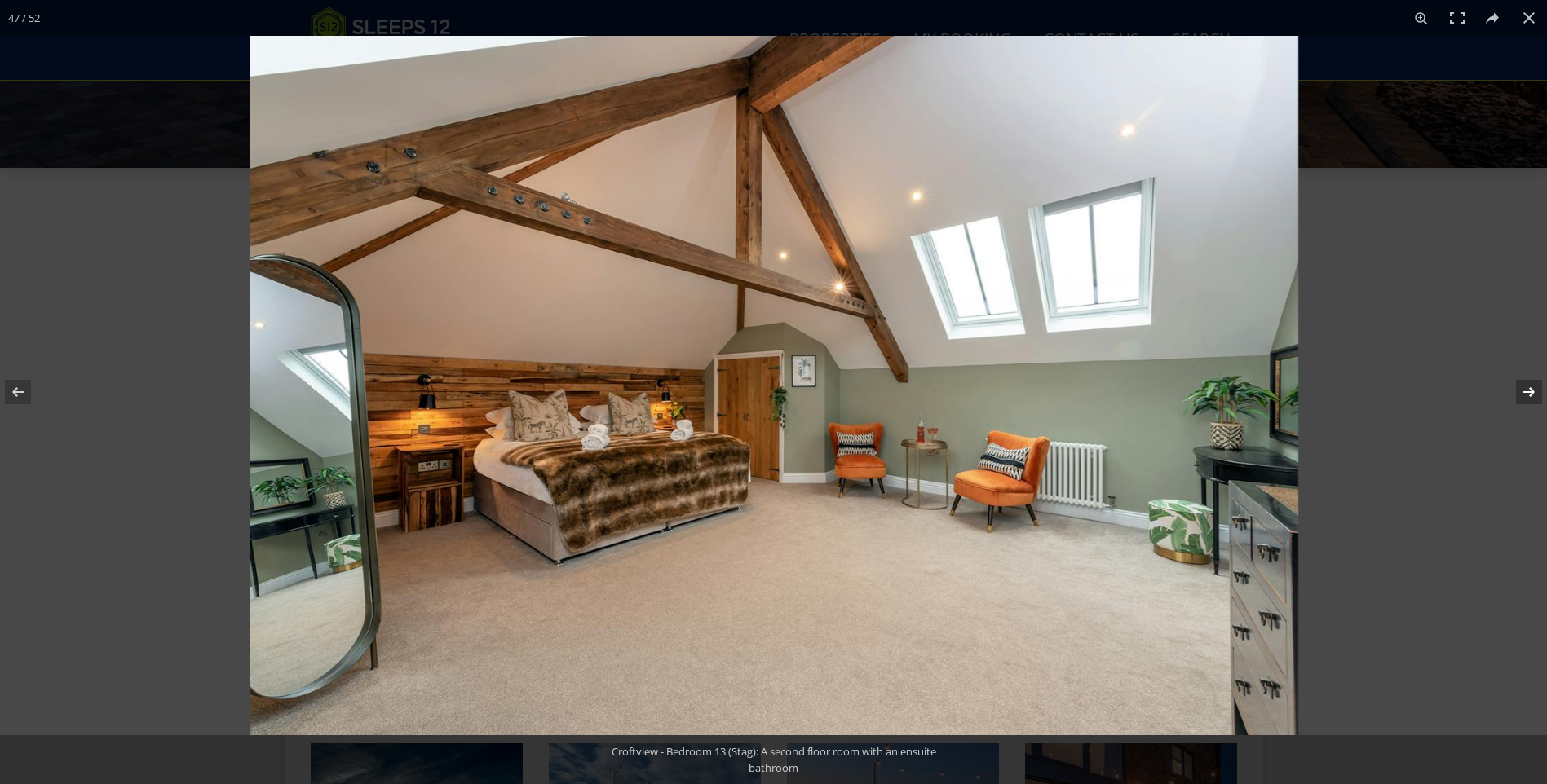
click at [1525, 391] on button at bounding box center [1519, 392] width 57 height 81
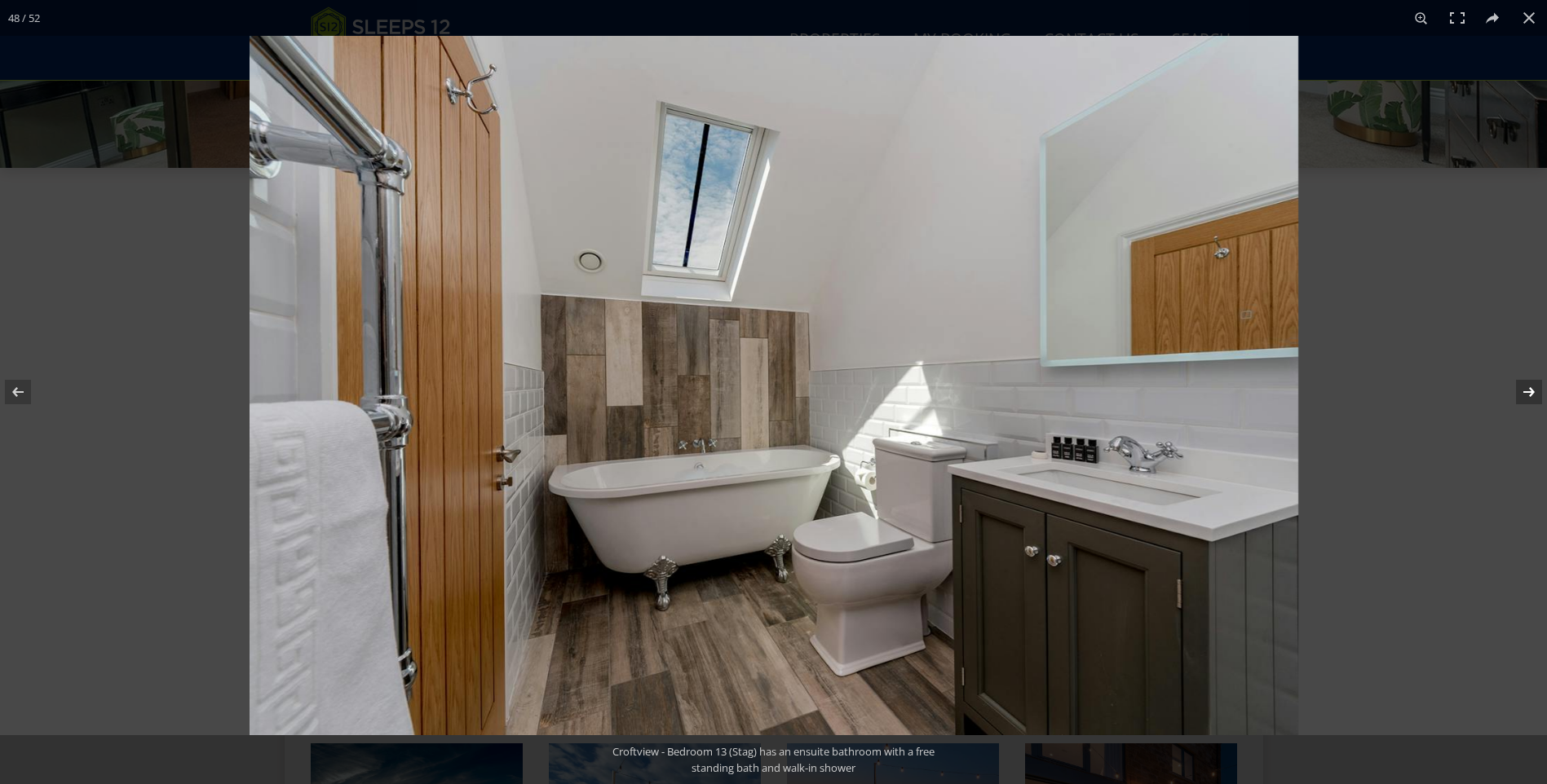
click at [1529, 397] on button at bounding box center [1519, 392] width 57 height 81
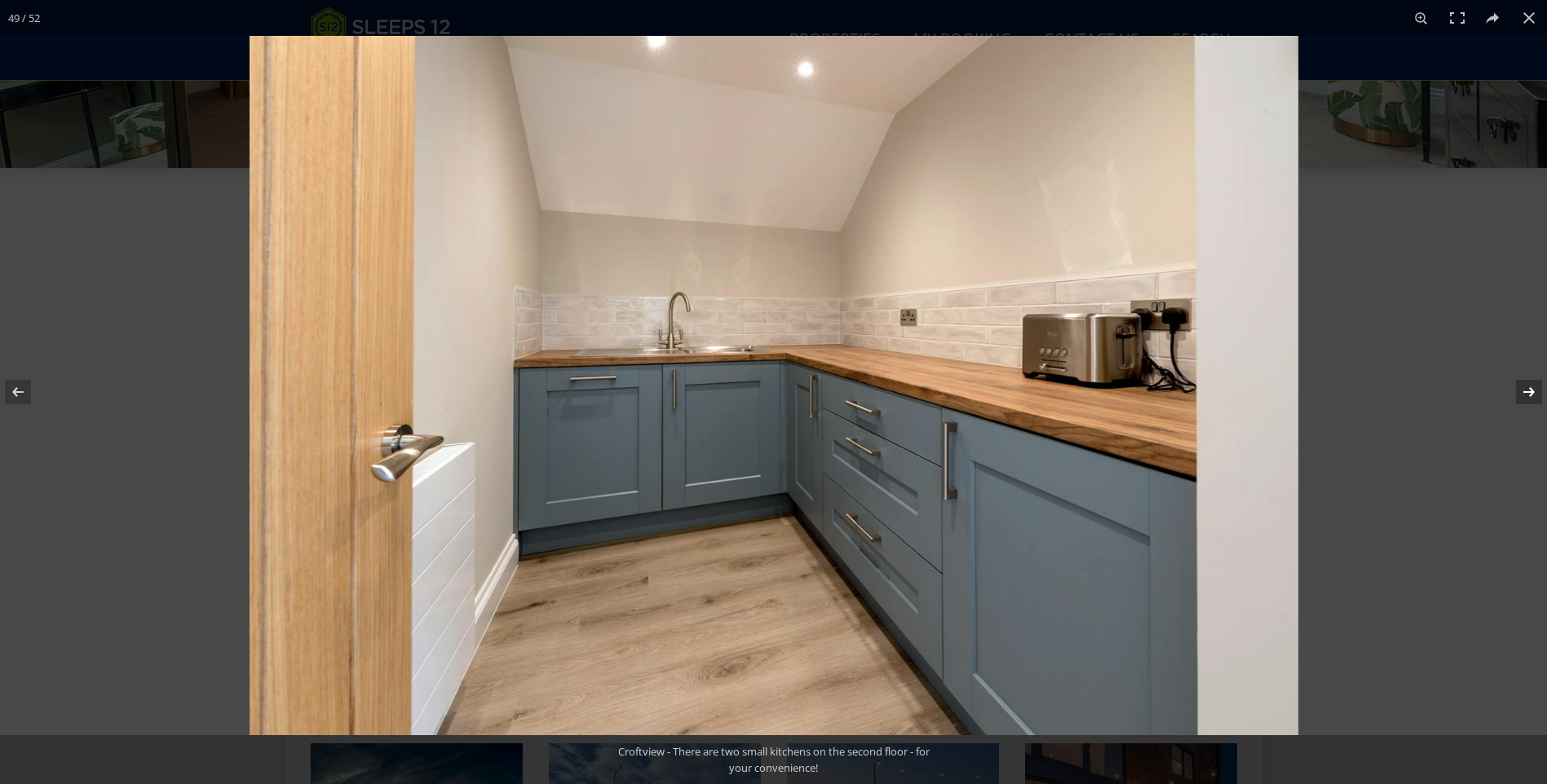
click at [1529, 397] on button at bounding box center [1519, 392] width 57 height 81
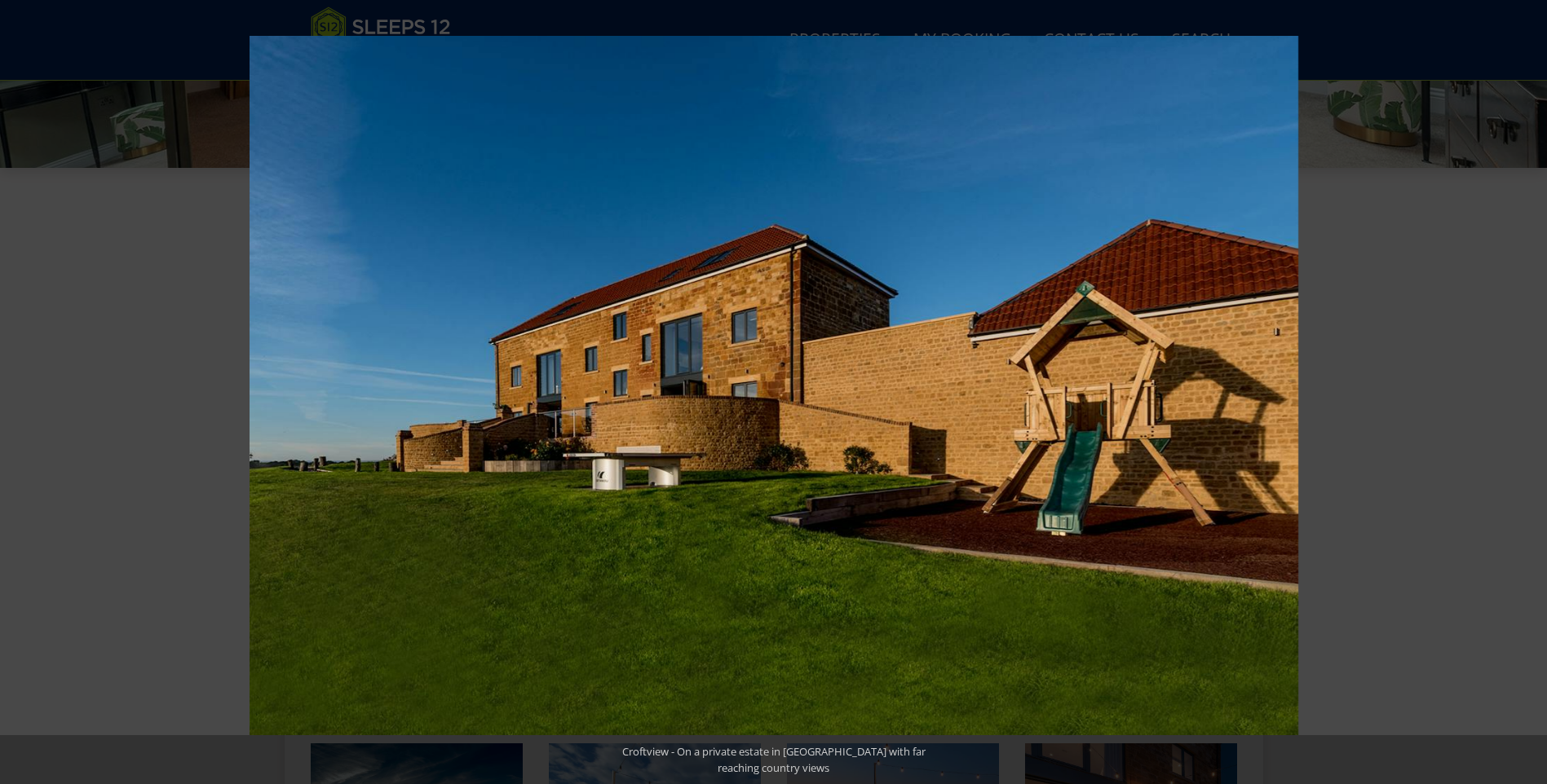
click at [1529, 397] on button at bounding box center [1519, 392] width 57 height 81
